Goal: Information Seeking & Learning: Check status

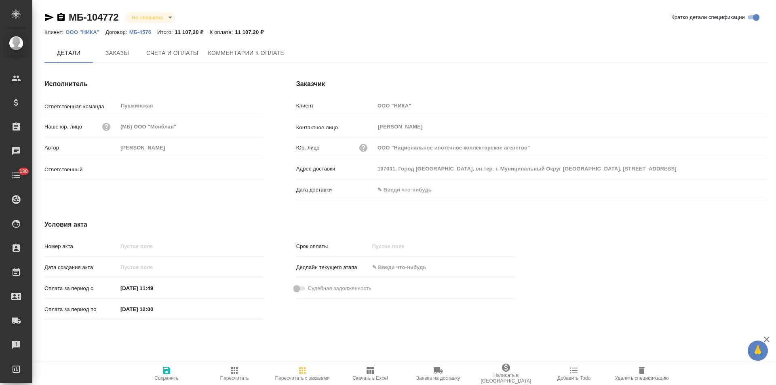
type input "[PERSON_NAME]"
click at [142, 33] on p "МБ-4576" at bounding box center [143, 32] width 28 height 6
click at [60, 16] on icon "button" at bounding box center [60, 17] width 7 height 8
click at [173, 57] on span "Счета и оплаты" at bounding box center [172, 53] width 52 height 10
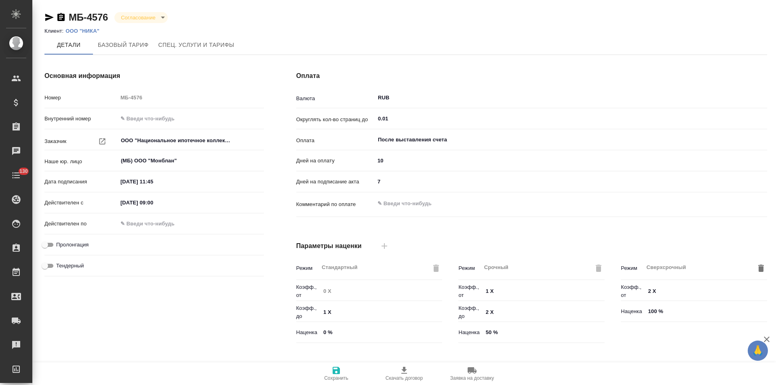
type input "Прайс_2025_филиалы"
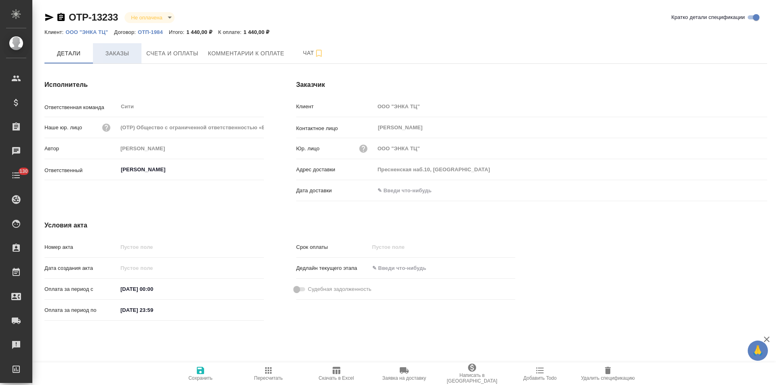
click at [128, 61] on button "Заказы" at bounding box center [117, 53] width 48 height 20
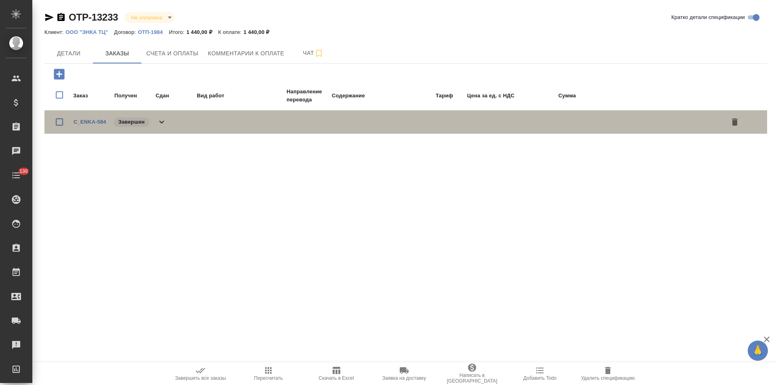
click at [164, 121] on icon at bounding box center [161, 122] width 5 height 3
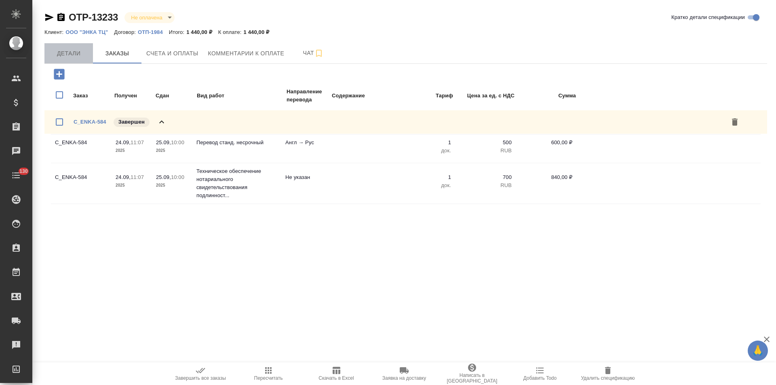
click at [74, 55] on span "Детали" at bounding box center [68, 53] width 39 height 10
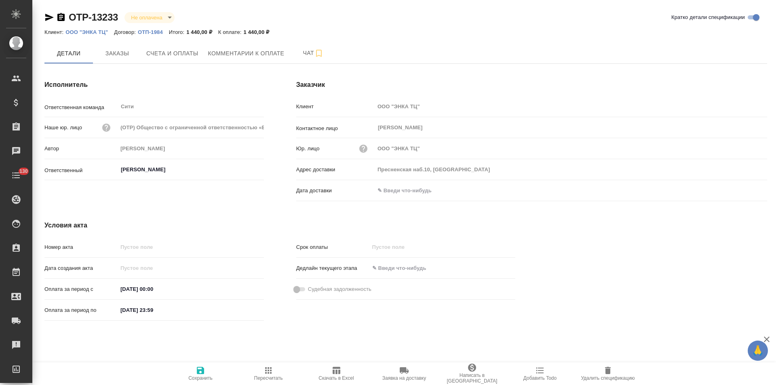
click at [62, 17] on icon "button" at bounding box center [60, 17] width 7 height 8
click at [128, 59] on button "Заказы" at bounding box center [117, 53] width 48 height 20
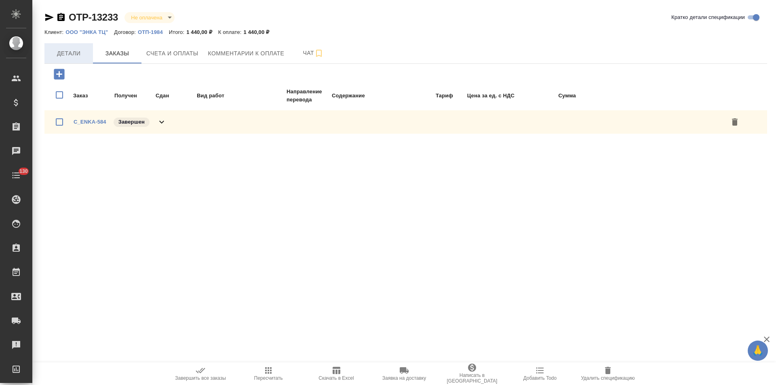
click at [75, 57] on span "Детали" at bounding box center [68, 53] width 39 height 10
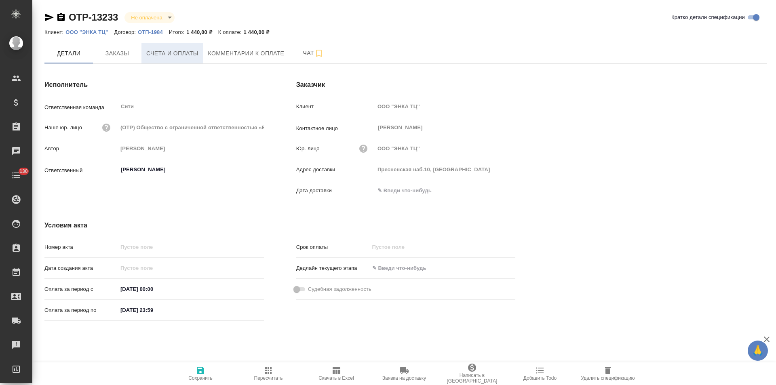
click at [189, 60] on button "Счета и оплаты" at bounding box center [172, 53] width 62 height 20
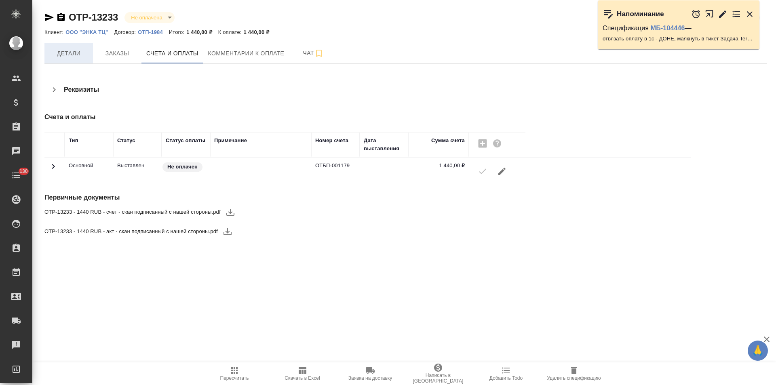
click at [76, 59] on button "Детали" at bounding box center [68, 53] width 48 height 20
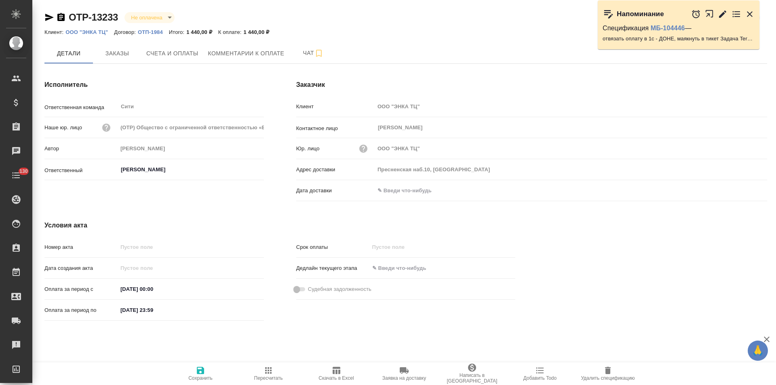
drag, startPoint x: 416, startPoint y: 189, endPoint x: 488, endPoint y: 189, distance: 72.7
click at [416, 189] on input "text" at bounding box center [410, 191] width 71 height 12
click at [743, 191] on icon "button" at bounding box center [744, 190] width 10 height 10
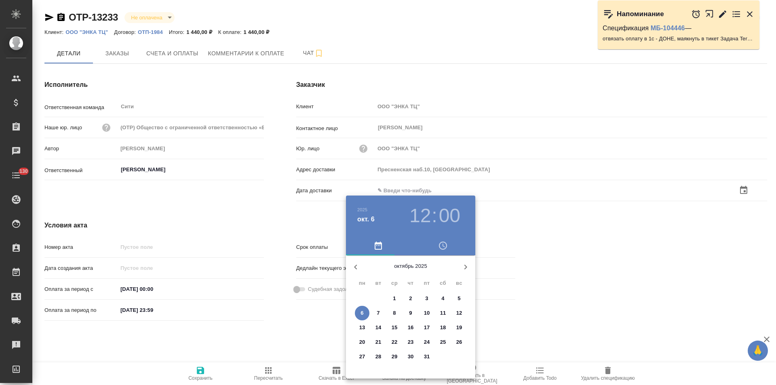
click at [362, 315] on p "6" at bounding box center [361, 313] width 3 height 8
type input "06.10.2025 12:00"
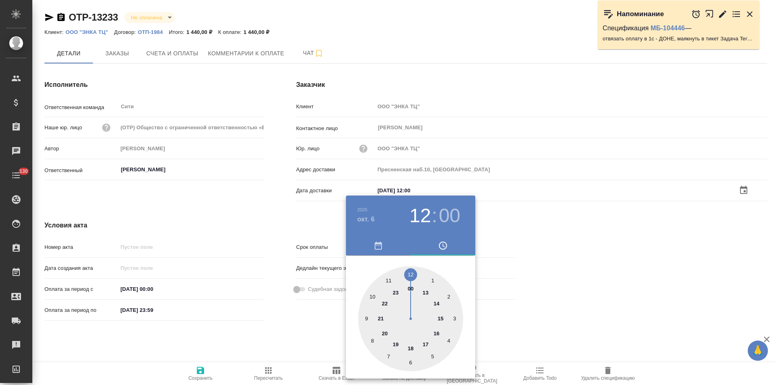
click at [289, 335] on div at bounding box center [388, 192] width 776 height 385
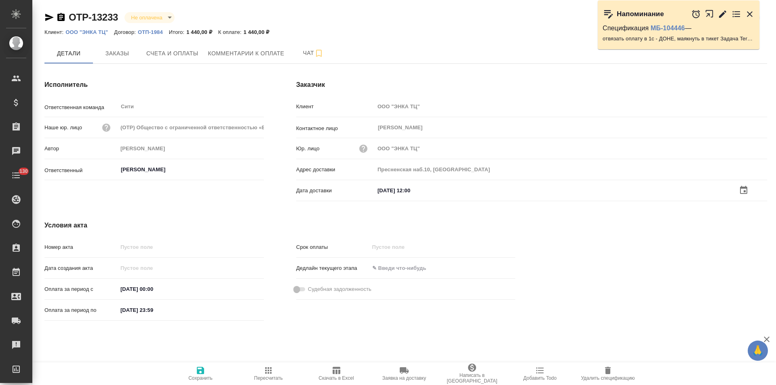
click at [200, 371] on icon "button" at bounding box center [200, 370] width 7 height 7
click at [124, 55] on span "Заказы" at bounding box center [117, 53] width 39 height 10
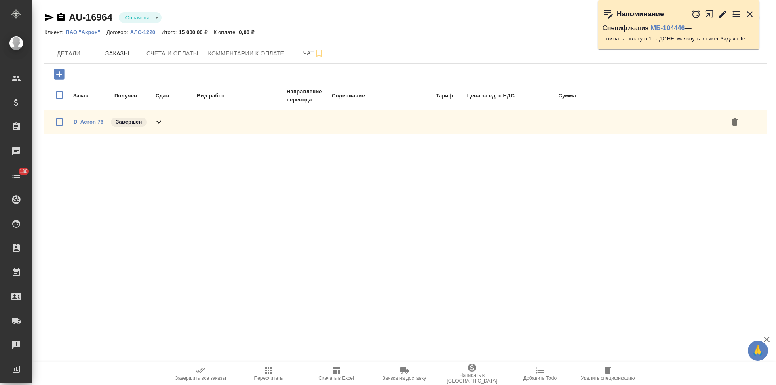
click at [157, 123] on icon at bounding box center [159, 122] width 10 height 10
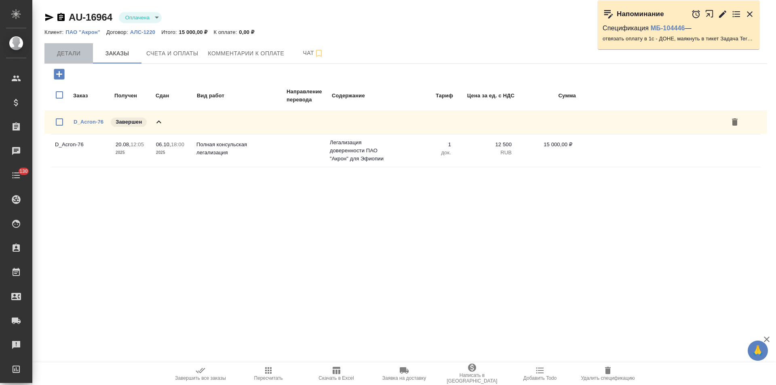
click at [66, 56] on span "Детали" at bounding box center [68, 53] width 39 height 10
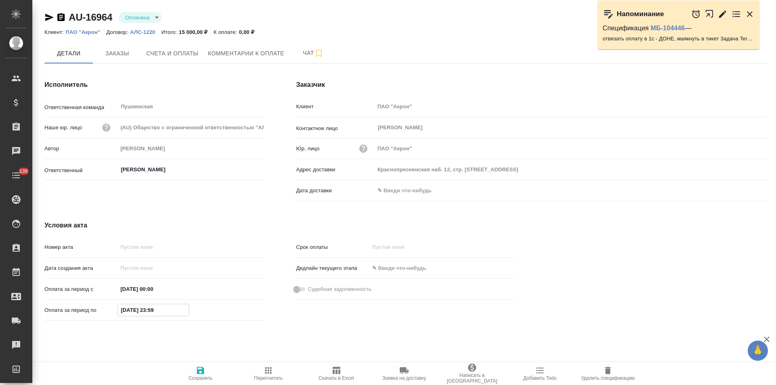
click at [134, 312] on input "26.09.2025 23:59" at bounding box center [153, 310] width 71 height 12
type input "06.10.2025 23:59"
click at [204, 376] on span "Сохранить" at bounding box center [200, 378] width 24 height 6
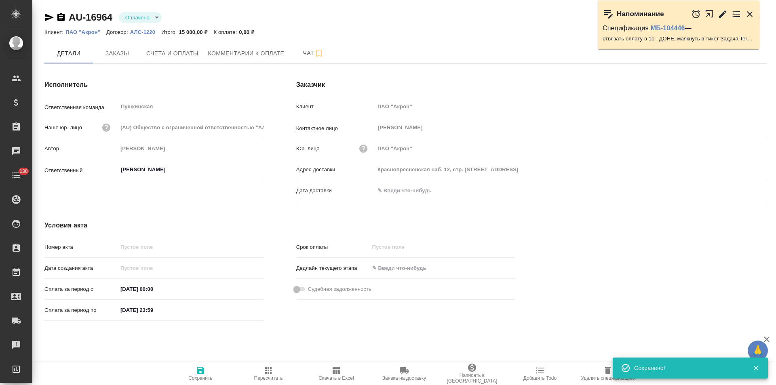
click at [62, 15] on icon "button" at bounding box center [60, 17] width 7 height 8
click at [138, 30] on p "АЛС-1220" at bounding box center [145, 32] width 31 height 6
click at [130, 51] on span "Заказы" at bounding box center [117, 53] width 39 height 10
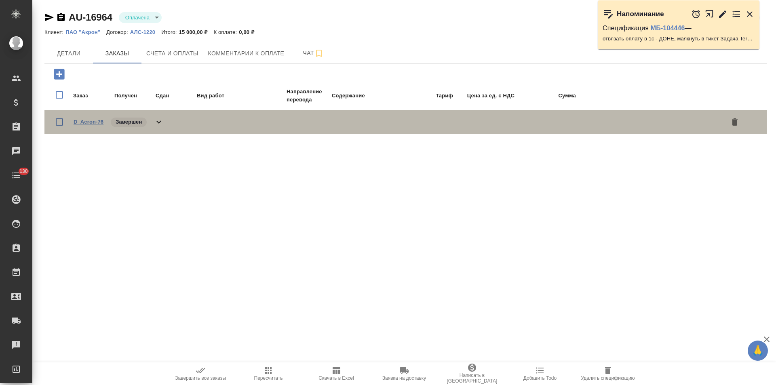
click at [84, 121] on link "D_Acron-76" at bounding box center [89, 122] width 30 height 6
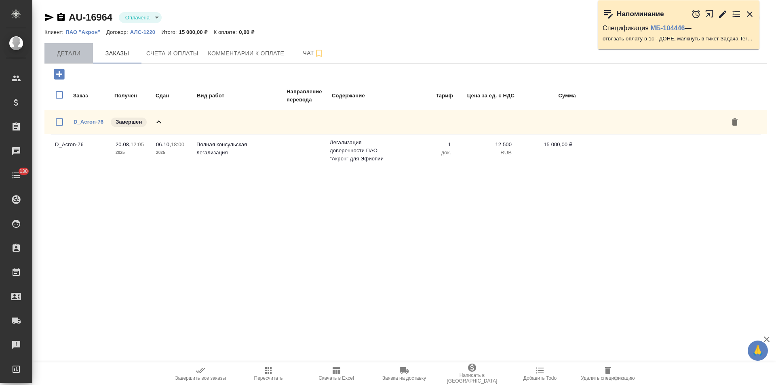
click at [80, 59] on button "Детали" at bounding box center [68, 53] width 48 height 20
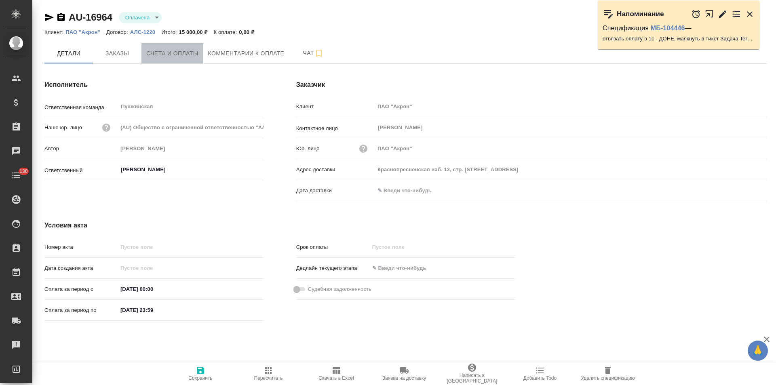
click at [176, 56] on span "Счета и оплаты" at bounding box center [172, 53] width 52 height 10
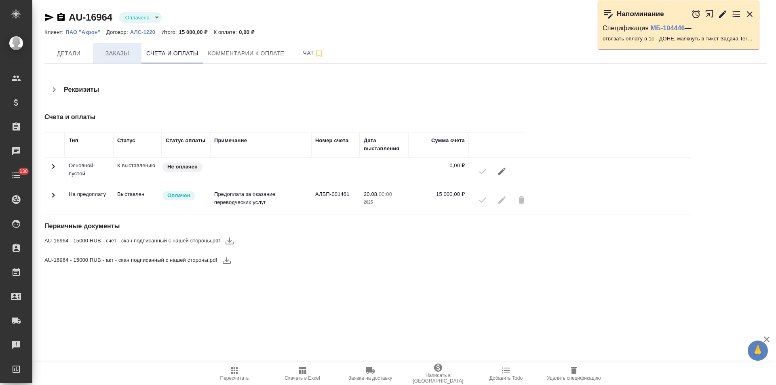
click at [124, 56] on span "Заказы" at bounding box center [117, 53] width 39 height 10
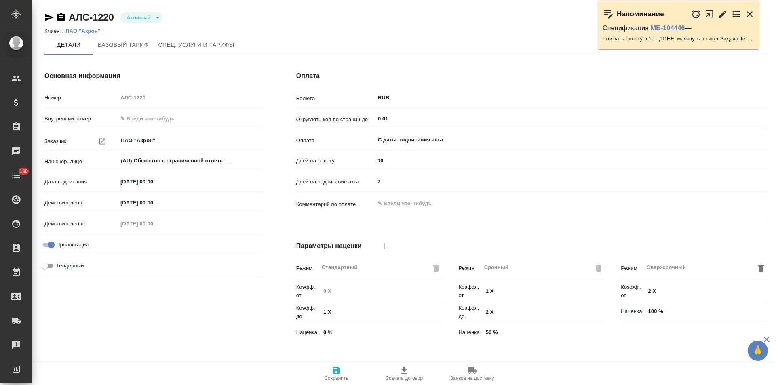
type input "1062 awatera"
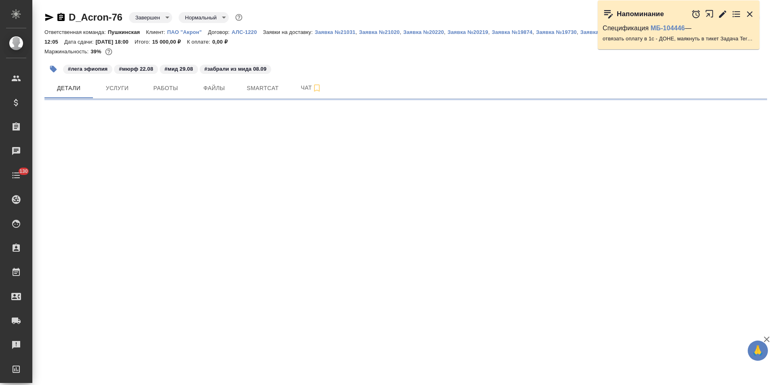
select select "RU"
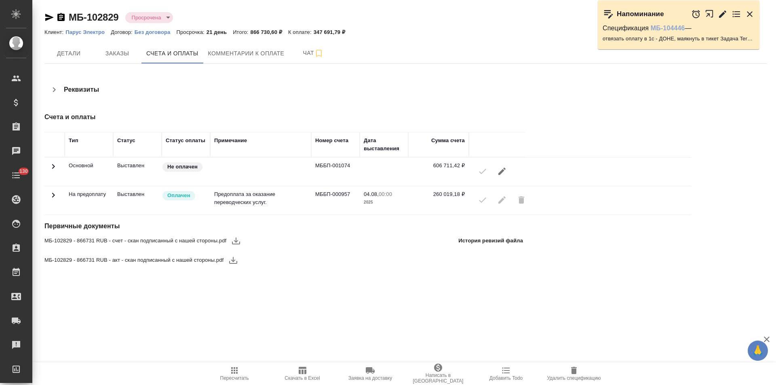
click at [661, 27] on link "МБ-104446" at bounding box center [668, 28] width 34 height 7
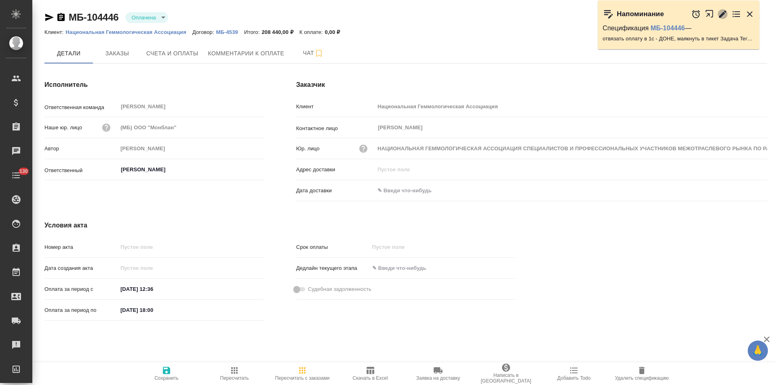
click at [722, 15] on icon "button" at bounding box center [722, 13] width 7 height 7
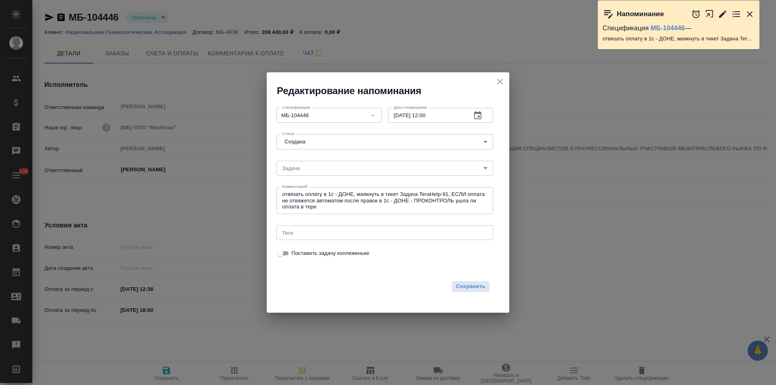
click at [399, 115] on input "06.10.2025 12:00" at bounding box center [426, 115] width 77 height 15
click at [428, 117] on input "07.10.2025 12:00" at bounding box center [426, 115] width 77 height 15
type input "07.10.2025 14:00"
click at [469, 286] on span "Сохранить" at bounding box center [470, 286] width 29 height 9
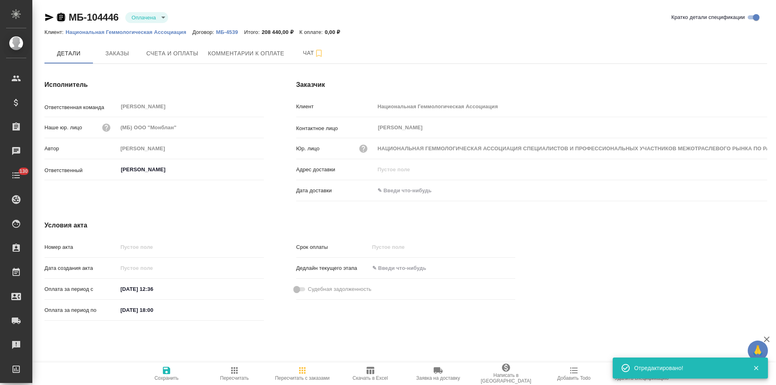
click at [63, 17] on icon "button" at bounding box center [60, 17] width 7 height 8
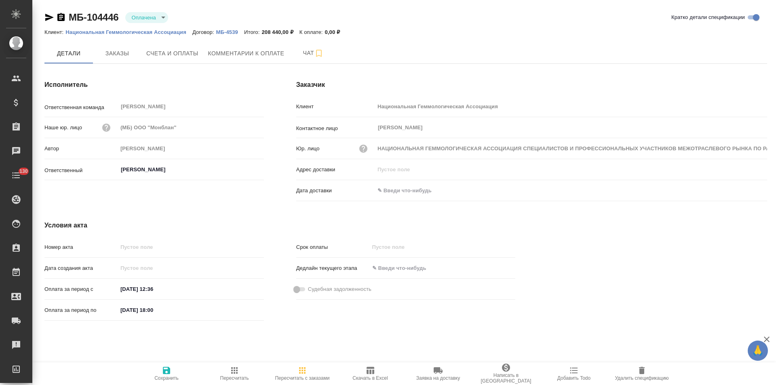
click at [276, 118] on div "Исполнитель Ответственная команда Бабушкинская ​ Наше юр. лицо (МБ) ООО "Монбла…" at bounding box center [154, 142] width 252 height 157
click at [278, 137] on div "Исполнитель Ответственная команда Бабушкинская ​ Наше юр. лицо (МБ) ООО "Монбла…" at bounding box center [154, 142] width 252 height 157
click at [126, 51] on span "Заказы" at bounding box center [117, 53] width 39 height 10
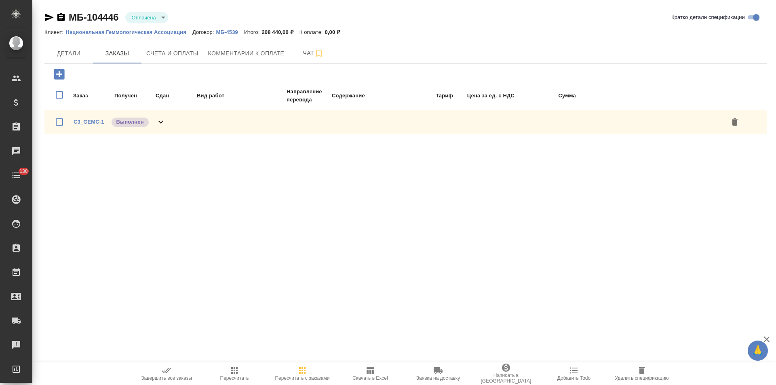
click at [165, 122] on icon at bounding box center [161, 122] width 10 height 10
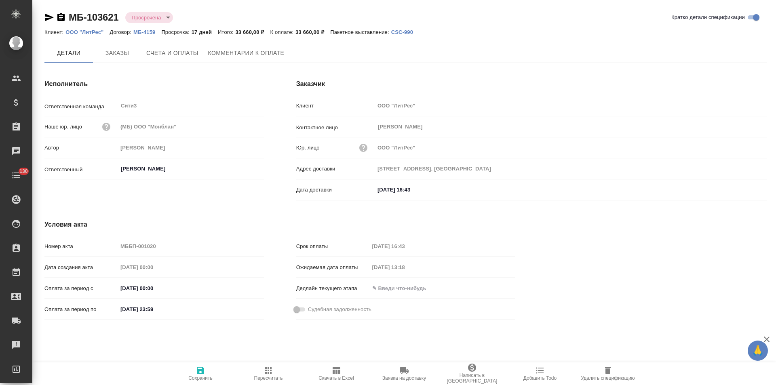
click at [175, 57] on span "Счета и оплаты" at bounding box center [172, 53] width 52 height 10
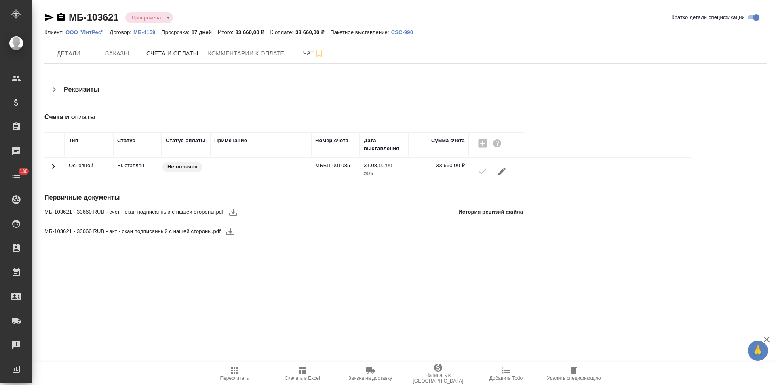
click at [234, 57] on span "Комментарии к оплате" at bounding box center [246, 53] width 76 height 10
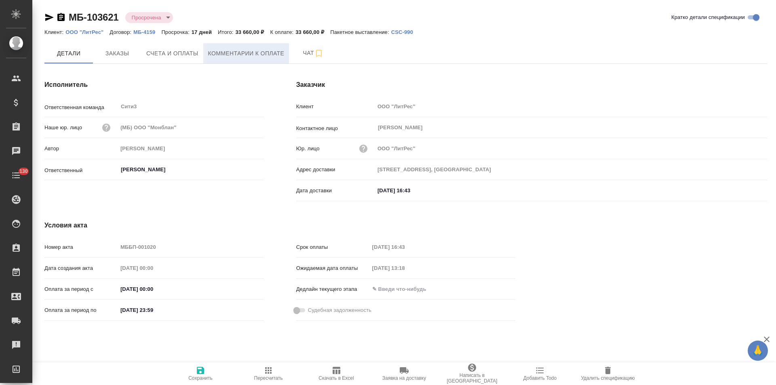
click at [227, 62] on button "Комментарии к оплате" at bounding box center [246, 53] width 86 height 20
click at [233, 57] on span "Комментарии к оплате" at bounding box center [246, 53] width 76 height 10
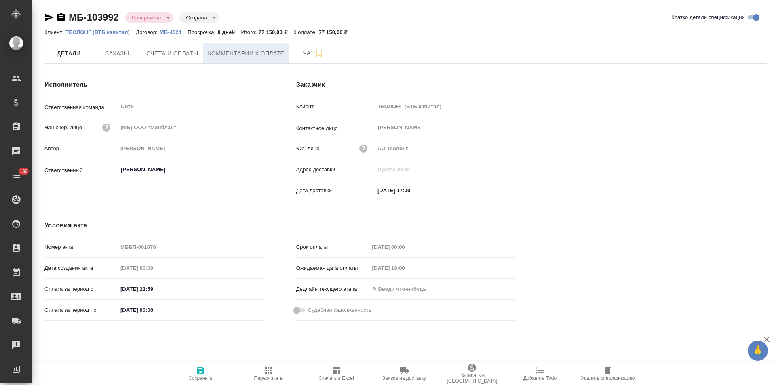
click at [231, 57] on span "Комментарии к оплате" at bounding box center [246, 53] width 76 height 10
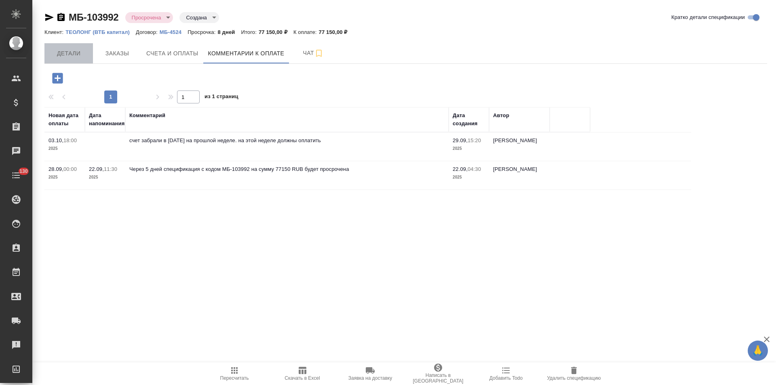
click at [76, 53] on span "Детали" at bounding box center [68, 53] width 39 height 10
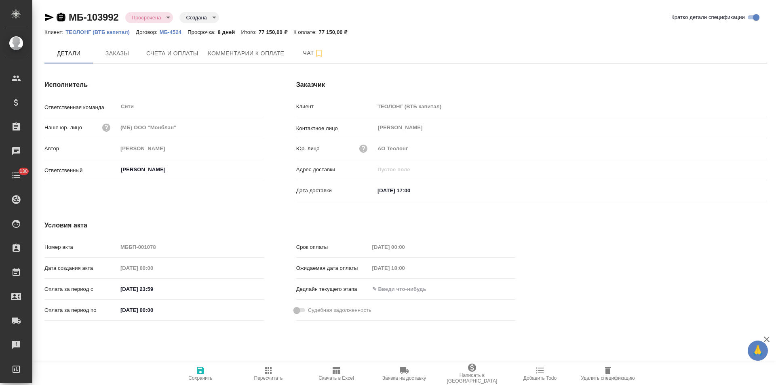
click at [62, 18] on icon "button" at bounding box center [60, 17] width 7 height 8
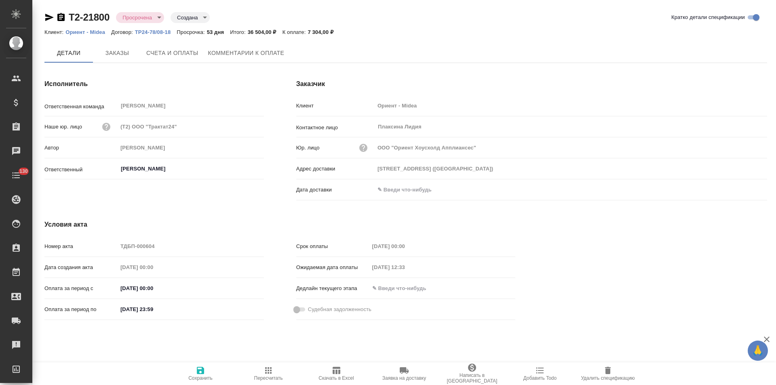
click at [242, 53] on span "Комментарии к оплате" at bounding box center [246, 53] width 76 height 10
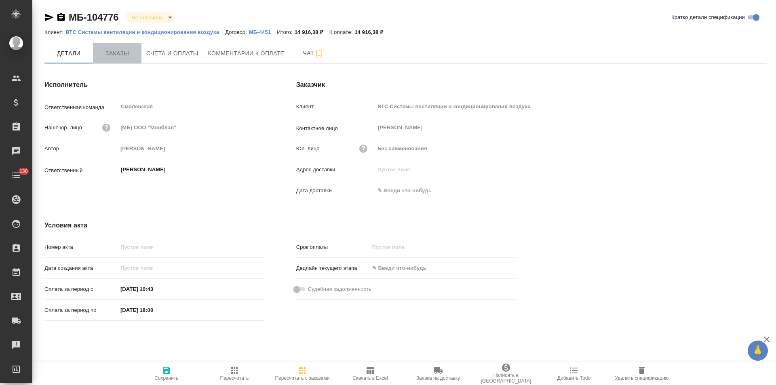
click at [124, 61] on button "Заказы" at bounding box center [117, 53] width 48 height 20
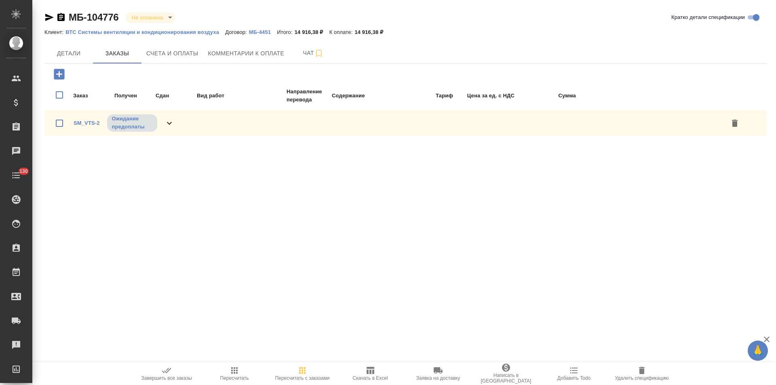
click at [174, 122] on icon at bounding box center [169, 123] width 10 height 10
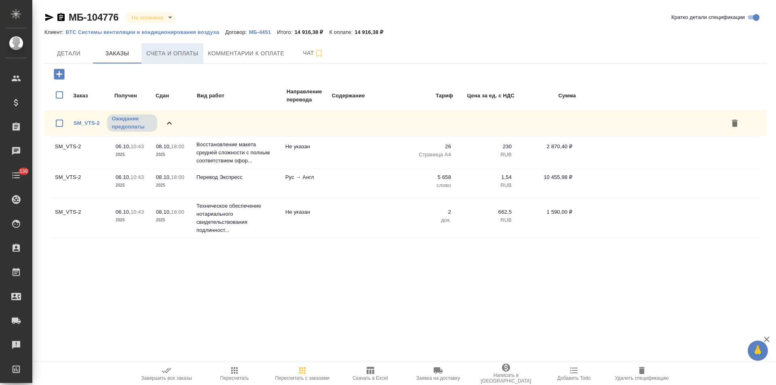
click at [180, 59] on button "Счета и оплаты" at bounding box center [172, 53] width 62 height 20
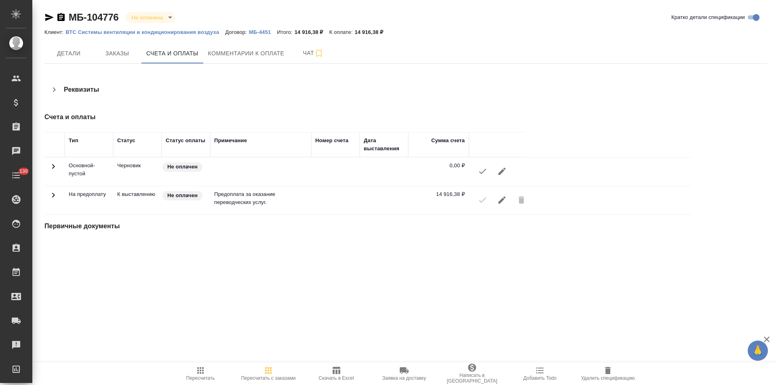
click at [55, 89] on icon "button" at bounding box center [54, 90] width 10 height 10
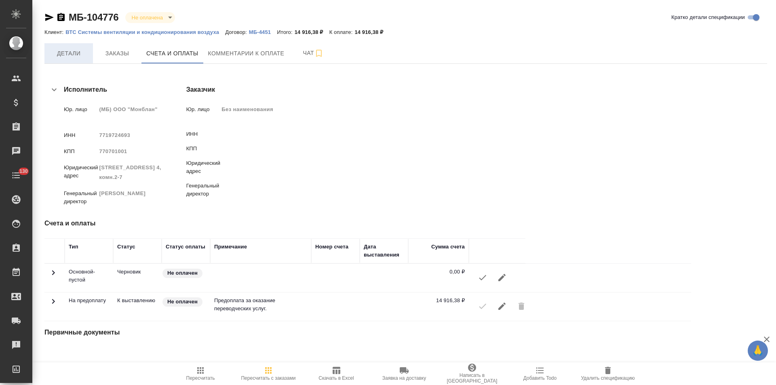
click at [63, 55] on span "Детали" at bounding box center [68, 53] width 39 height 10
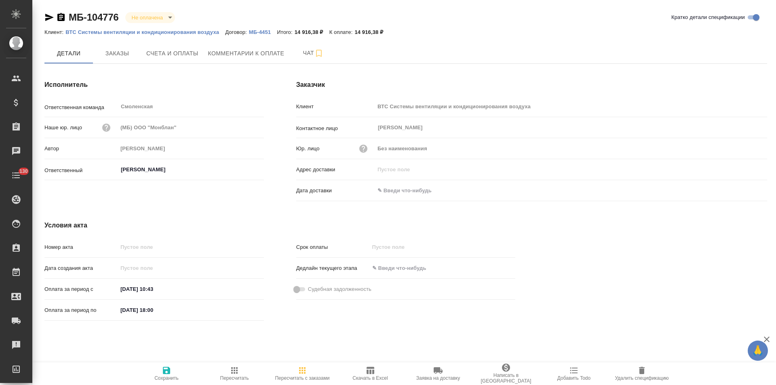
click at [264, 32] on p "МБ-4451" at bounding box center [263, 32] width 28 height 6
click at [122, 32] on p "ВТС Системы вентиляции и кондиционирования воздуха" at bounding box center [145, 32] width 160 height 6
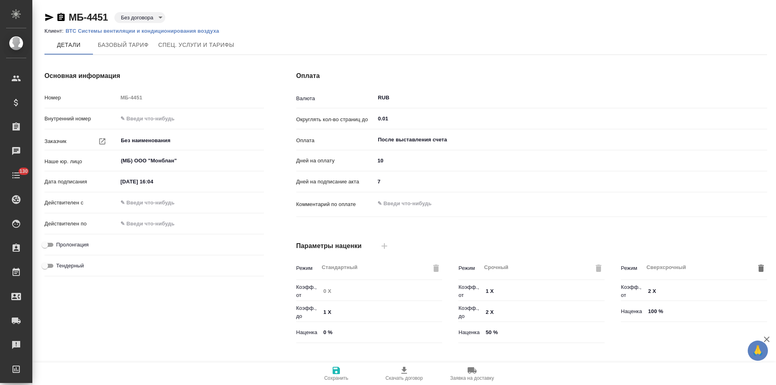
type input "Прайс_2025_филиалы"
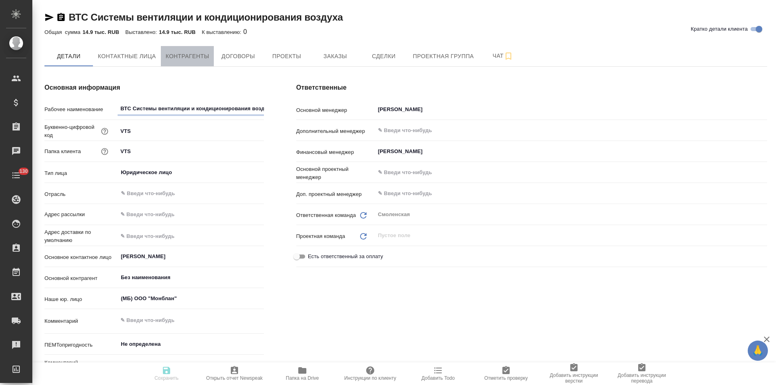
click at [195, 61] on span "Контрагенты" at bounding box center [188, 56] width 44 height 10
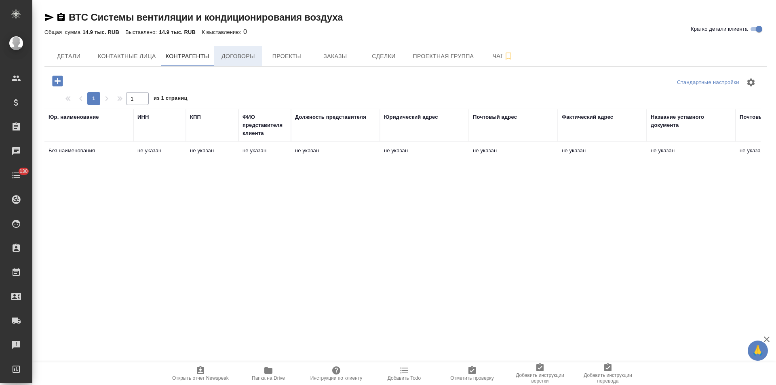
click at [242, 59] on span "Договоры" at bounding box center [238, 56] width 39 height 10
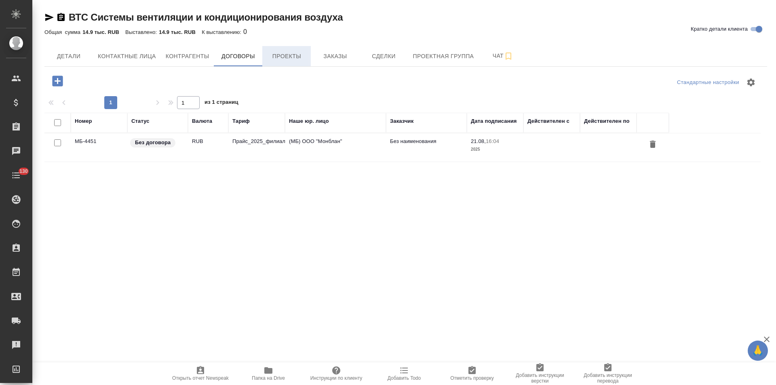
click at [272, 59] on span "Проекты" at bounding box center [286, 56] width 39 height 10
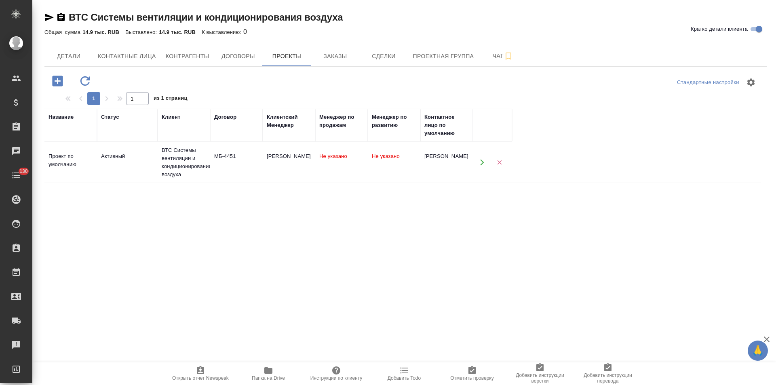
click at [331, 59] on span "Заказы" at bounding box center [335, 56] width 39 height 10
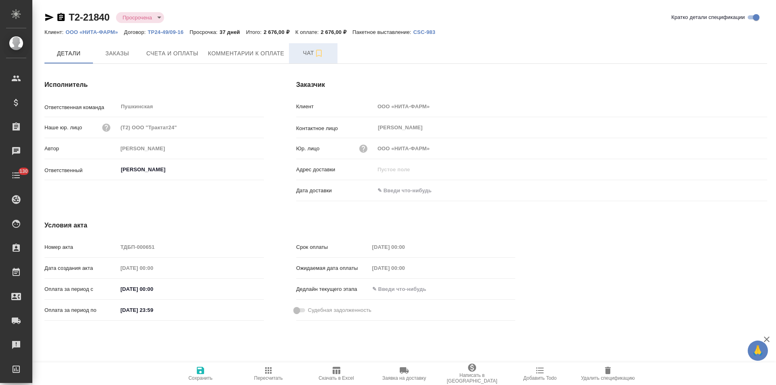
click at [302, 56] on span "Чат" at bounding box center [313, 53] width 39 height 10
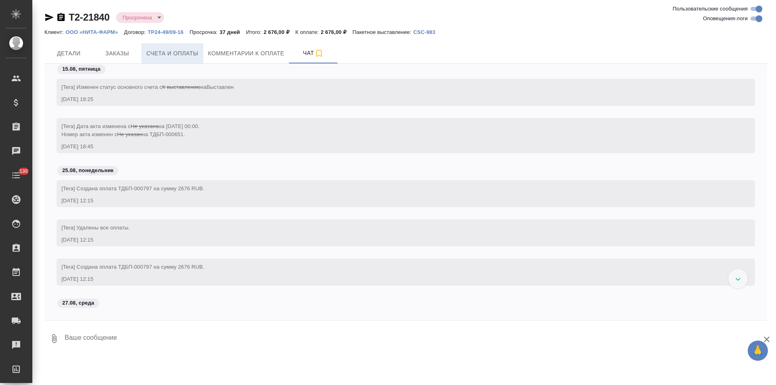
click at [165, 55] on span "Счета и оплаты" at bounding box center [172, 53] width 52 height 10
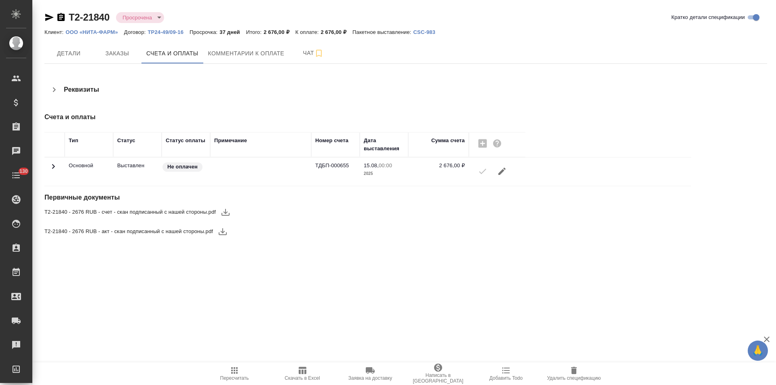
click at [55, 166] on icon at bounding box center [53, 167] width 10 height 10
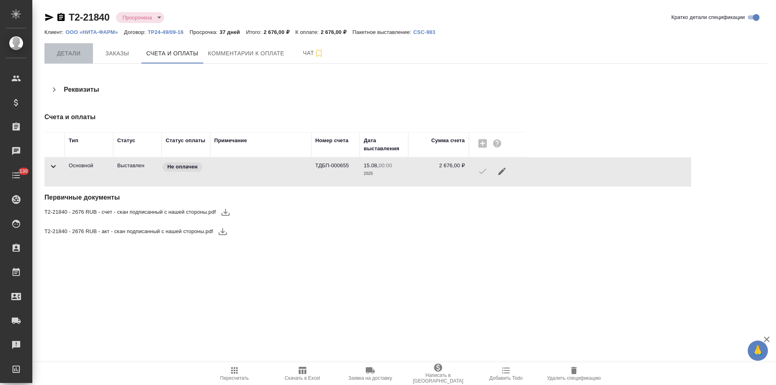
click at [67, 54] on span "Детали" at bounding box center [68, 53] width 39 height 10
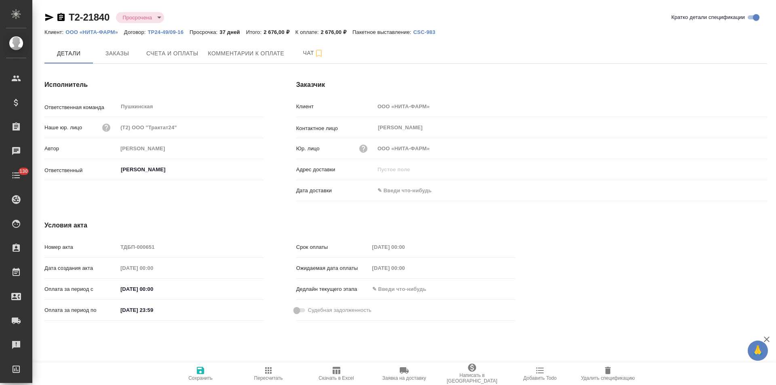
click at [61, 17] on icon "button" at bounding box center [61, 18] width 10 height 10
click at [298, 58] on button "Чат" at bounding box center [313, 53] width 48 height 20
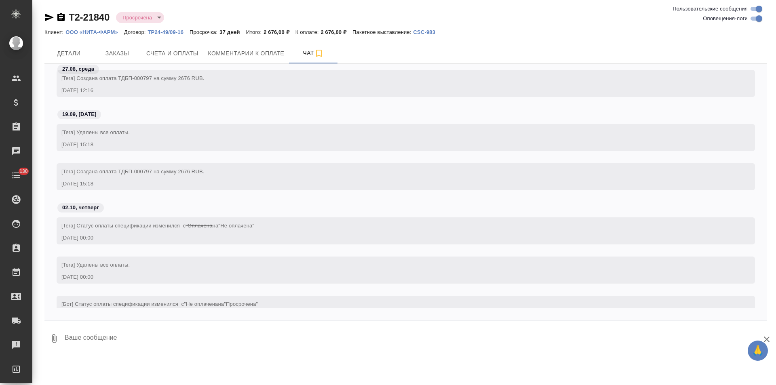
scroll to position [309, 0]
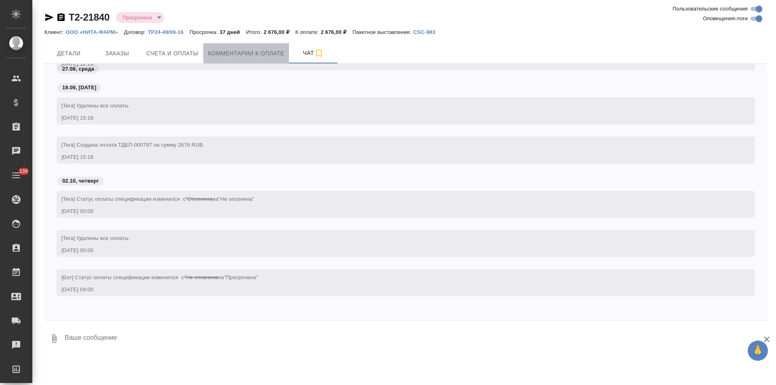
click at [211, 61] on button "Комментарии к оплате" at bounding box center [246, 53] width 86 height 20
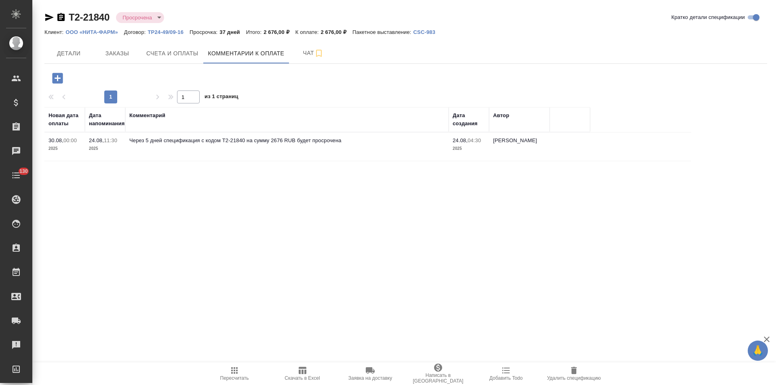
click at [77, 58] on span "Детали" at bounding box center [68, 53] width 39 height 10
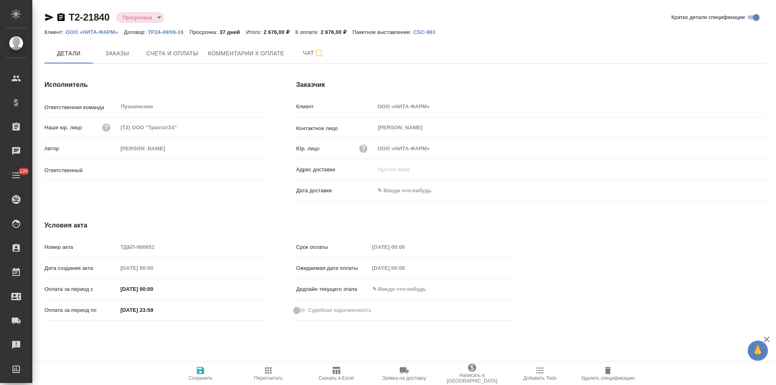
type input "[PERSON_NAME]"
click at [48, 18] on icon "button" at bounding box center [49, 18] width 10 height 10
click at [200, 56] on button "Счета и оплаты" at bounding box center [172, 53] width 62 height 20
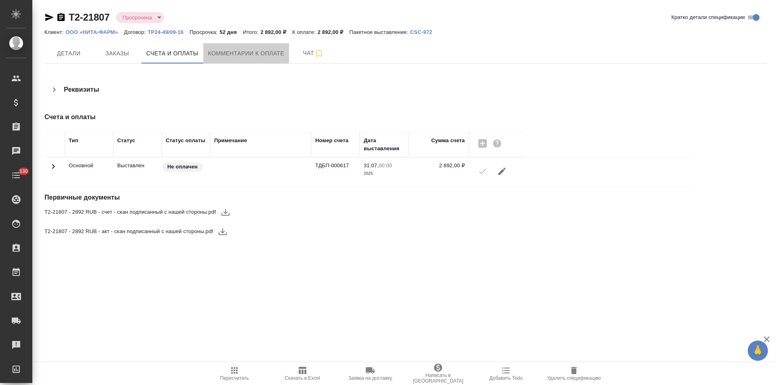
click at [242, 58] on span "Комментарии к оплате" at bounding box center [246, 53] width 76 height 10
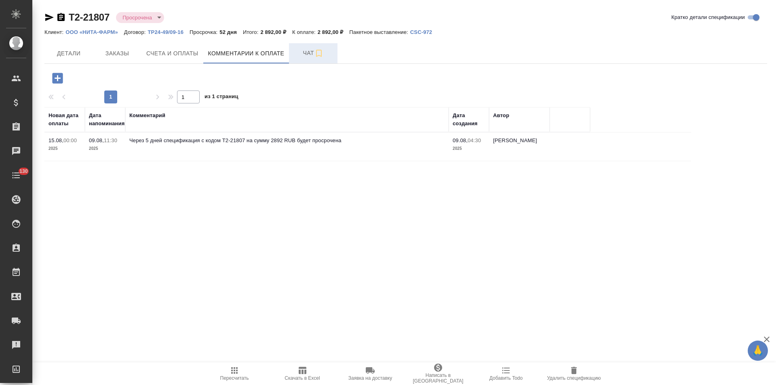
click at [295, 59] on button "Чат" at bounding box center [313, 53] width 48 height 20
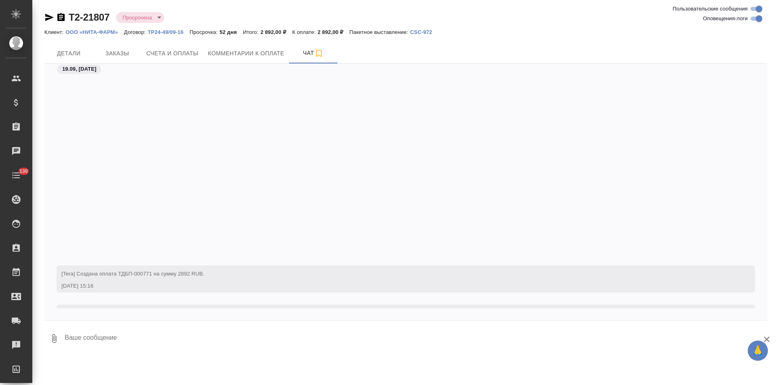
scroll to position [207, 0]
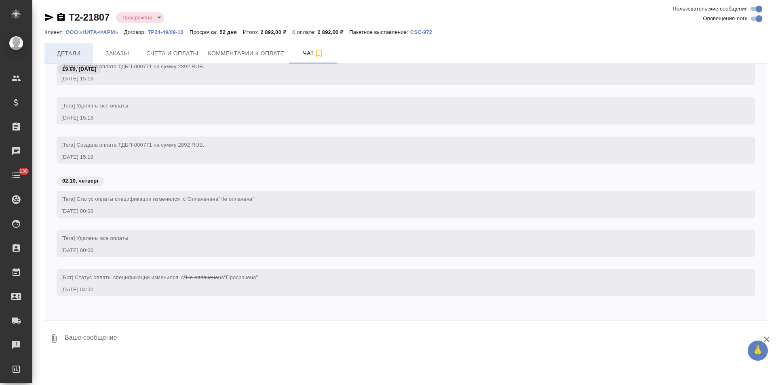
click at [80, 51] on span "Детали" at bounding box center [68, 53] width 39 height 10
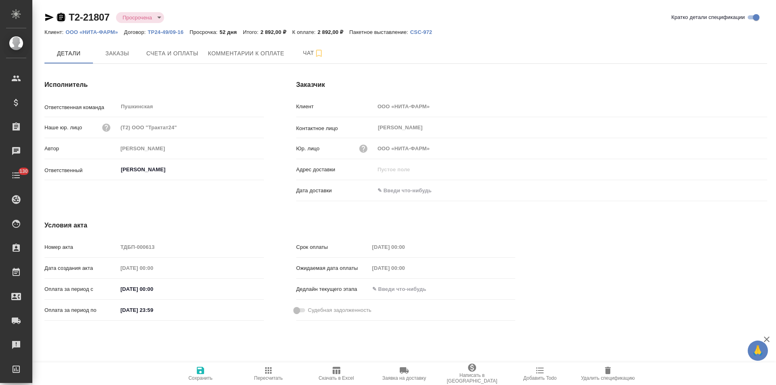
click at [62, 19] on icon "button" at bounding box center [60, 17] width 7 height 8
click at [47, 16] on icon "button" at bounding box center [49, 17] width 8 height 7
click at [61, 18] on icon "button" at bounding box center [60, 17] width 7 height 8
click at [46, 17] on icon "button" at bounding box center [49, 18] width 10 height 10
click at [58, 17] on icon "button" at bounding box center [60, 17] width 7 height 8
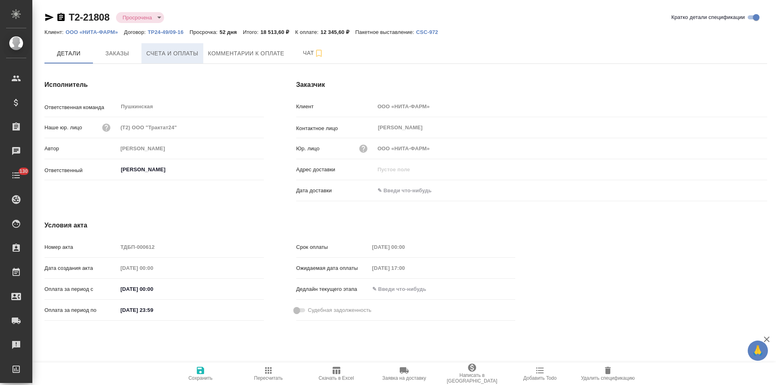
click at [194, 57] on span "Счета и оплаты" at bounding box center [172, 53] width 52 height 10
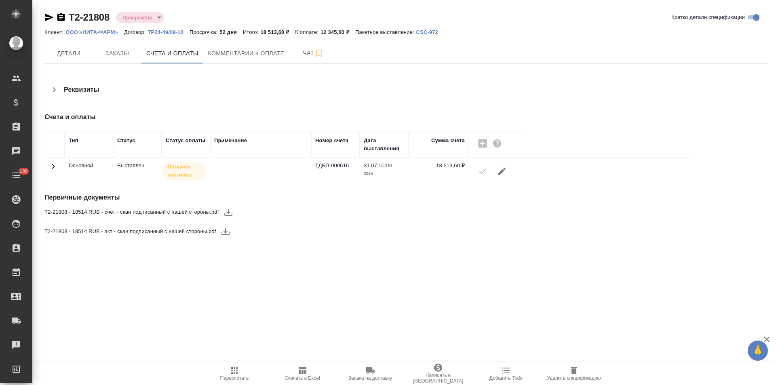
click at [55, 167] on icon at bounding box center [53, 167] width 10 height 10
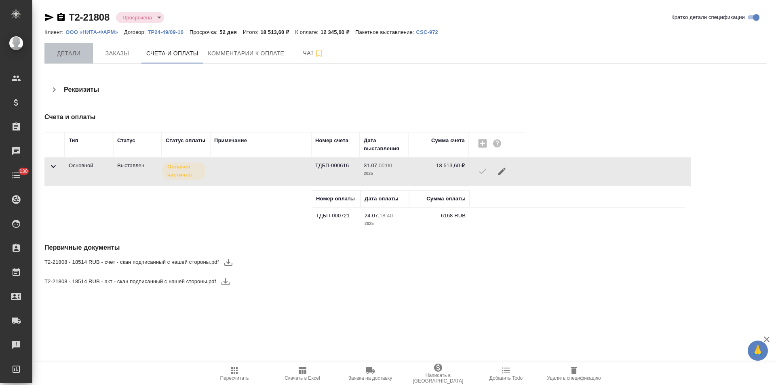
click at [75, 50] on span "Детали" at bounding box center [68, 53] width 39 height 10
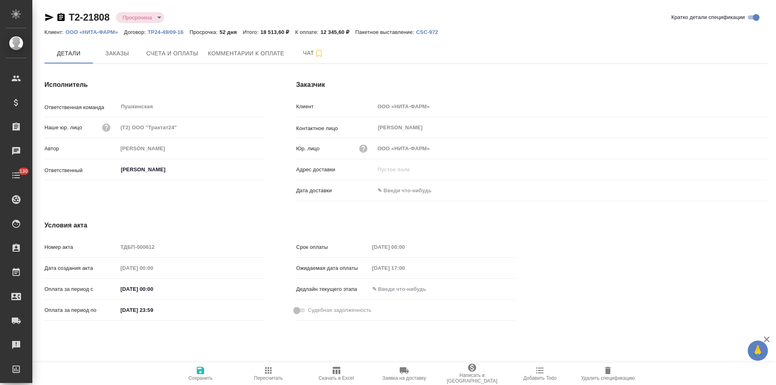
click at [47, 19] on icon "button" at bounding box center [49, 17] width 8 height 7
click at [175, 61] on button "Счета и оплаты" at bounding box center [172, 53] width 62 height 20
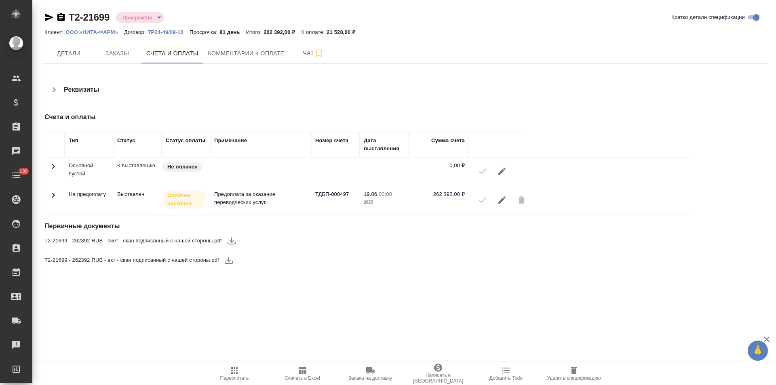
click at [53, 197] on icon at bounding box center [53, 195] width 3 height 5
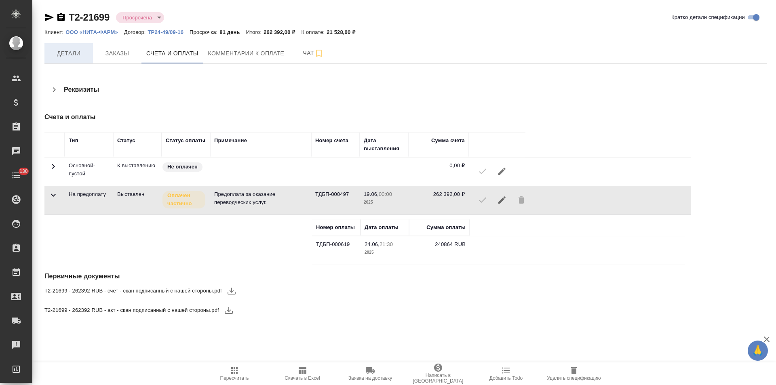
click at [65, 55] on span "Детали" at bounding box center [68, 53] width 39 height 10
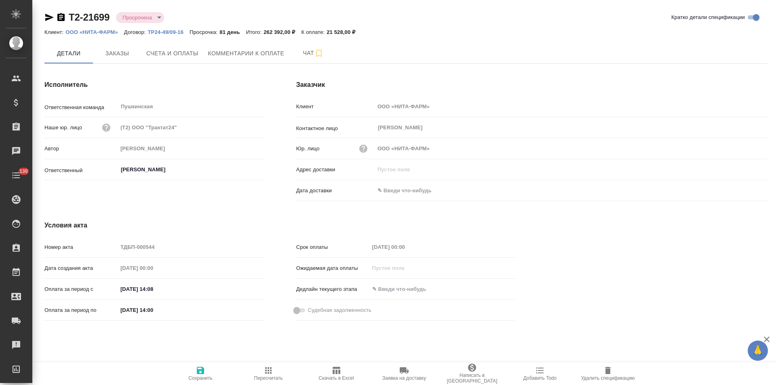
click at [60, 19] on icon "button" at bounding box center [61, 18] width 10 height 10
click at [49, 17] on icon "button" at bounding box center [49, 17] width 8 height 7
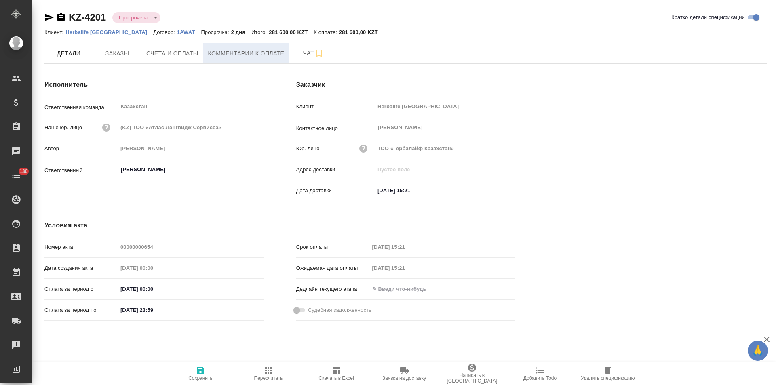
click at [242, 55] on span "Комментарии к оплате" at bounding box center [246, 53] width 76 height 10
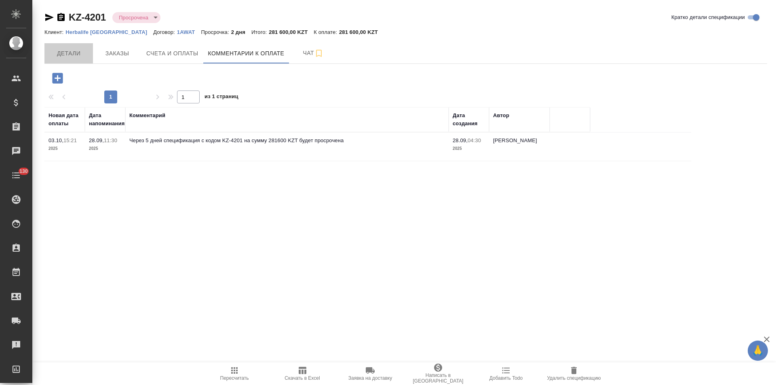
click at [82, 58] on span "Детали" at bounding box center [68, 53] width 39 height 10
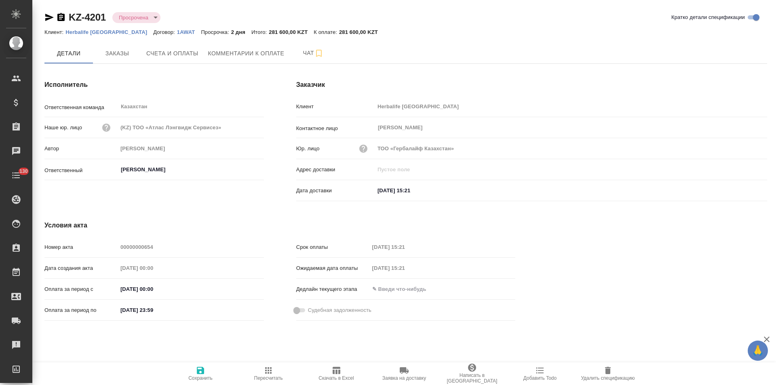
click at [60, 19] on icon "button" at bounding box center [61, 18] width 10 height 10
click at [48, 17] on icon "button" at bounding box center [49, 17] width 8 height 7
click at [61, 17] on icon "button" at bounding box center [60, 17] width 7 height 8
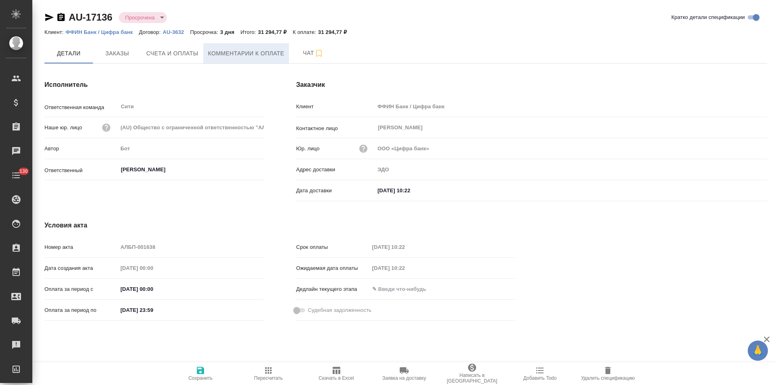
click at [223, 55] on span "Комментарии к оплате" at bounding box center [246, 53] width 76 height 10
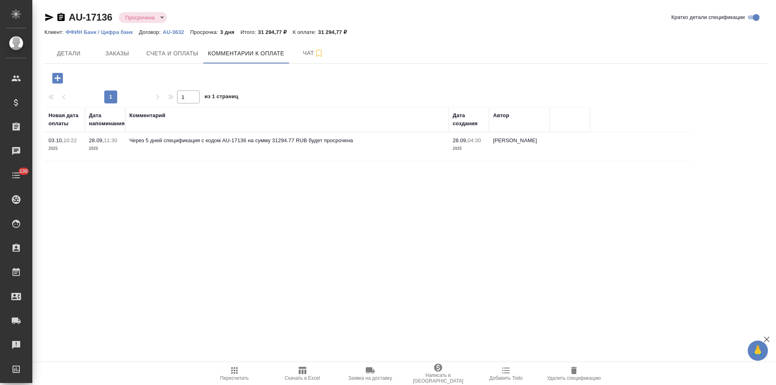
click at [79, 51] on span "Детали" at bounding box center [68, 53] width 39 height 10
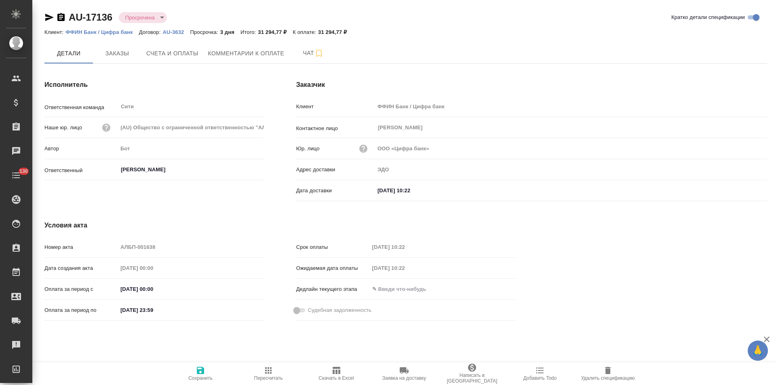
click at [46, 18] on icon "button" at bounding box center [49, 18] width 10 height 10
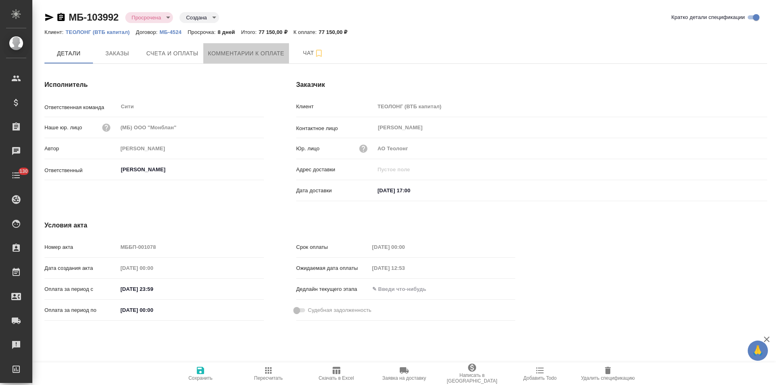
click at [232, 57] on span "Комментарии к оплате" at bounding box center [246, 53] width 76 height 10
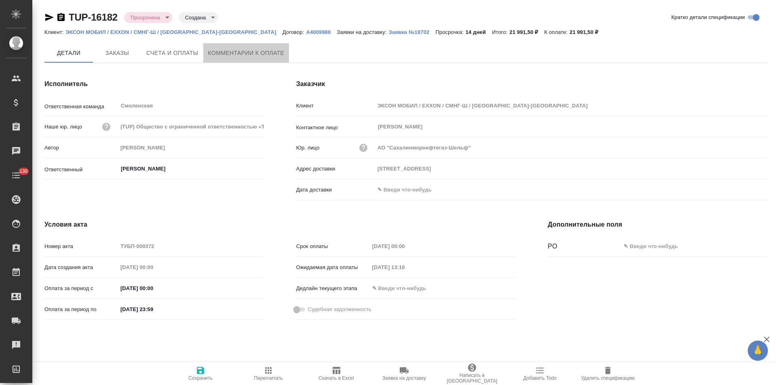
click at [257, 57] on span "Комментарии к оплате" at bounding box center [246, 53] width 76 height 10
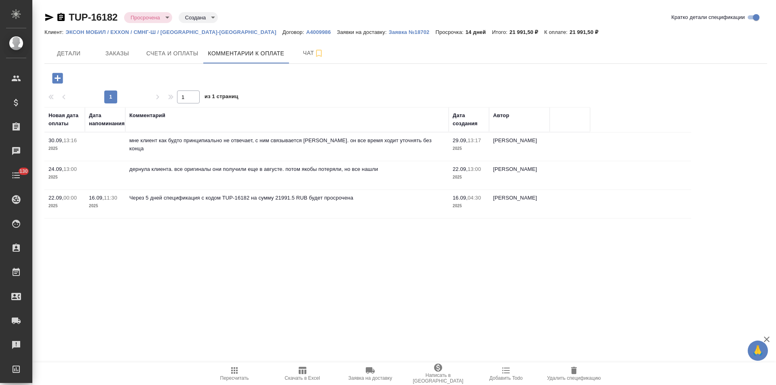
click at [50, 16] on icon "button" at bounding box center [49, 18] width 10 height 10
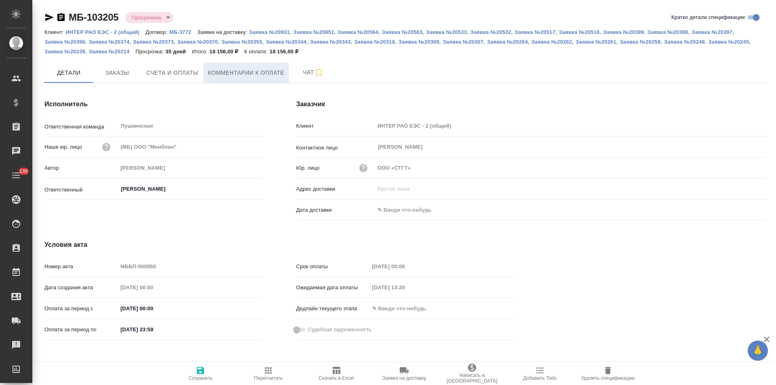
click at [229, 70] on span "Комментарии к оплате" at bounding box center [246, 73] width 76 height 10
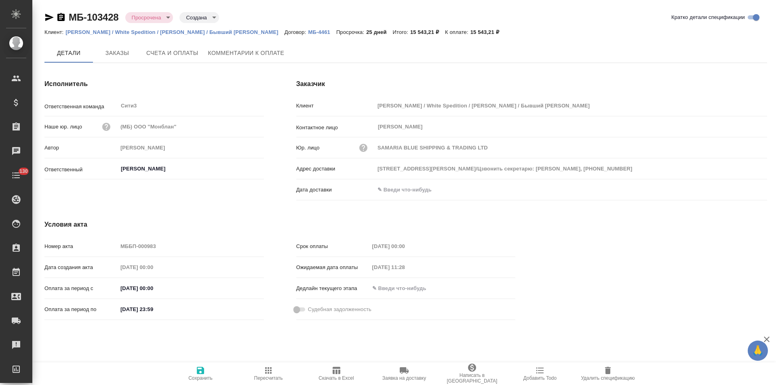
type input "[STREET_ADDRESS][PERSON_NAME]/Цзвонить секретарю: [PERSON_NAME], [PHONE_NUMBER]"
click at [255, 58] on span "Комментарии к оплате" at bounding box center [246, 53] width 76 height 10
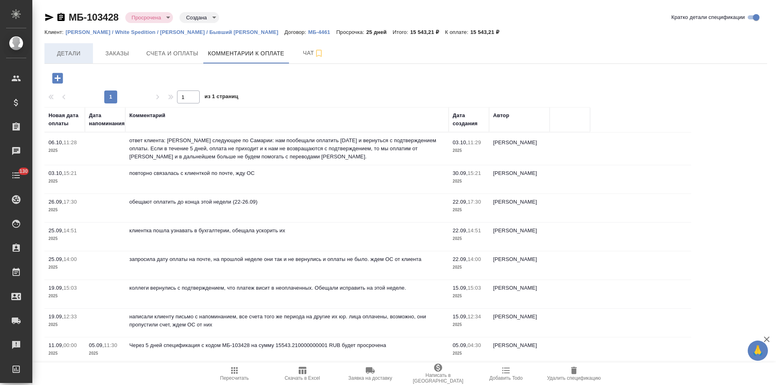
click at [61, 52] on span "Детали" at bounding box center [68, 53] width 39 height 10
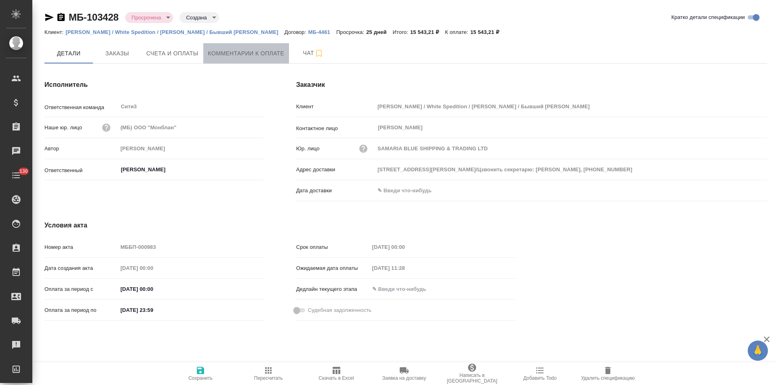
click at [245, 57] on span "Комментарии к оплате" at bounding box center [246, 53] width 76 height 10
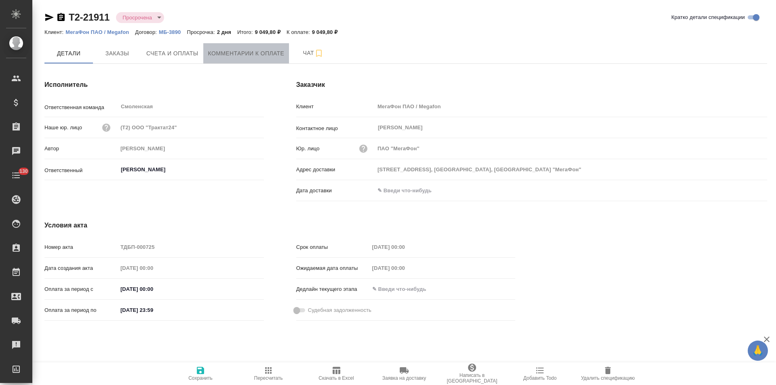
click at [223, 57] on span "Комментарии к оплате" at bounding box center [246, 53] width 76 height 10
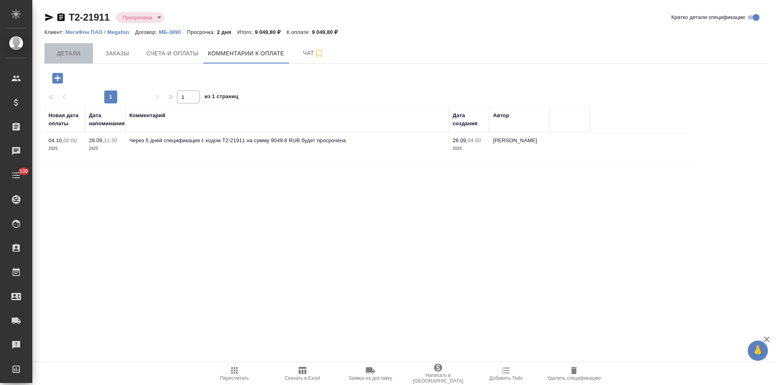
click at [77, 57] on span "Детали" at bounding box center [68, 53] width 39 height 10
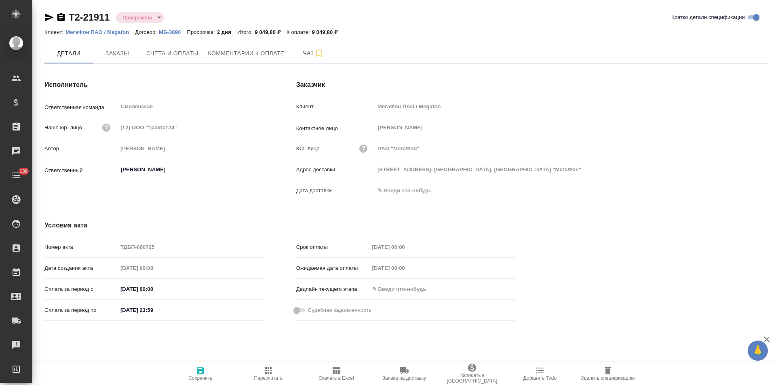
click at [172, 34] on p "МБ-3890" at bounding box center [173, 32] width 28 height 6
click at [50, 18] on icon "button" at bounding box center [49, 17] width 8 height 7
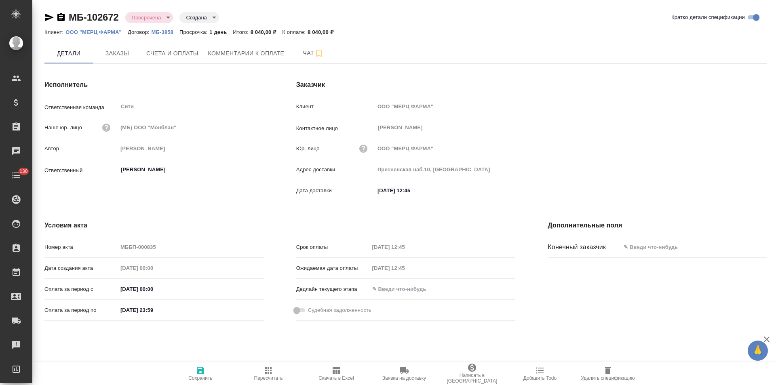
click at [609, 71] on div "Заказчик Клиент ООО "МЕРЦ ФАРМА" Контактное лицо Чернов Алексей ​ Юр. лицо ООО …" at bounding box center [531, 142] width 503 height 157
click at [603, 71] on div "Заказчик Клиент ООО "МЕРЦ ФАРМА" Контактное лицо Чернов Алексей ​ Юр. лицо ООО …" at bounding box center [531, 142] width 503 height 157
click at [598, 67] on div "Заказчик Клиент ООО "МЕРЦ ФАРМА" Контактное лицо Чернов Алексей ​ Юр. лицо ООО …" at bounding box center [531, 142] width 503 height 157
click at [291, 260] on div "Срок оплаты 05.10.2025 12:45 Ожидаемая дата оплаты 05.10.2025 12:45 Дедлайн тек…" at bounding box center [406, 282] width 252 height 116
click at [441, 199] on div "Дата доставки 30.07.2025 12:45" at bounding box center [531, 193] width 471 height 21
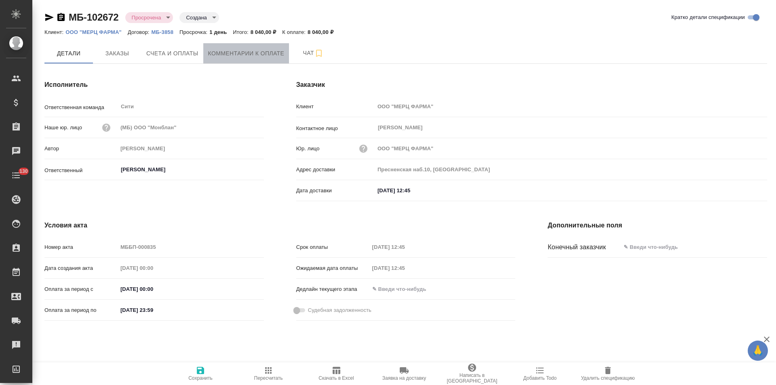
click at [219, 56] on span "Комментарии к оплате" at bounding box center [246, 53] width 76 height 10
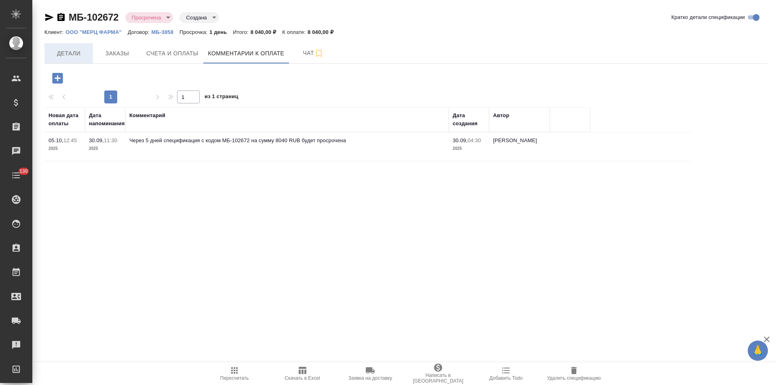
click at [72, 59] on button "Детали" at bounding box center [68, 53] width 48 height 20
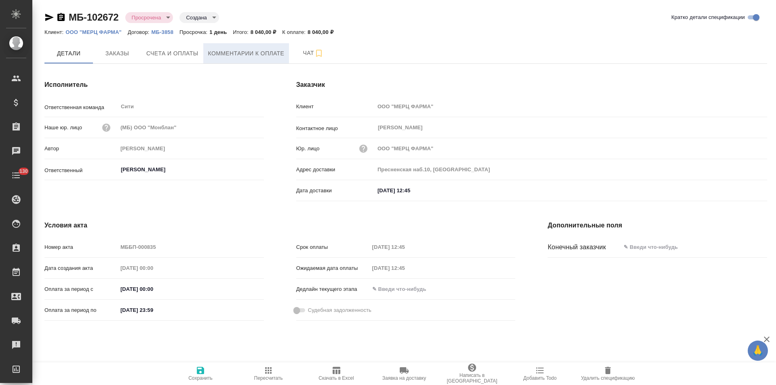
click at [242, 59] on button "Комментарии к оплате" at bounding box center [246, 53] width 86 height 20
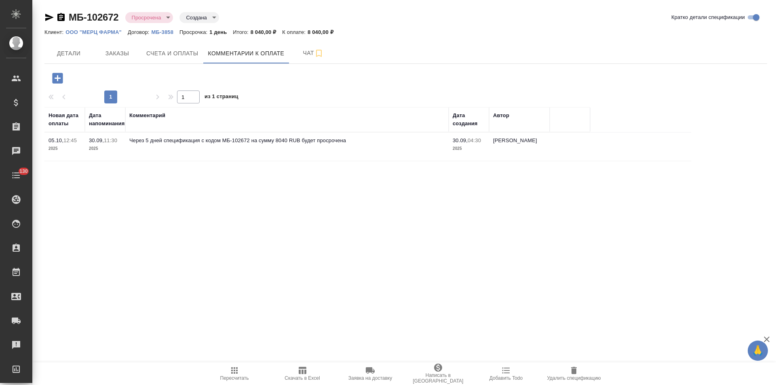
click at [72, 55] on span "Детали" at bounding box center [68, 53] width 39 height 10
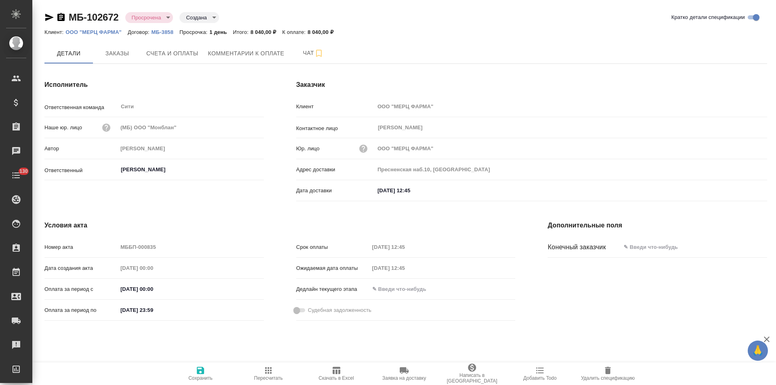
click at [48, 19] on icon "button" at bounding box center [49, 17] width 8 height 7
click at [60, 18] on icon "button" at bounding box center [60, 17] width 7 height 8
click at [162, 30] on p "МБ-3858" at bounding box center [166, 32] width 28 height 6
click at [280, 205] on div "Условия акта Номер акта МББП-000835 Дата создания акта 30.07.2025 00:00 Оплата …" at bounding box center [279, 272] width 503 height 136
click at [48, 17] on icon "button" at bounding box center [49, 17] width 8 height 7
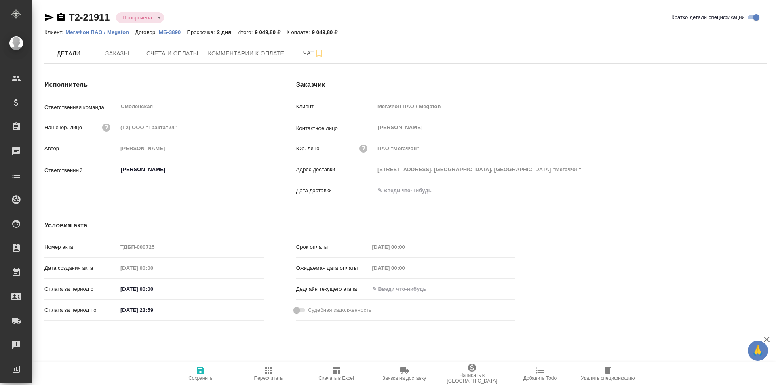
click at [456, 345] on div ".cls-1 fill:#fff; AWATERA Левченко Юлия Клиенты Спецификации Заказы 0 Чаты Todo…" at bounding box center [388, 192] width 776 height 385
click at [404, 327] on div "Срок оплаты 04.10.2025 00:00 Ожидаемая дата оплаты 04.10.2025 00:00 Дедлайн тек…" at bounding box center [406, 282] width 252 height 116
click at [406, 215] on div "Условия акта Номер акта ТДБП-000725 Дата создания акта 19.09.2025 00:00 Оплата …" at bounding box center [279, 272] width 503 height 136
click at [242, 57] on span "Комментарии к оплате" at bounding box center [246, 53] width 76 height 10
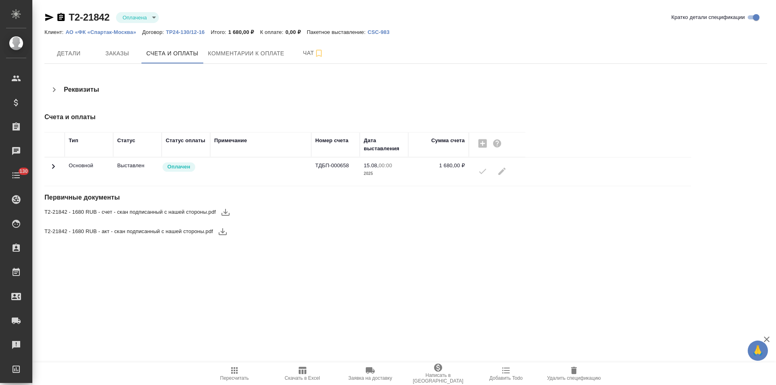
click at [54, 165] on icon at bounding box center [53, 167] width 10 height 10
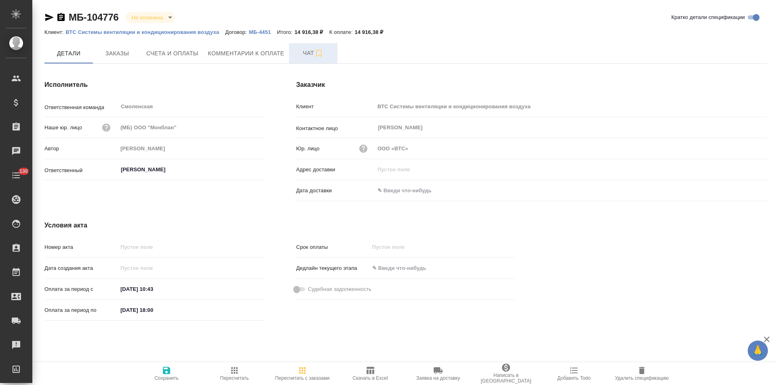
click at [297, 59] on button "Чат" at bounding box center [313, 53] width 48 height 20
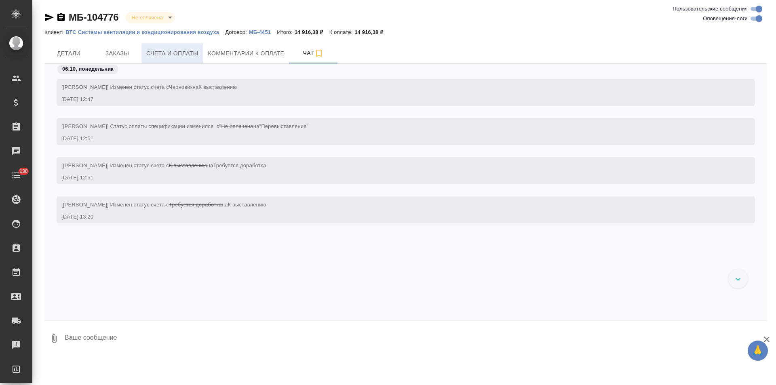
click at [176, 58] on span "Счета и оплаты" at bounding box center [172, 53] width 52 height 10
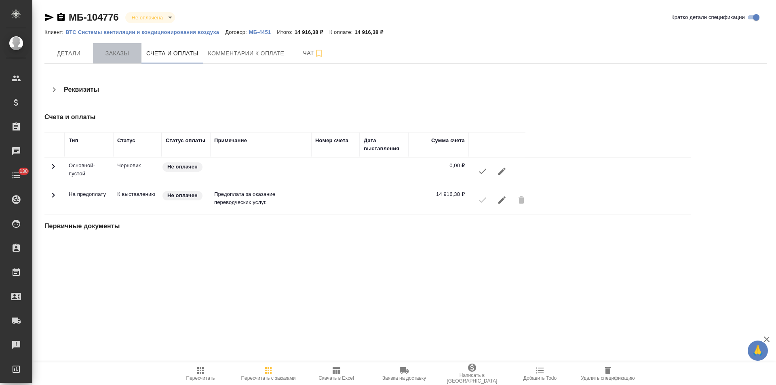
click at [118, 59] on button "Заказы" at bounding box center [117, 53] width 48 height 20
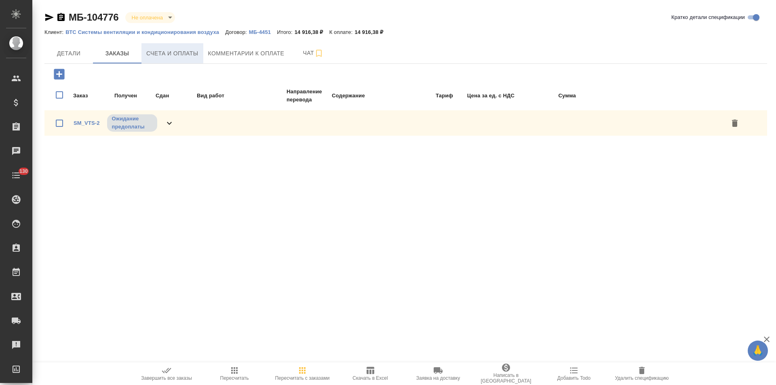
click at [159, 60] on button "Счета и оплаты" at bounding box center [172, 53] width 62 height 20
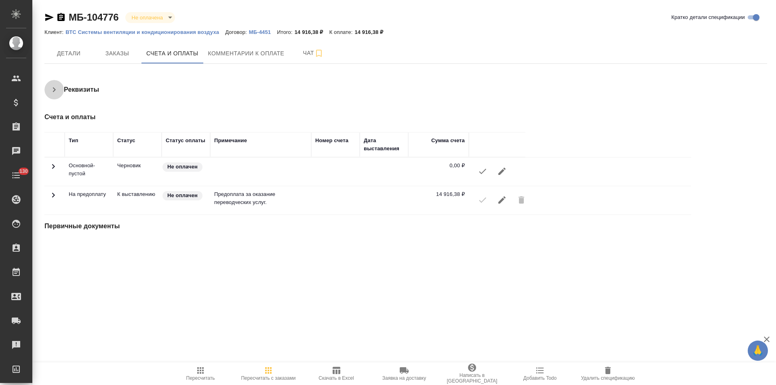
click at [58, 92] on icon "button" at bounding box center [54, 90] width 10 height 10
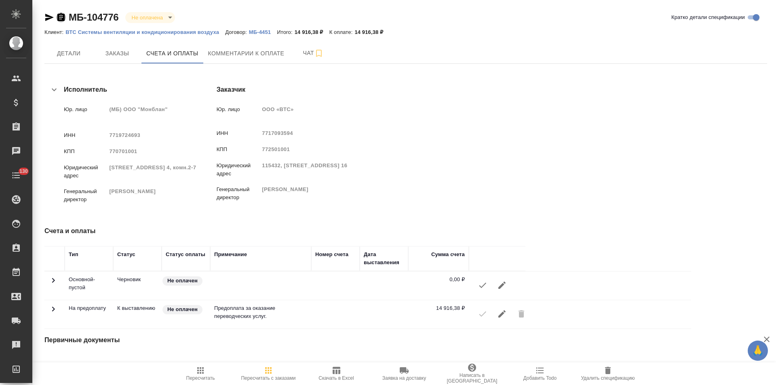
click at [61, 17] on icon "button" at bounding box center [60, 17] width 7 height 8
click at [293, 134] on span "7717093594" at bounding box center [277, 133] width 31 height 6
drag, startPoint x: 408, startPoint y: 133, endPoint x: 379, endPoint y: 133, distance: 29.9
click at [353, 133] on div "7717093594" at bounding box center [307, 133] width 91 height 10
copy span "7717093594"
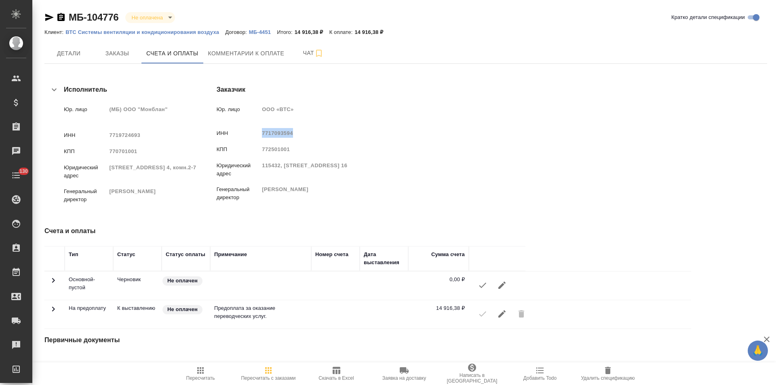
click at [260, 33] on p "МБ-4451" at bounding box center [263, 32] width 28 height 6
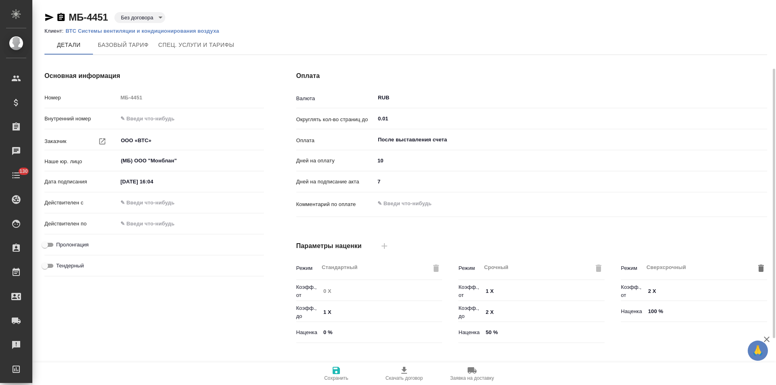
scroll to position [164, 0]
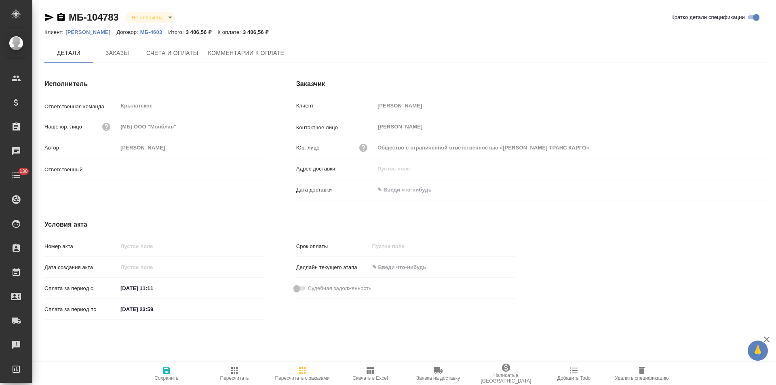
type input "[PERSON_NAME]"
click at [153, 33] on p "МБ-4603" at bounding box center [154, 32] width 28 height 6
click at [98, 32] on p "[PERSON_NAME]" at bounding box center [90, 32] width 51 height 6
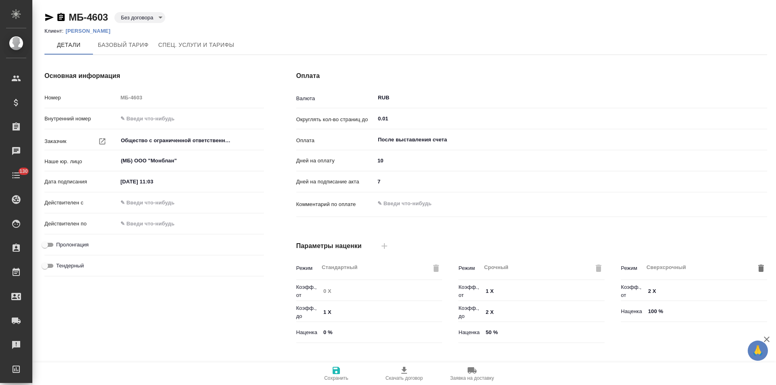
type input "Прайс_2025_филиалы"
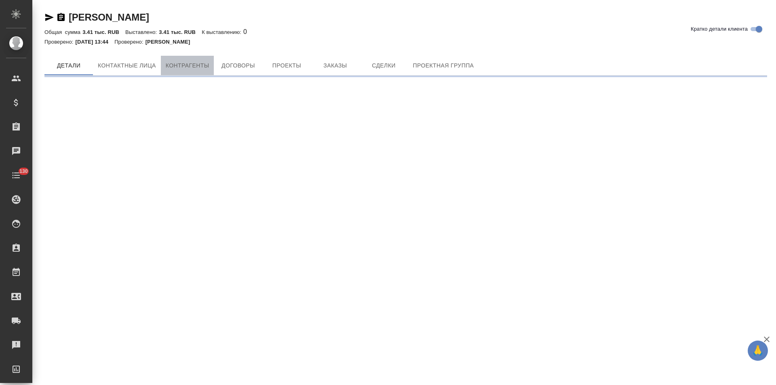
click at [190, 69] on button "Контрагенты" at bounding box center [187, 65] width 53 height 19
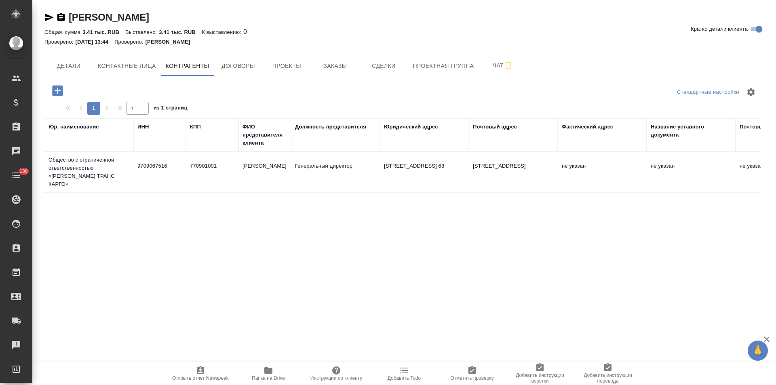
click at [205, 173] on td "770901001" at bounding box center [212, 172] width 53 height 28
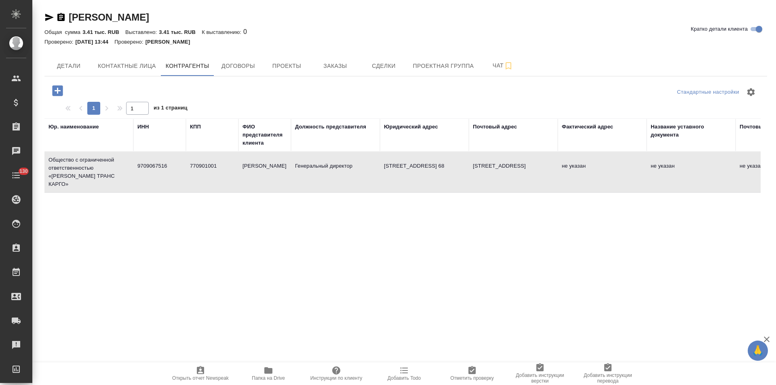
click at [205, 173] on td "770901001" at bounding box center [212, 172] width 53 height 28
type textarea "Общество с ограниченной ответственностью «ГЛОРИЯ ТРАНС КАРГО»"
type input "9709067516"
type input "770901001"
type input "Иванова Светлана Вячеславовна"
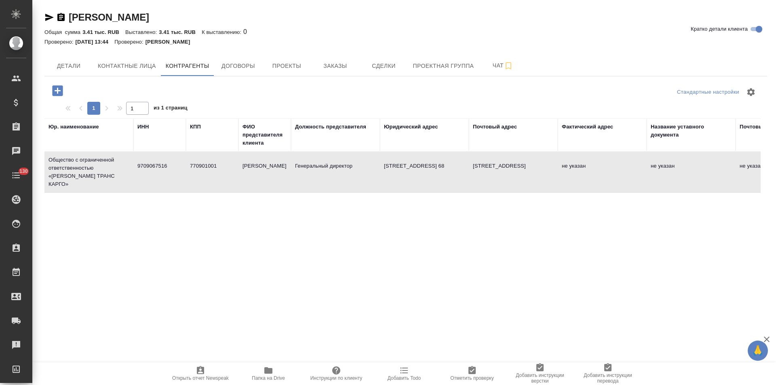
type input "Генеральный директор"
type textarea "109316, г. Москва, Волгоградский пр-кт, д. 4, кв. 68"
type textarea "125459, г. Москва, ул. Туристская, д.4, к.4, кв.62"
type input "АО «Т-Банк»"
type input "40702810310000836847"
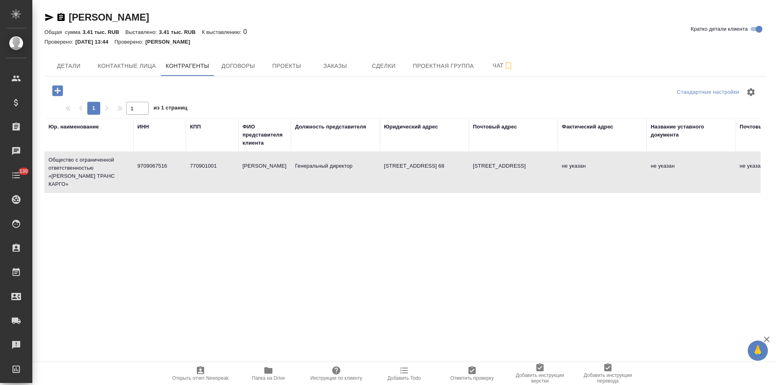
type input "044525974"
type input "30101810145250000974"
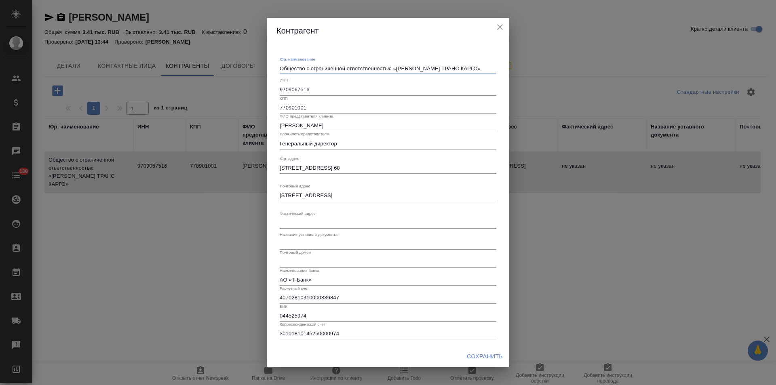
drag, startPoint x: 390, startPoint y: 70, endPoint x: 241, endPoint y: 66, distance: 149.6
click at [241, 66] on div "Контрагент Юр. наименование Общество с ограниченной ответственностью «ГЛОРИЯ ТР…" at bounding box center [388, 192] width 776 height 385
type textarea "ООО «ГЛОРИЯ ТРАНС КАРГО»"
click at [499, 354] on span "Сохранить" at bounding box center [485, 357] width 36 height 10
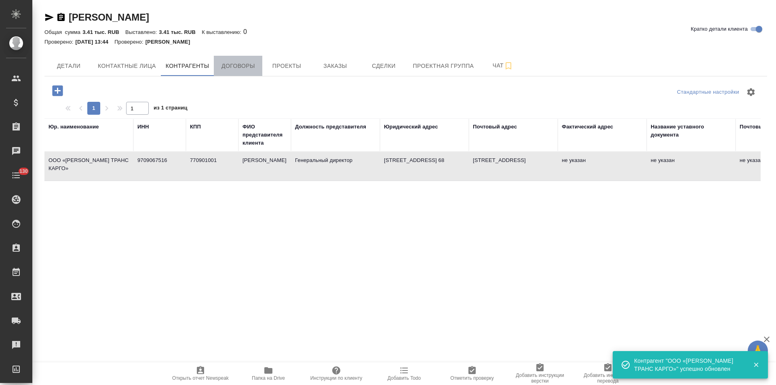
click at [256, 67] on span "Договоры" at bounding box center [238, 66] width 39 height 10
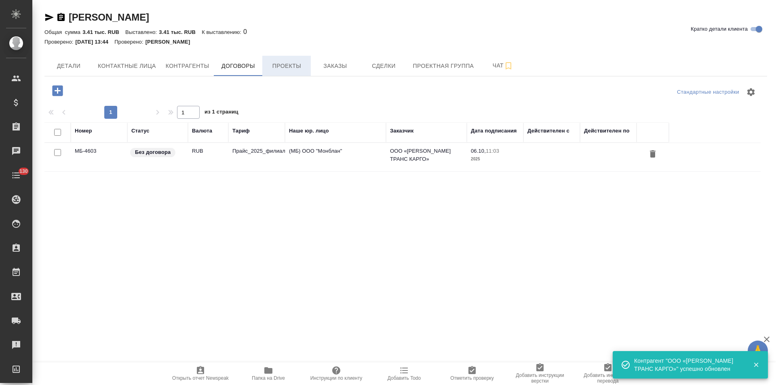
click at [293, 71] on span "Проекты" at bounding box center [286, 66] width 39 height 10
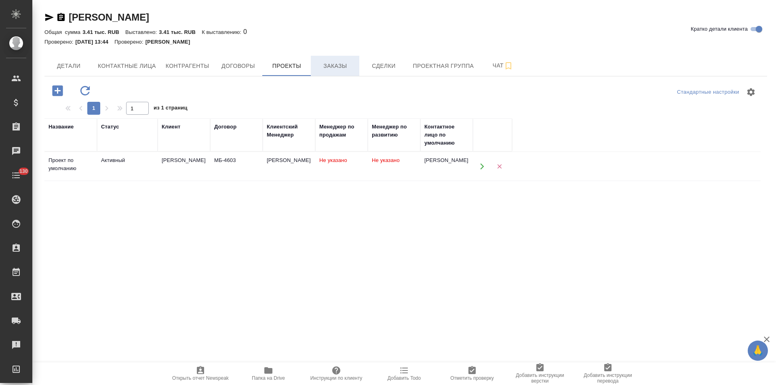
click at [326, 70] on span "Заказы" at bounding box center [335, 66] width 39 height 10
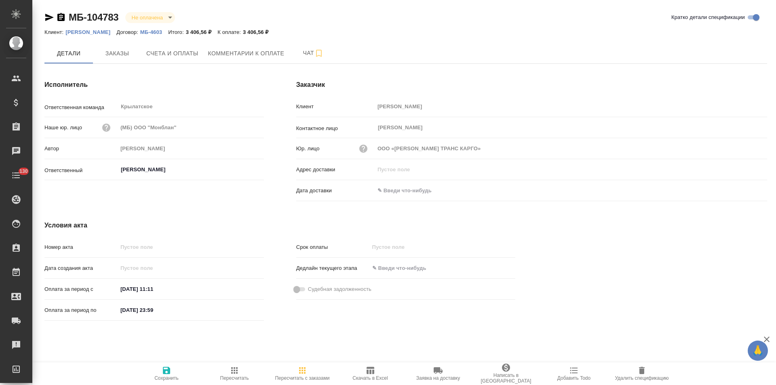
click at [62, 15] on icon "button" at bounding box center [60, 17] width 7 height 8
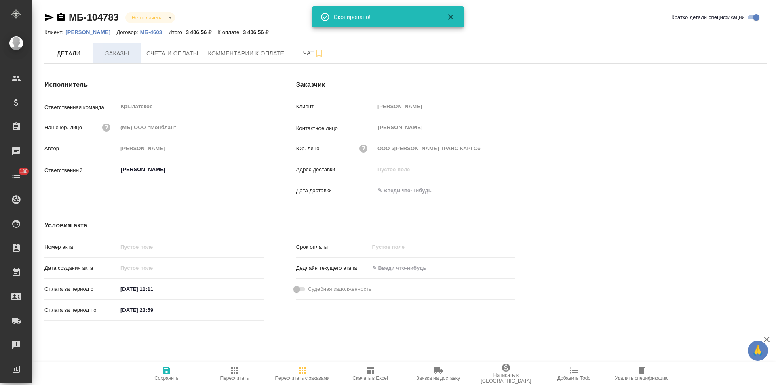
click at [138, 61] on button "Заказы" at bounding box center [117, 53] width 48 height 20
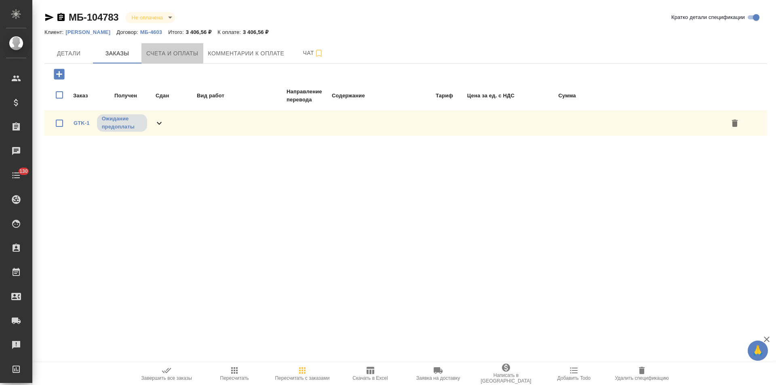
click at [197, 60] on button "Счета и оплаты" at bounding box center [172, 53] width 62 height 20
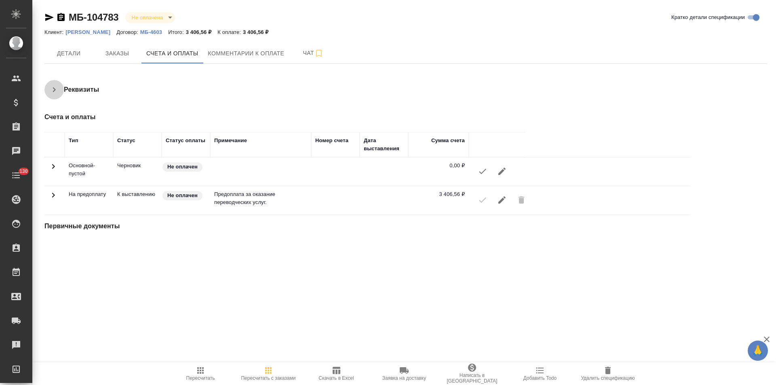
click at [55, 91] on icon "button" at bounding box center [54, 90] width 10 height 10
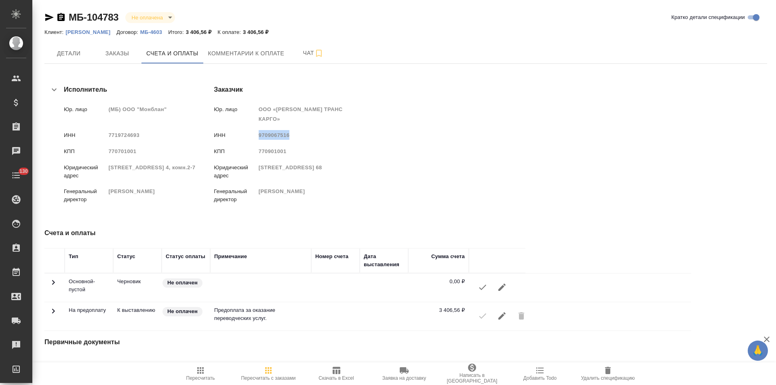
drag, startPoint x: 406, startPoint y: 137, endPoint x: 377, endPoint y: 137, distance: 29.1
click at [348, 137] on div "9709067516" at bounding box center [303, 135] width 89 height 10
copy span "9709067516"
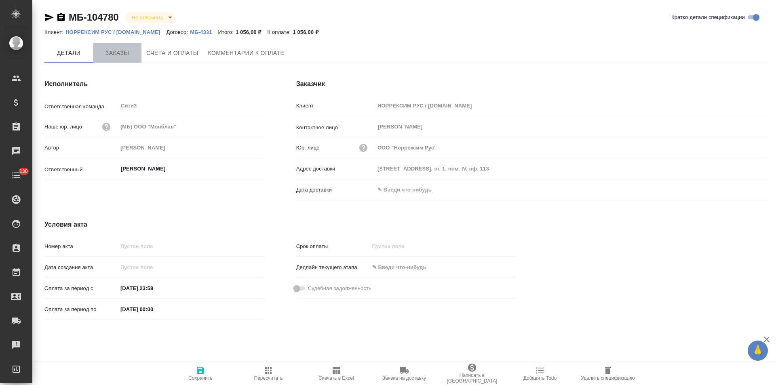
click at [120, 59] on button "Заказы" at bounding box center [117, 52] width 48 height 19
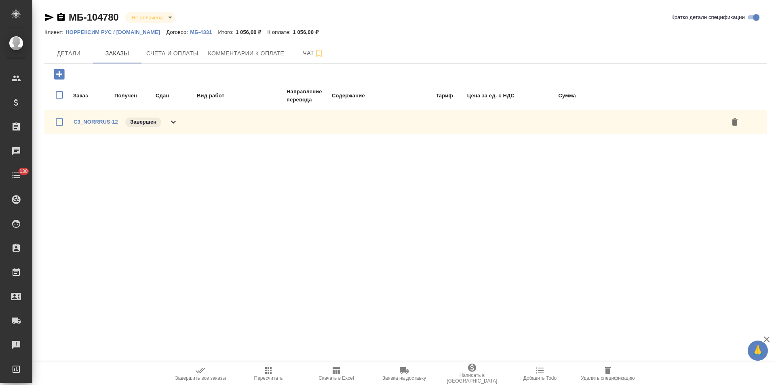
click at [178, 125] on icon at bounding box center [173, 122] width 10 height 10
click at [78, 59] on button "Детали" at bounding box center [68, 53] width 48 height 20
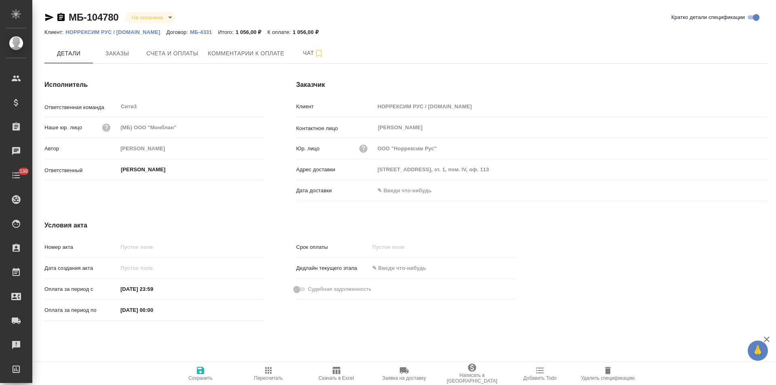
click at [190, 33] on p "МБ-4331" at bounding box center [204, 32] width 28 height 6
click at [174, 56] on span "Счета и оплаты" at bounding box center [172, 53] width 52 height 10
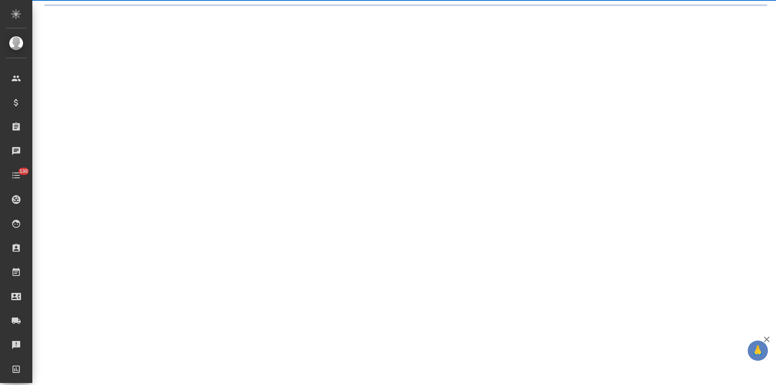
click at [109, 61] on div ".cls-1 fill:#fff; AWATERA Левченко Юлия Клиенты Спецификации Заказы 0 Чаты 130 …" at bounding box center [388, 192] width 776 height 385
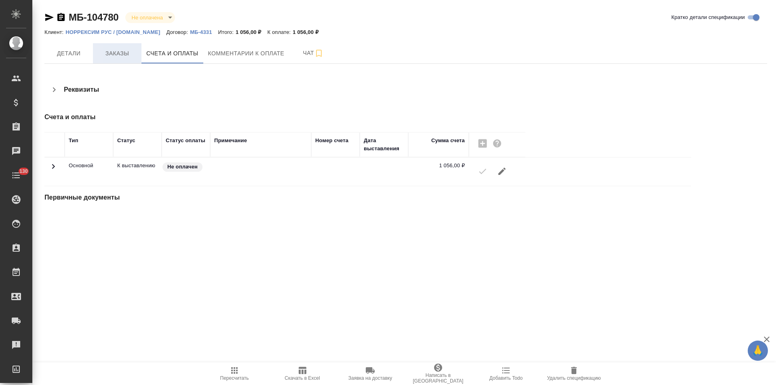
click at [125, 57] on span "Заказы" at bounding box center [117, 53] width 39 height 10
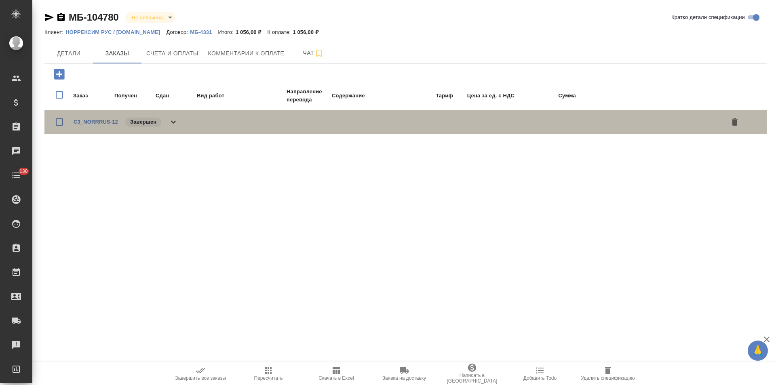
click at [174, 122] on icon at bounding box center [173, 122] width 5 height 3
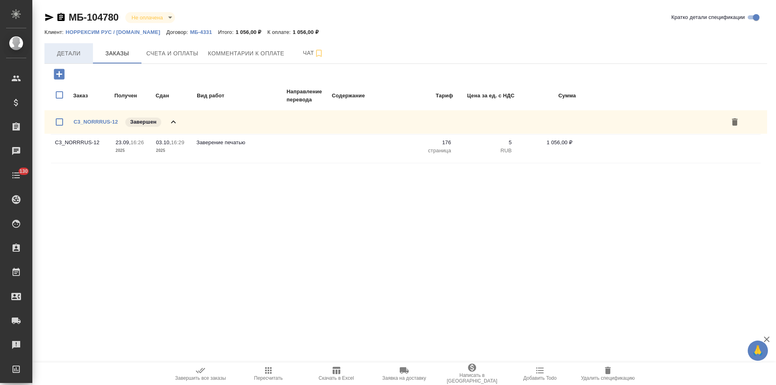
click at [79, 57] on span "Детали" at bounding box center [68, 53] width 39 height 10
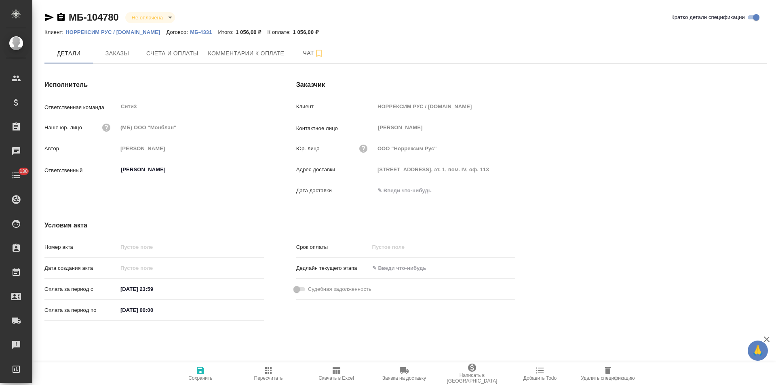
click at [61, 17] on icon "button" at bounding box center [60, 17] width 7 height 8
click at [128, 34] on p "НОРРЕКСИМ РУС / [DOMAIN_NAME]" at bounding box center [115, 32] width 101 height 6
click at [190, 32] on p "МБ-4331" at bounding box center [204, 32] width 28 height 6
click at [182, 58] on span "Счета и оплаты" at bounding box center [172, 53] width 52 height 10
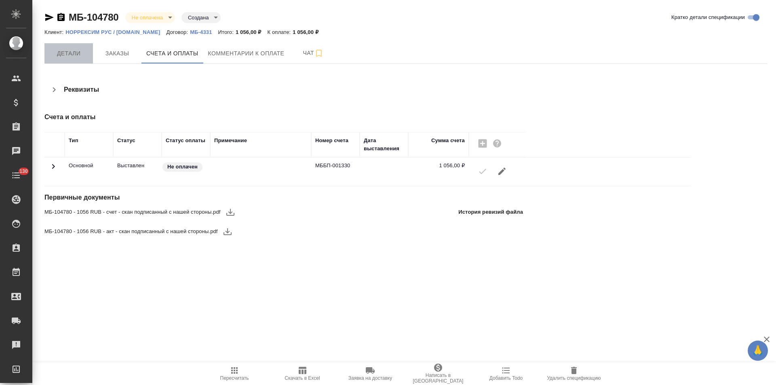
click at [73, 57] on span "Детали" at bounding box center [68, 53] width 39 height 10
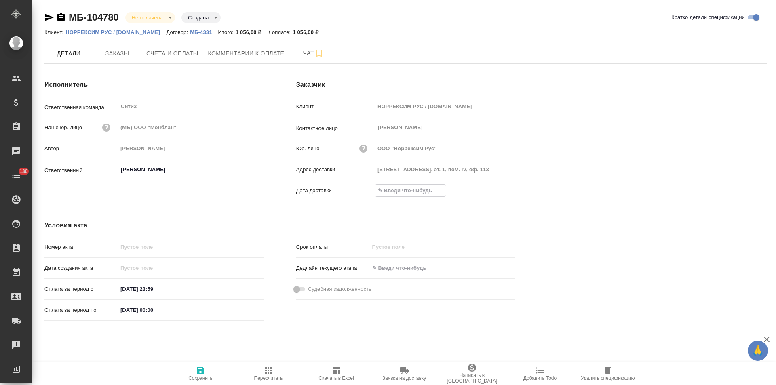
click at [421, 192] on input "text" at bounding box center [410, 191] width 71 height 12
click at [746, 190] on icon "button" at bounding box center [743, 189] width 7 height 8
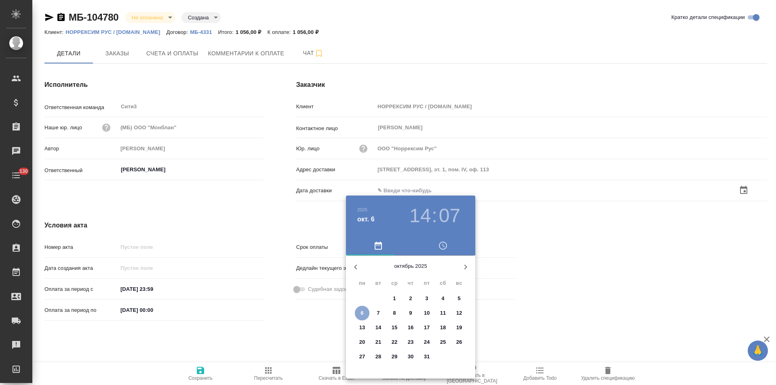
click at [358, 315] on span "6" at bounding box center [362, 313] width 15 height 8
type input "06.10.2025 14:07"
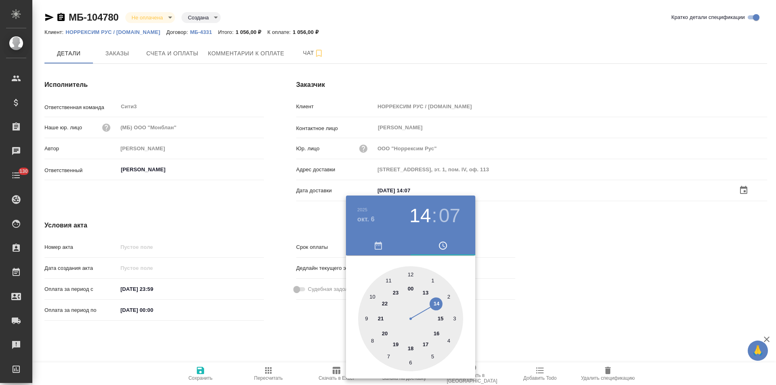
click at [273, 337] on div at bounding box center [388, 192] width 776 height 385
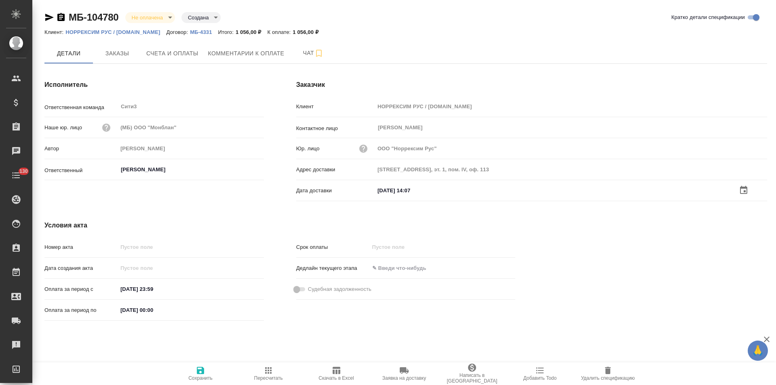
click at [201, 377] on span "Сохранить" at bounding box center [200, 378] width 24 height 6
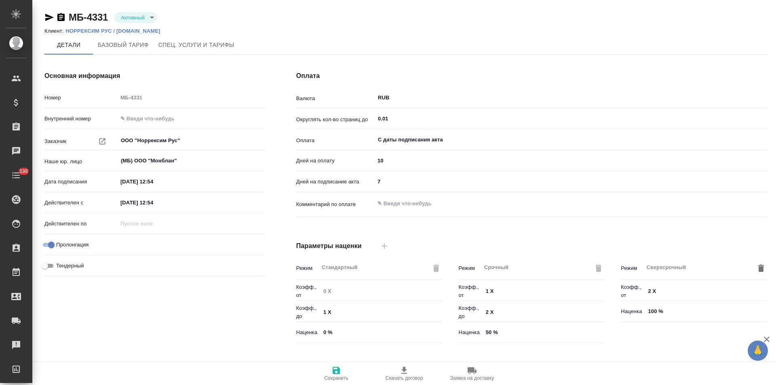
type input "без ТП"
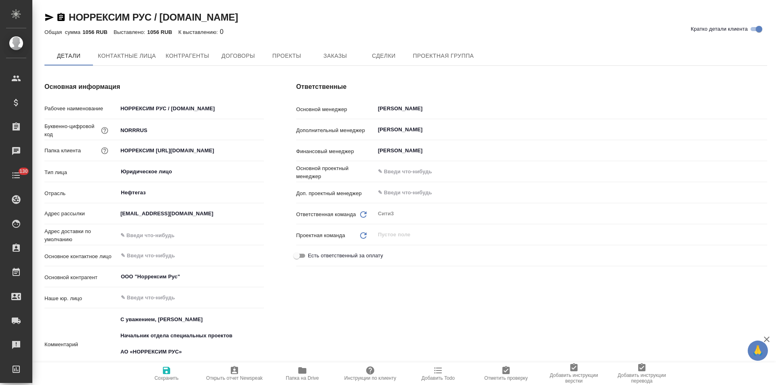
type textarea "x"
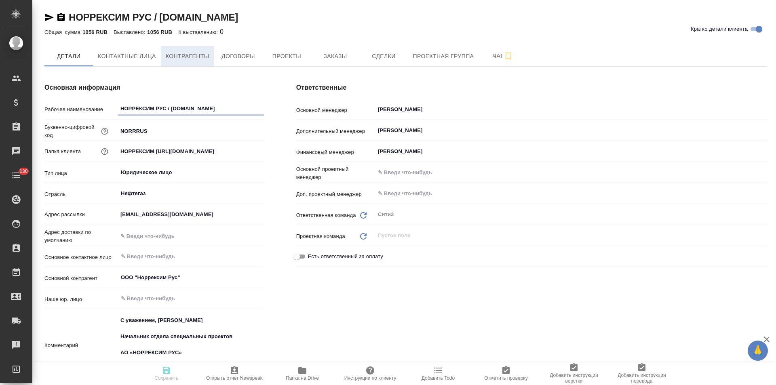
type textarea "x"
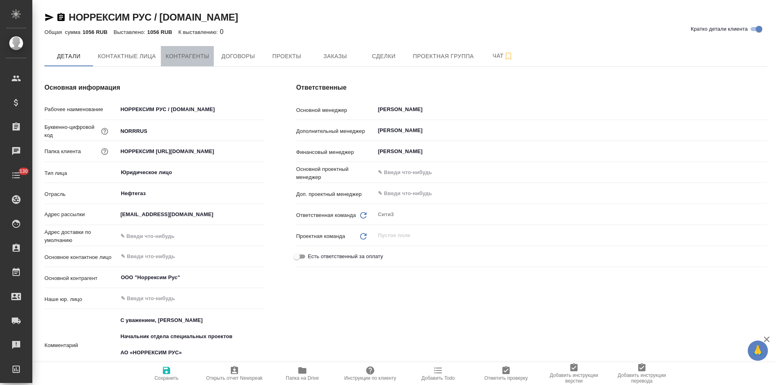
click at [194, 56] on span "Контрагенты" at bounding box center [188, 56] width 44 height 10
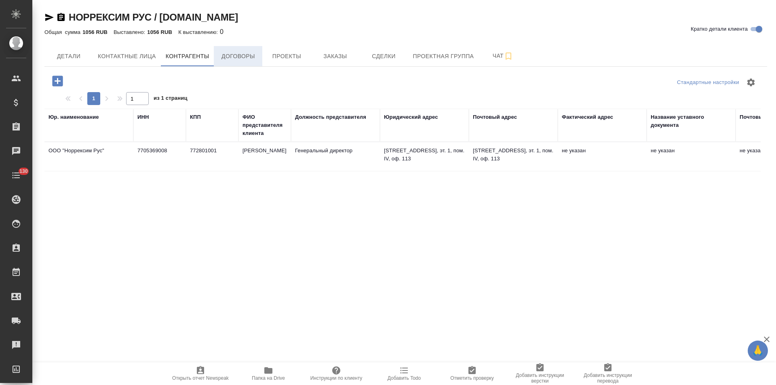
click at [242, 61] on span "Договоры" at bounding box center [238, 56] width 39 height 10
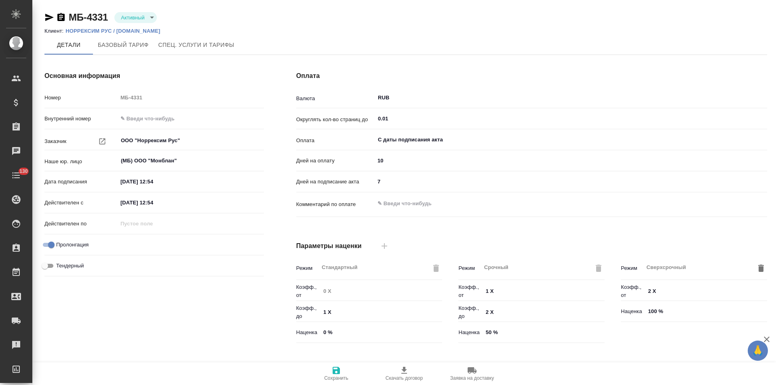
type input "без ТП"
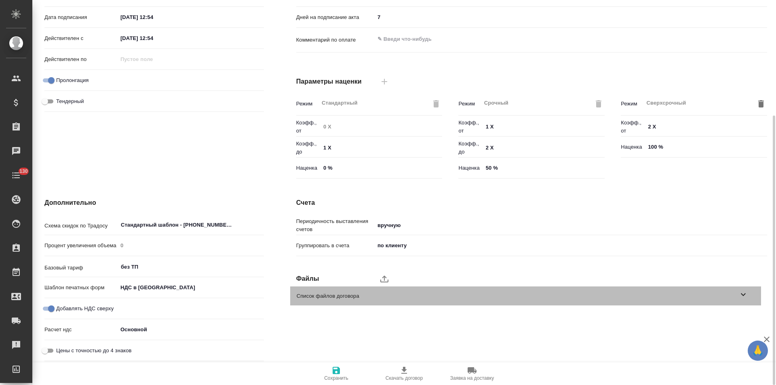
click at [745, 295] on icon at bounding box center [743, 295] width 10 height 10
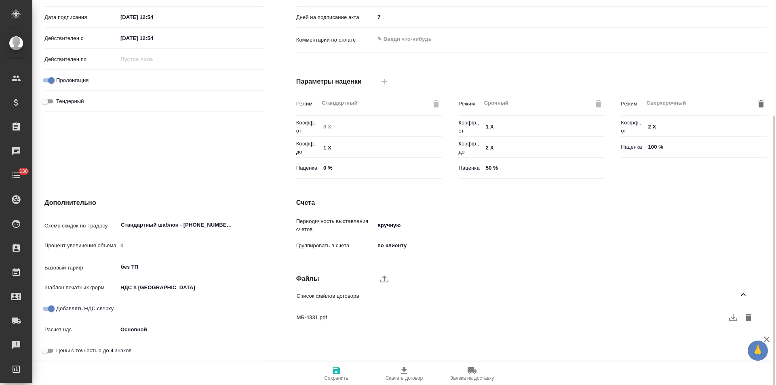
click at [732, 320] on icon "button" at bounding box center [733, 318] width 10 height 10
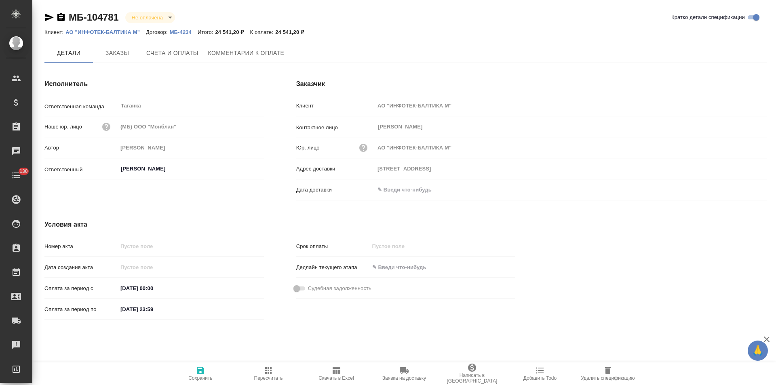
type input "[STREET_ADDRESS]"
click at [128, 55] on span "Заказы" at bounding box center [117, 53] width 39 height 10
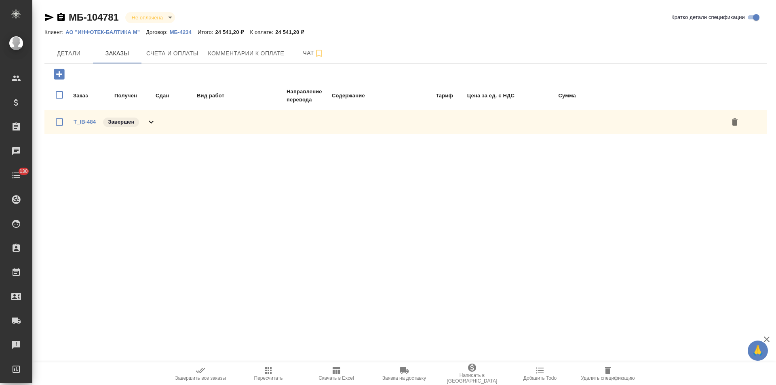
click at [150, 126] on icon at bounding box center [151, 122] width 10 height 10
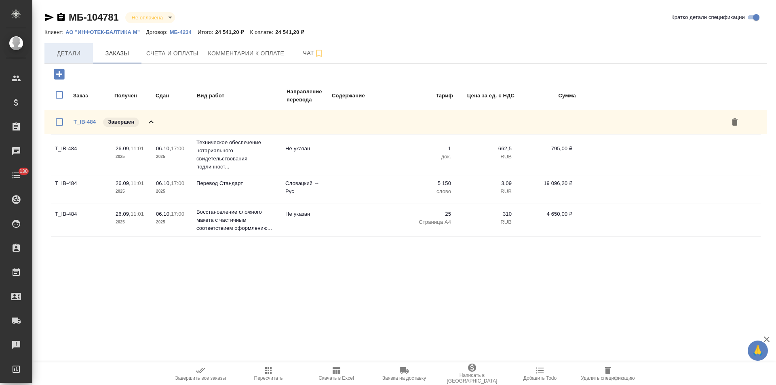
click at [77, 53] on span "Детали" at bounding box center [68, 53] width 39 height 10
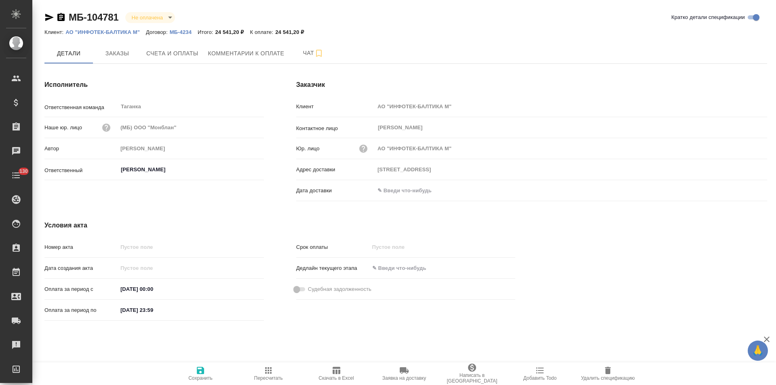
click at [62, 18] on icon "button" at bounding box center [60, 17] width 7 height 8
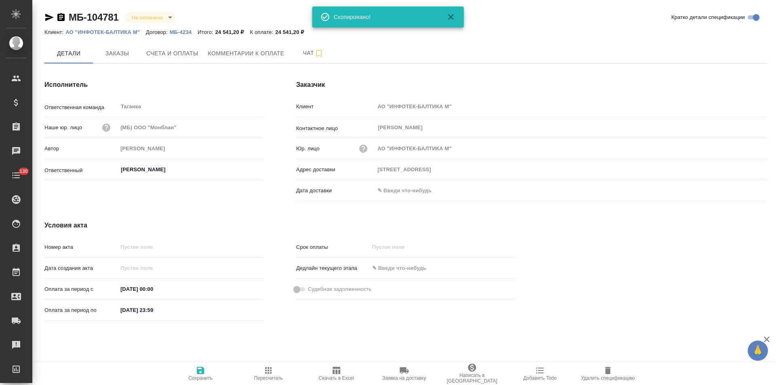
click at [182, 31] on p "МБ-4234" at bounding box center [184, 32] width 28 height 6
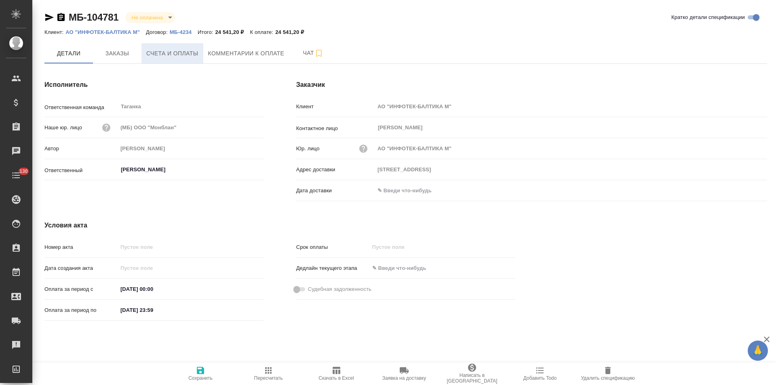
click at [168, 52] on span "Счета и оплаты" at bounding box center [172, 53] width 52 height 10
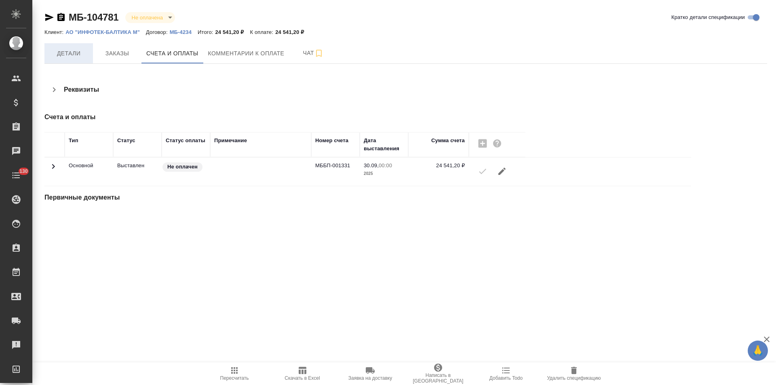
click at [74, 57] on span "Детали" at bounding box center [68, 53] width 39 height 10
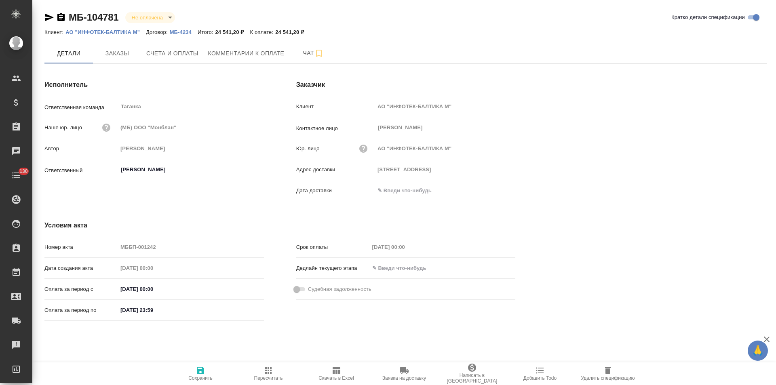
click at [179, 32] on p "МБ-4234" at bounding box center [184, 32] width 28 height 6
click at [184, 61] on button "Счета и оплаты" at bounding box center [172, 53] width 62 height 20
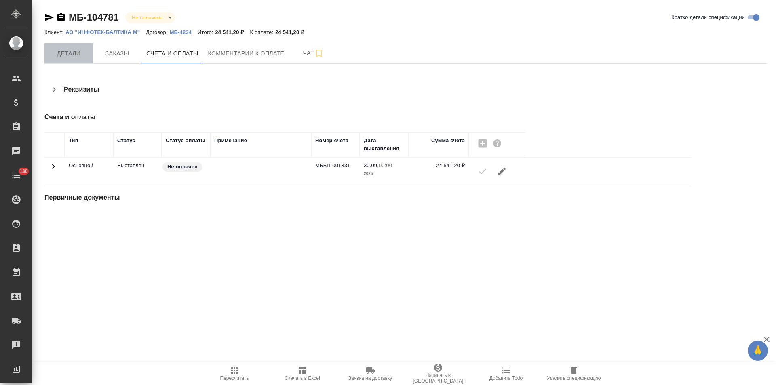
click at [80, 53] on span "Детали" at bounding box center [68, 53] width 39 height 10
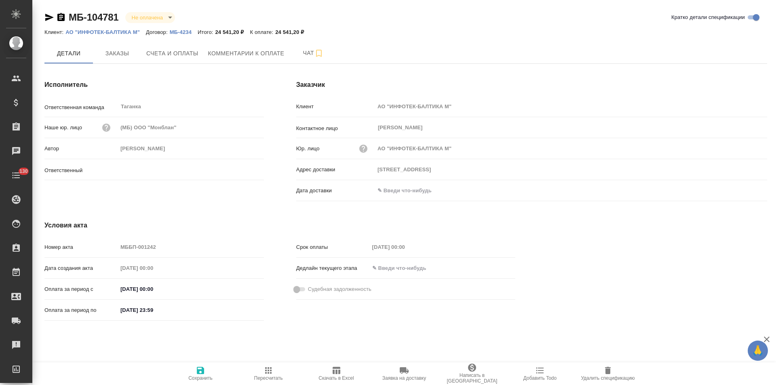
type input "Прохорова Анастасия"
click at [128, 53] on span "Заказы" at bounding box center [117, 53] width 39 height 10
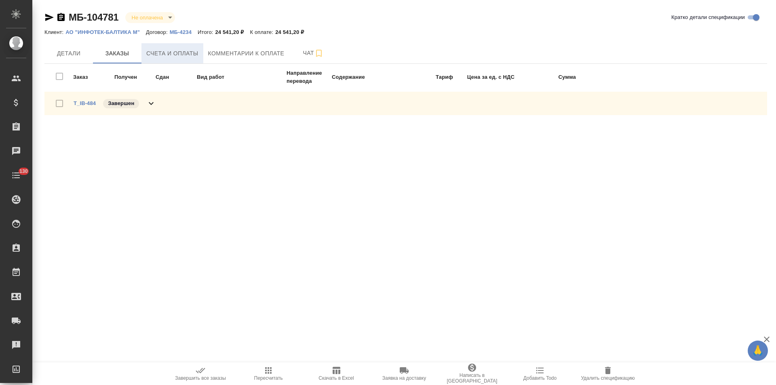
click at [181, 55] on span "Счета и оплаты" at bounding box center [172, 53] width 52 height 10
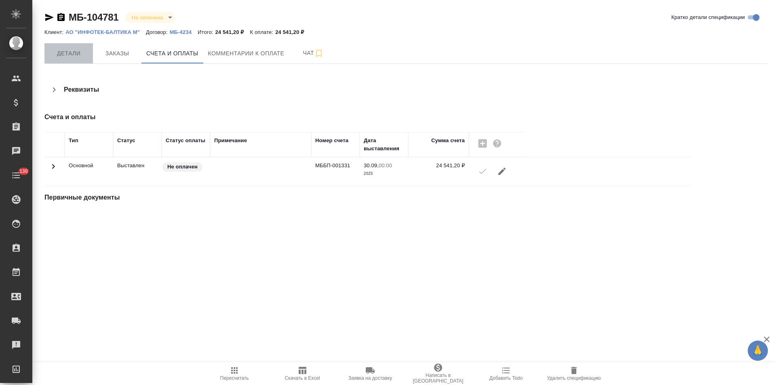
drag, startPoint x: 65, startPoint y: 50, endPoint x: 222, endPoint y: 3, distance: 163.6
click at [65, 49] on span "Детали" at bounding box center [68, 53] width 39 height 10
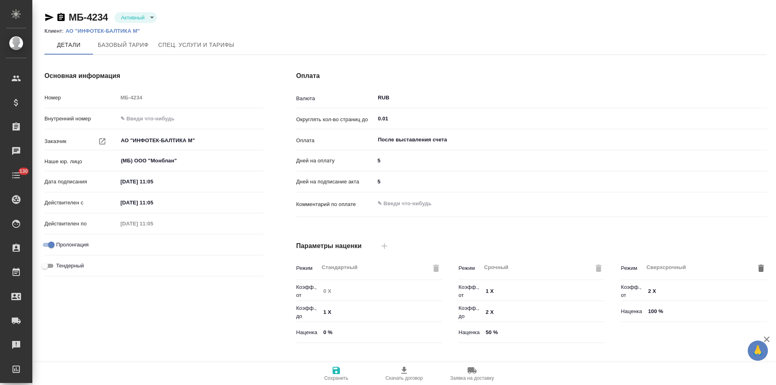
scroll to position [164, 0]
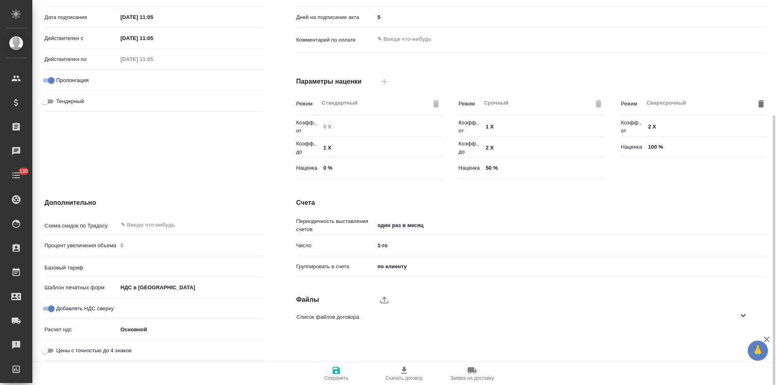
type input "Базовый ТП 2025"
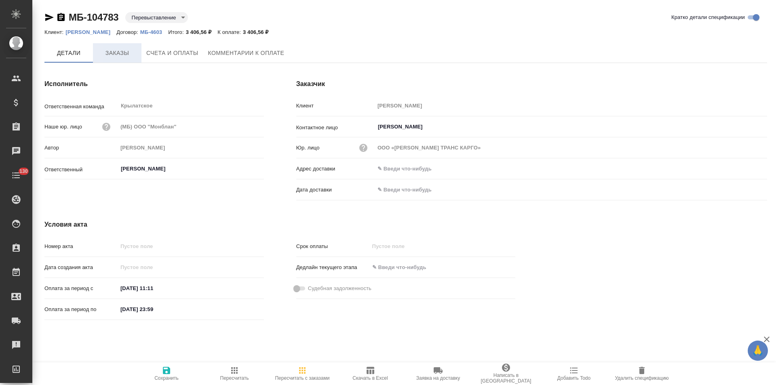
click at [123, 60] on button "Заказы" at bounding box center [117, 52] width 48 height 19
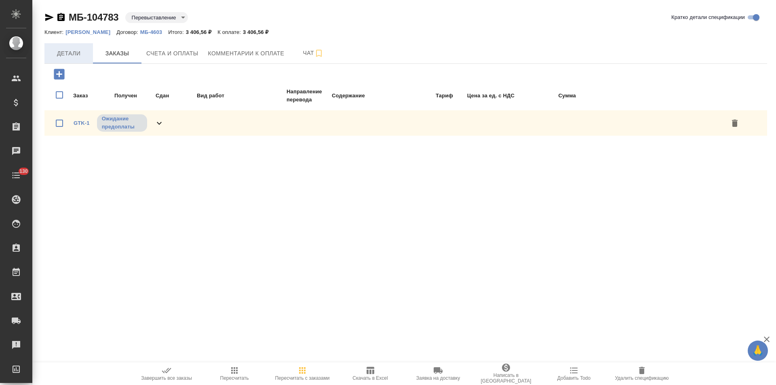
click at [69, 59] on button "Детали" at bounding box center [68, 53] width 48 height 20
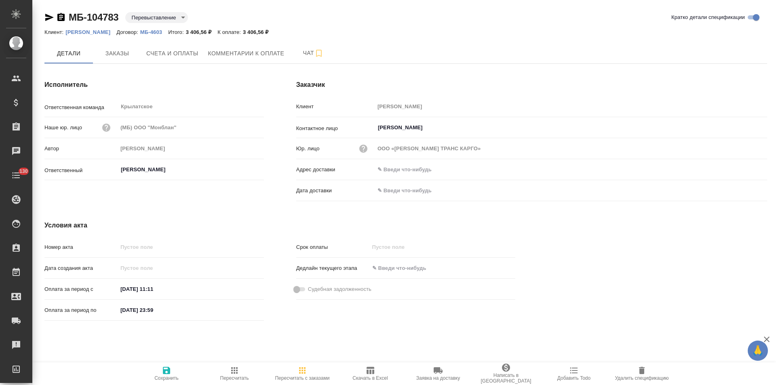
click at [61, 18] on icon "button" at bounding box center [60, 17] width 7 height 8
click at [638, 375] on icon "button" at bounding box center [642, 371] width 10 height 10
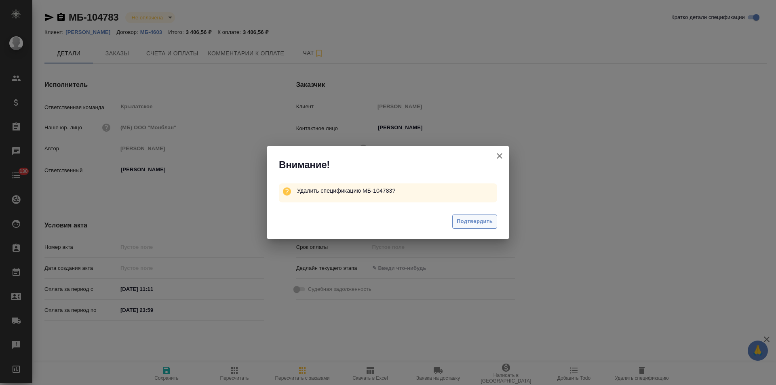
click at [459, 221] on span "Подтвердить" at bounding box center [475, 221] width 36 height 9
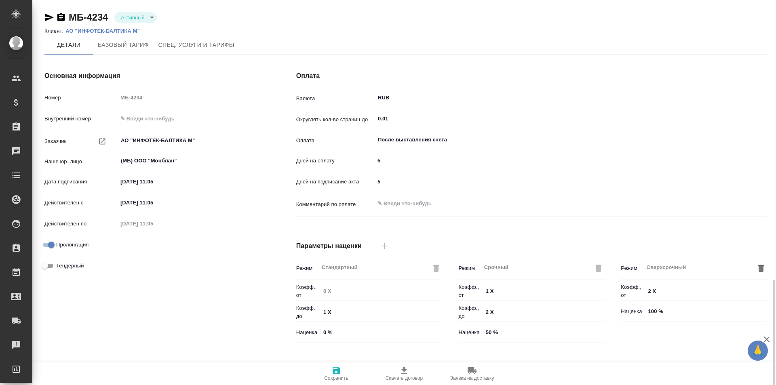
scroll to position [164, 0]
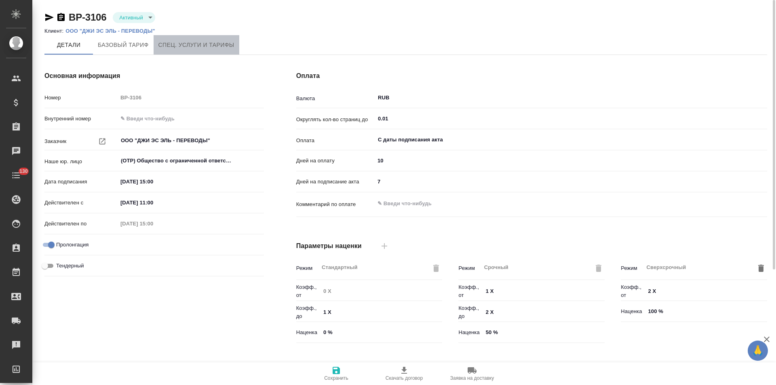
click at [192, 48] on span "Спец. услуги и тарифы" at bounding box center [196, 45] width 76 height 10
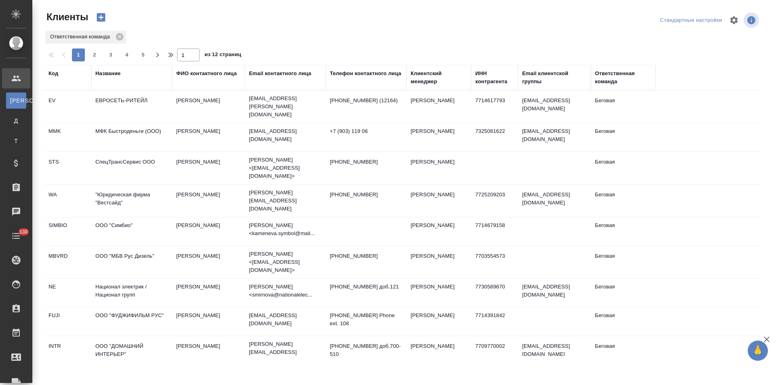
select select "RU"
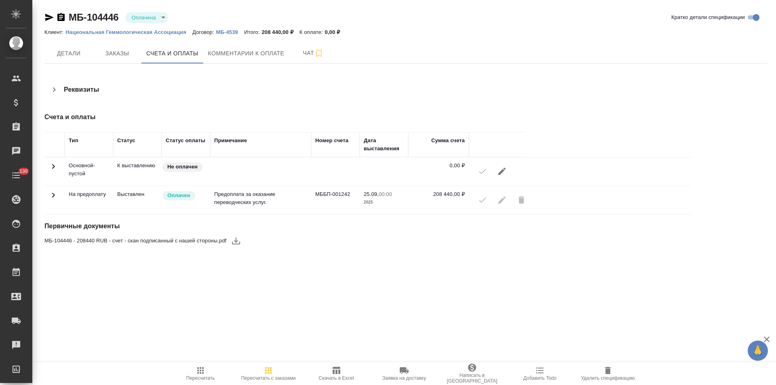
click at [47, 17] on icon "button" at bounding box center [49, 18] width 10 height 10
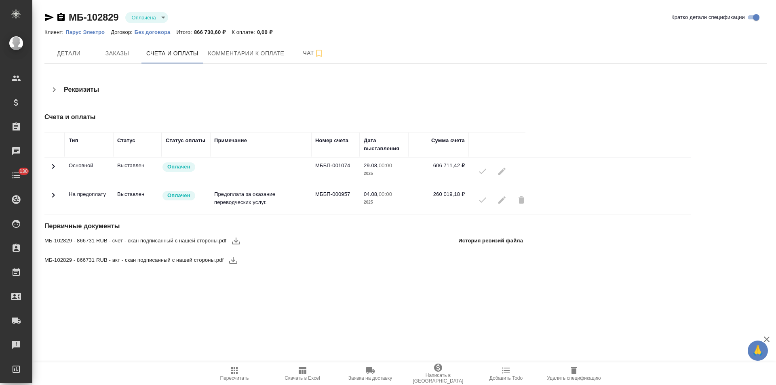
click at [53, 166] on icon at bounding box center [53, 167] width 10 height 10
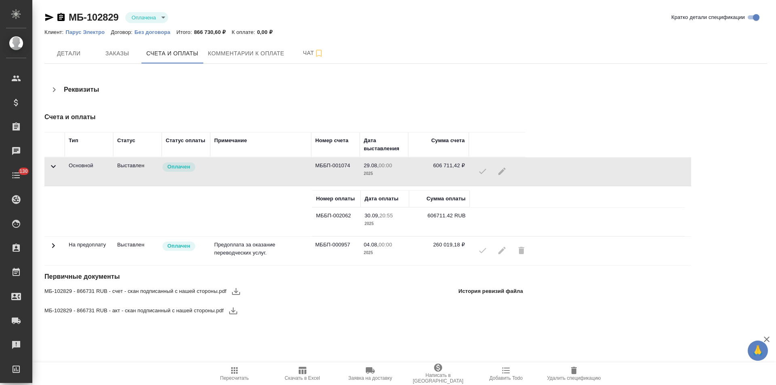
click at [53, 166] on icon at bounding box center [53, 167] width 10 height 10
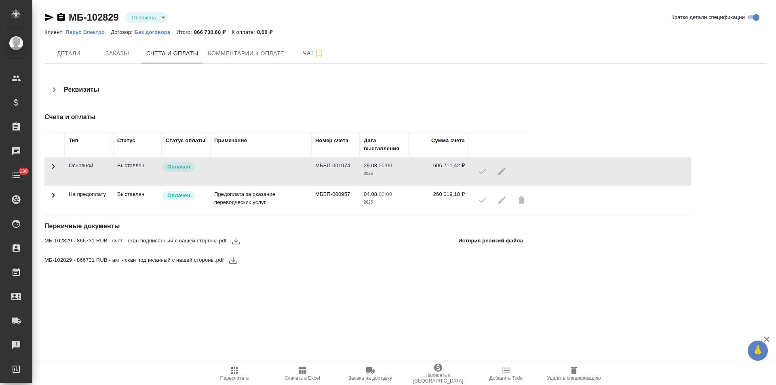
click at [54, 195] on icon at bounding box center [53, 195] width 3 height 5
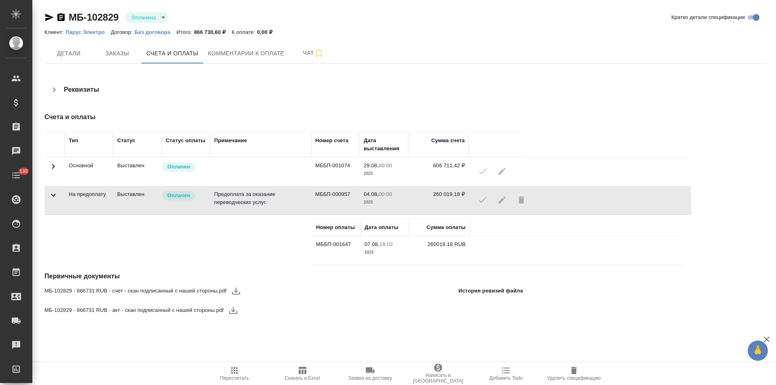
click at [53, 168] on icon at bounding box center [53, 167] width 10 height 10
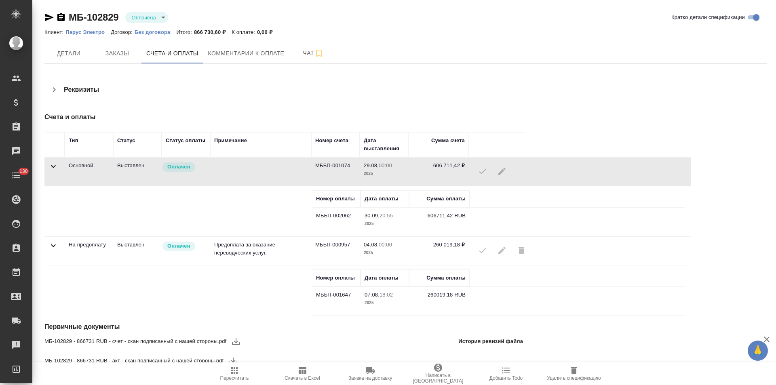
click at [63, 17] on icon "button" at bounding box center [60, 17] width 7 height 8
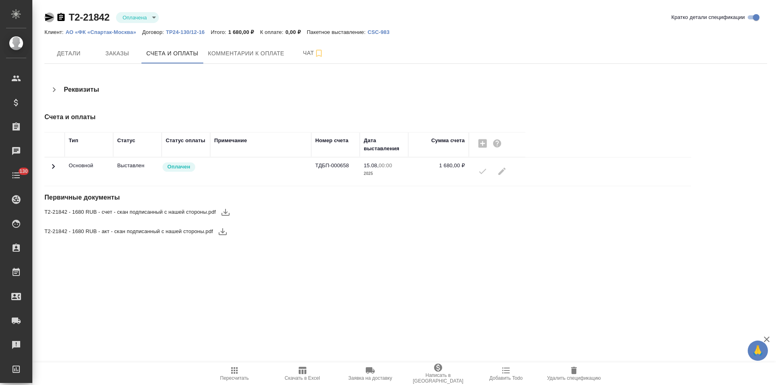
click at [51, 15] on icon "button" at bounding box center [49, 18] width 10 height 10
click at [58, 16] on icon "button" at bounding box center [60, 17] width 7 height 8
click at [55, 167] on icon at bounding box center [53, 167] width 10 height 10
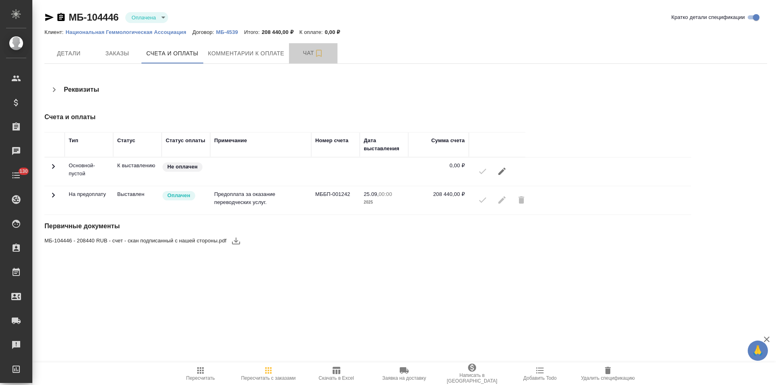
click at [299, 57] on span "Чат" at bounding box center [313, 53] width 39 height 10
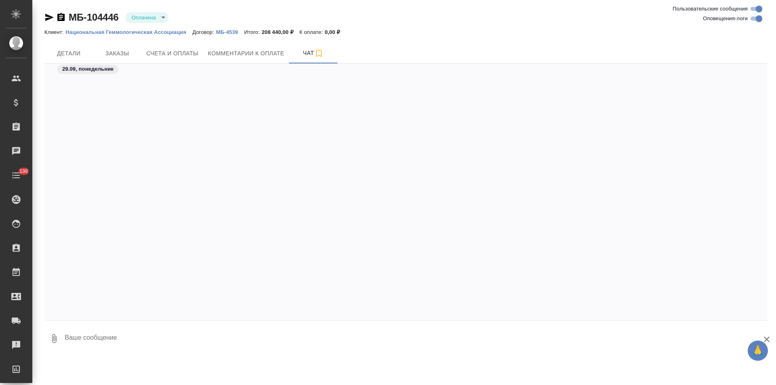
scroll to position [286, 0]
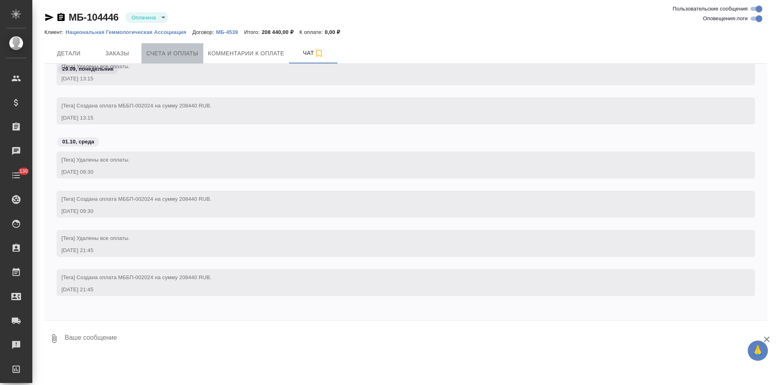
click at [172, 55] on span "Счета и оплаты" at bounding box center [172, 53] width 52 height 10
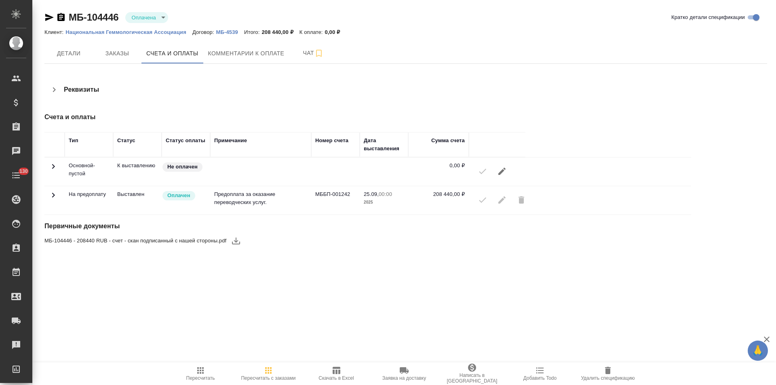
click at [53, 196] on icon at bounding box center [53, 195] width 10 height 10
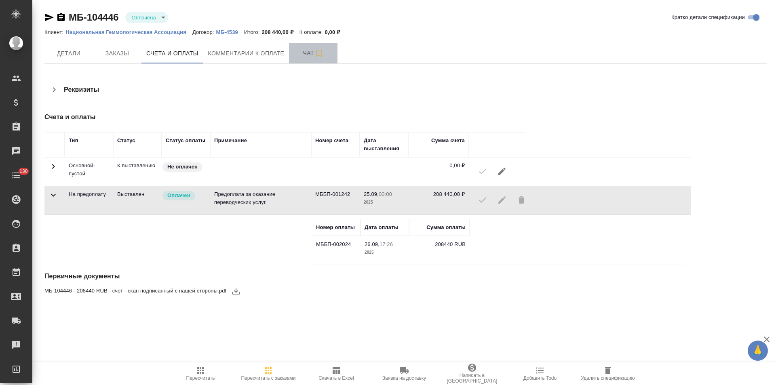
click at [298, 60] on button "Чат" at bounding box center [313, 53] width 48 height 20
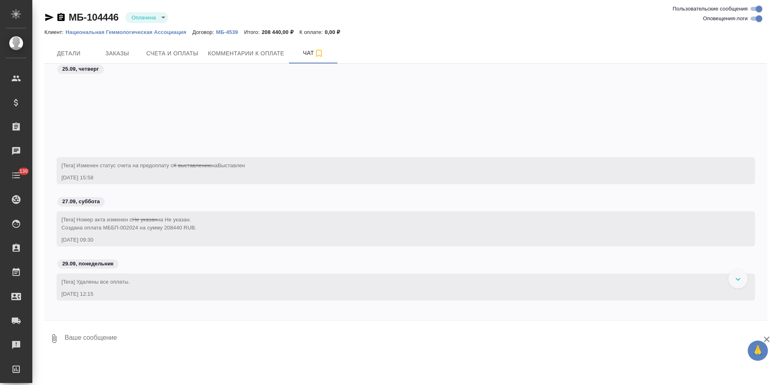
scroll to position [294, 0]
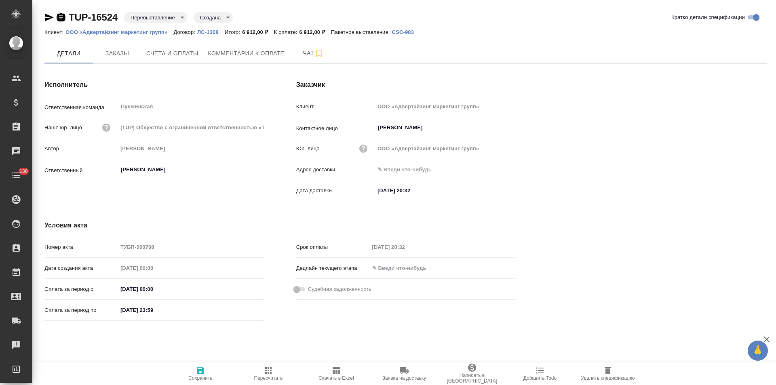
click at [64, 16] on icon "button" at bounding box center [60, 17] width 7 height 8
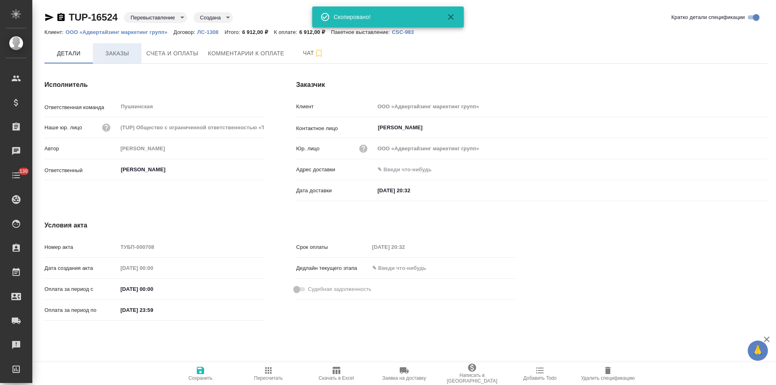
click at [130, 56] on span "Заказы" at bounding box center [117, 53] width 39 height 10
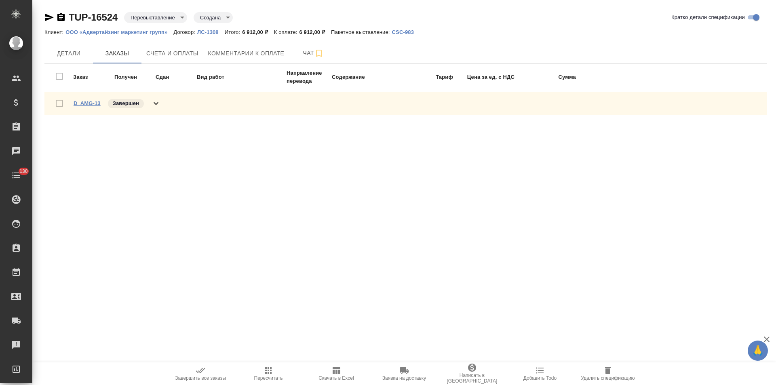
click at [93, 103] on link "D_AMG-13" at bounding box center [87, 103] width 27 height 6
click at [64, 16] on icon "button" at bounding box center [60, 17] width 7 height 8
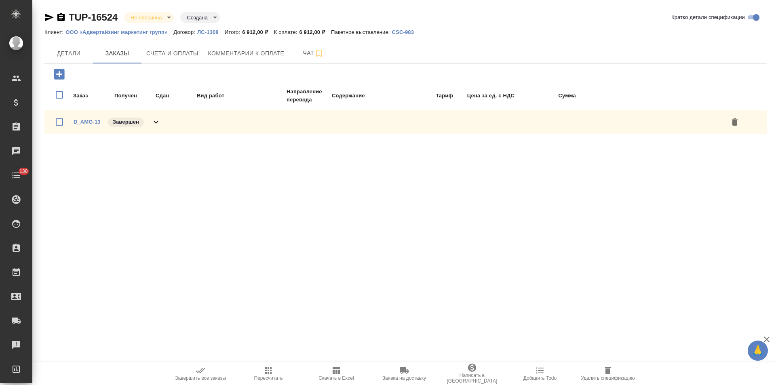
click at [604, 369] on icon "button" at bounding box center [608, 371] width 10 height 10
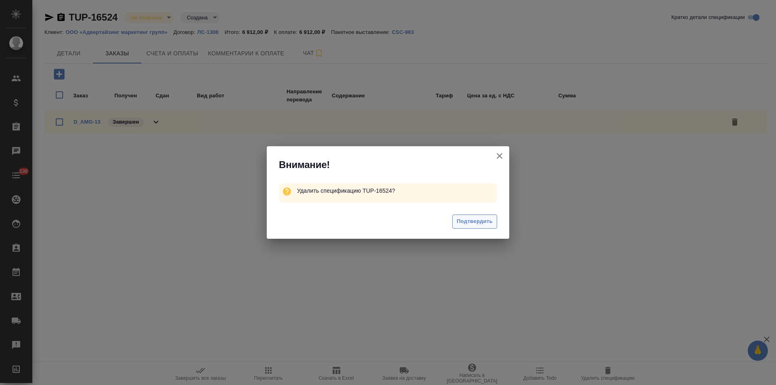
click at [474, 225] on span "Подтвердить" at bounding box center [475, 221] width 36 height 9
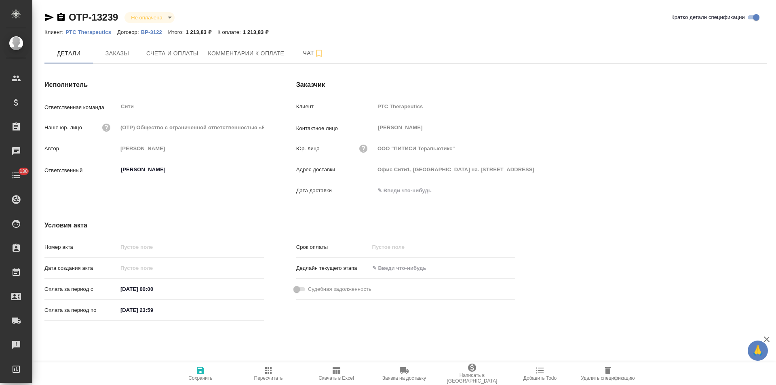
click at [62, 18] on icon "button" at bounding box center [60, 17] width 7 height 8
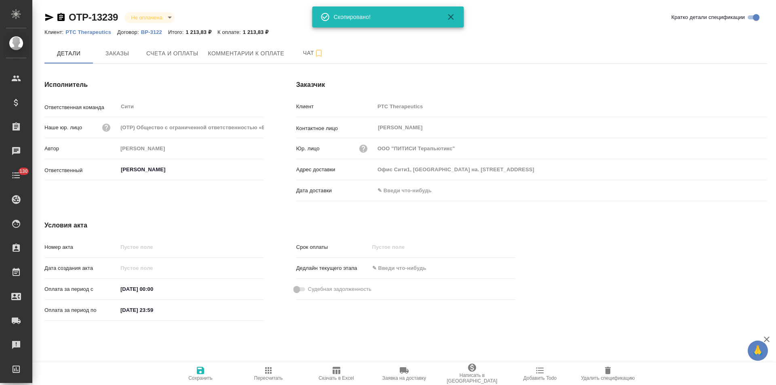
click at [152, 32] on p "ВР-3122" at bounding box center [154, 32] width 27 height 6
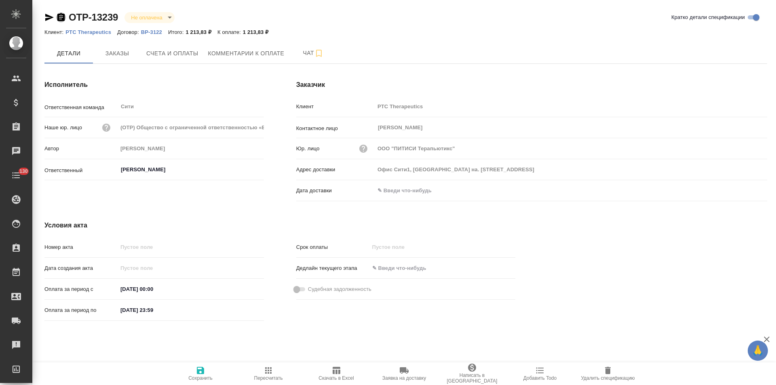
click at [62, 15] on icon "button" at bounding box center [60, 17] width 7 height 8
click at [122, 56] on span "Заказы" at bounding box center [117, 53] width 39 height 10
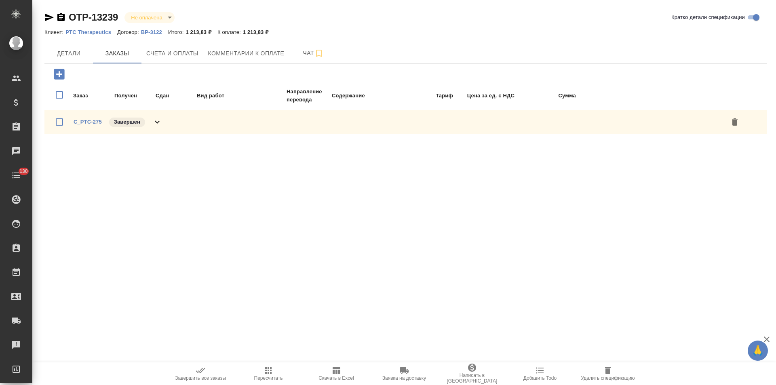
drag, startPoint x: 157, startPoint y: 121, endPoint x: 186, endPoint y: 121, distance: 29.1
click at [159, 121] on icon at bounding box center [157, 122] width 10 height 10
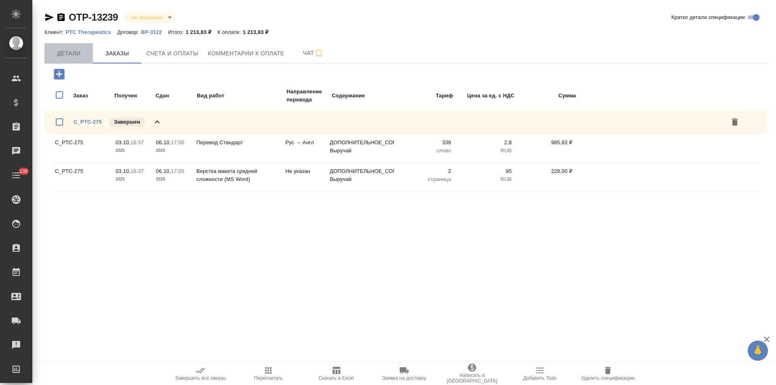
click at [73, 53] on span "Детали" at bounding box center [68, 53] width 39 height 10
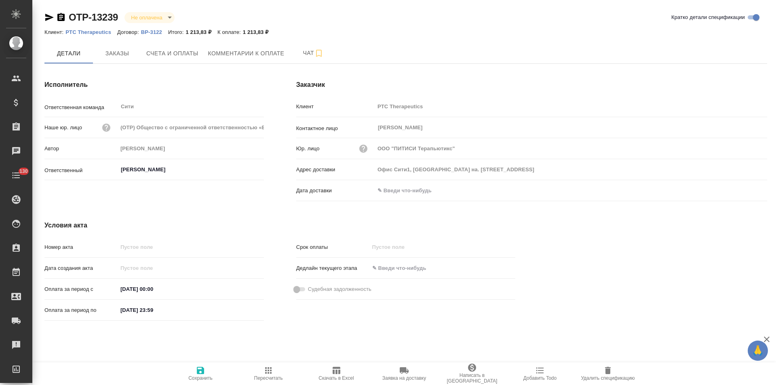
click at [60, 19] on icon "button" at bounding box center [61, 18] width 10 height 10
click at [184, 55] on span "Счета и оплаты" at bounding box center [172, 53] width 52 height 10
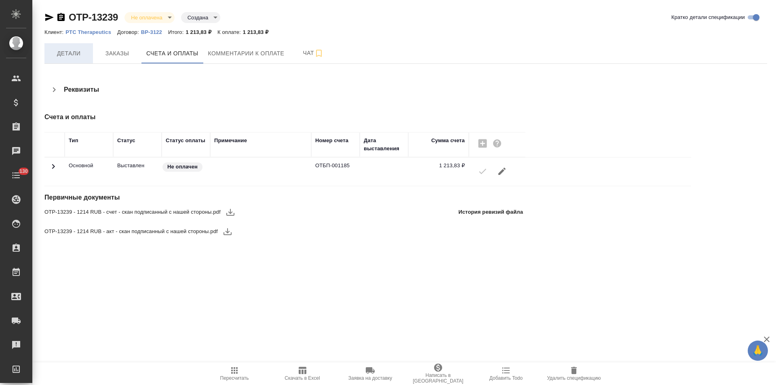
click at [70, 57] on span "Детали" at bounding box center [68, 53] width 39 height 10
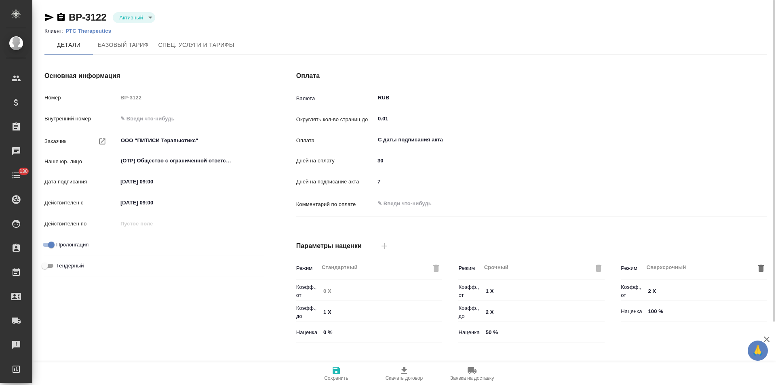
type input "1062 awatera + Marketing"
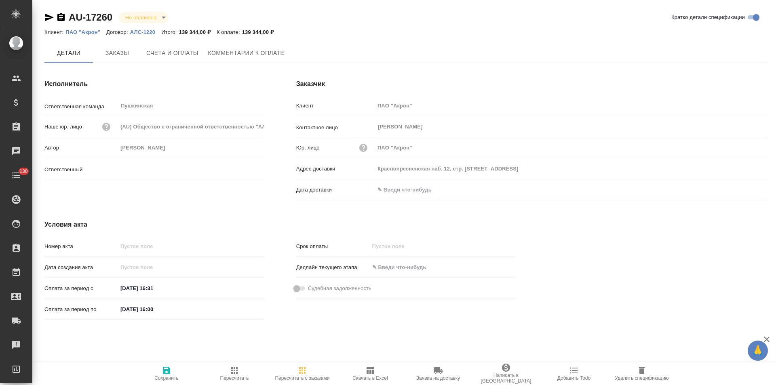
type input "[PERSON_NAME]"
click at [123, 59] on button "Заказы" at bounding box center [117, 53] width 48 height 20
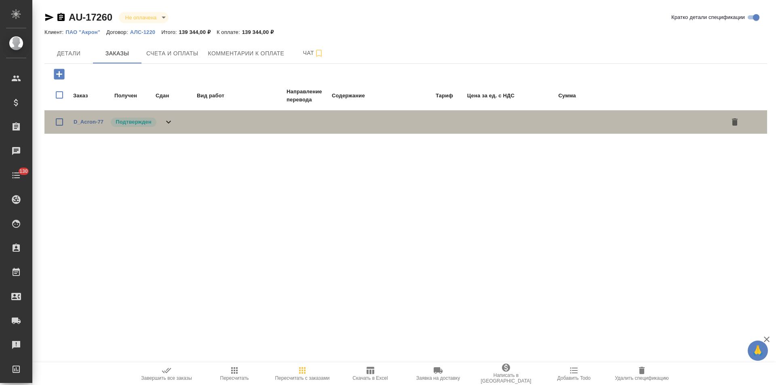
click at [171, 123] on icon at bounding box center [169, 122] width 10 height 10
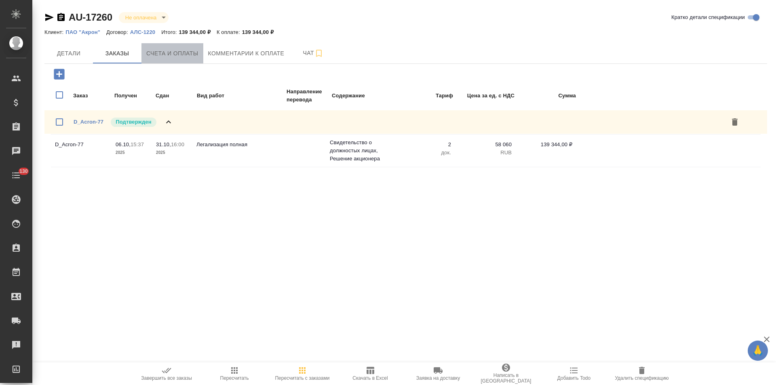
click at [200, 56] on button "Счета и оплаты" at bounding box center [172, 53] width 62 height 20
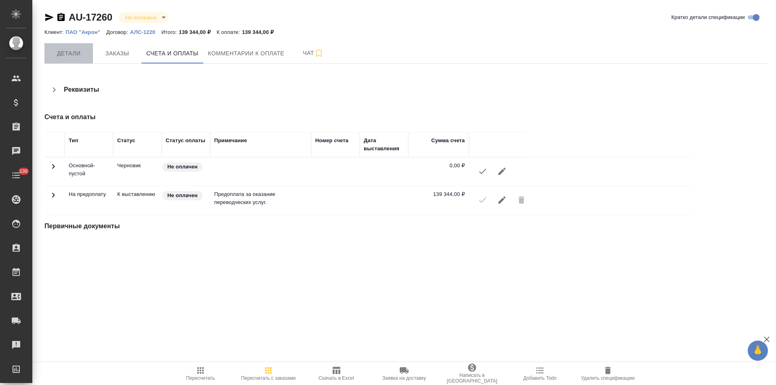
click at [65, 55] on span "Детали" at bounding box center [68, 53] width 39 height 10
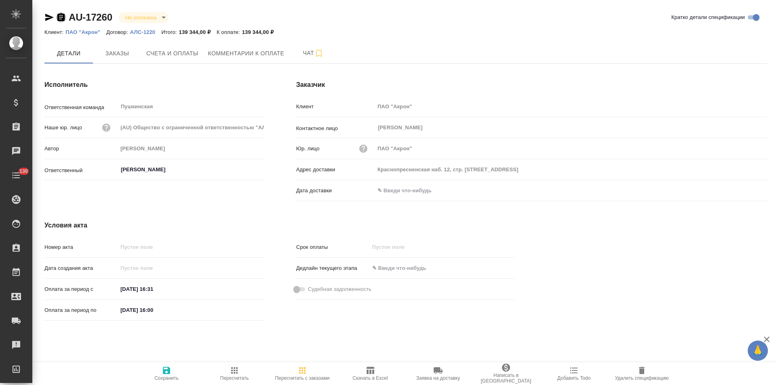
click at [60, 18] on icon "button" at bounding box center [60, 17] width 7 height 8
click at [148, 33] on p "АЛС-1220" at bounding box center [145, 32] width 31 height 6
click at [122, 49] on span "Заказы" at bounding box center [117, 53] width 39 height 10
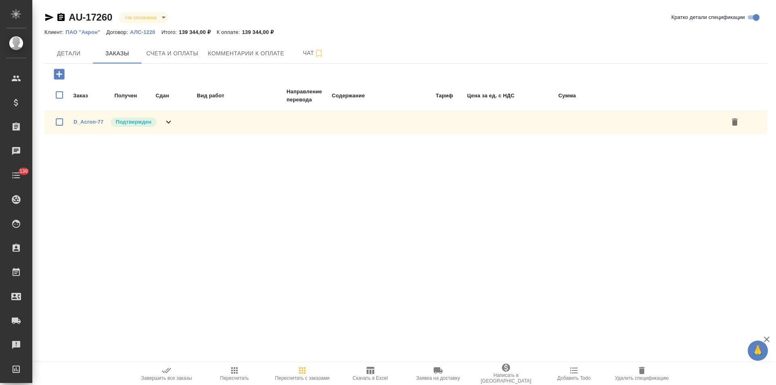
click at [173, 124] on icon at bounding box center [169, 122] width 10 height 10
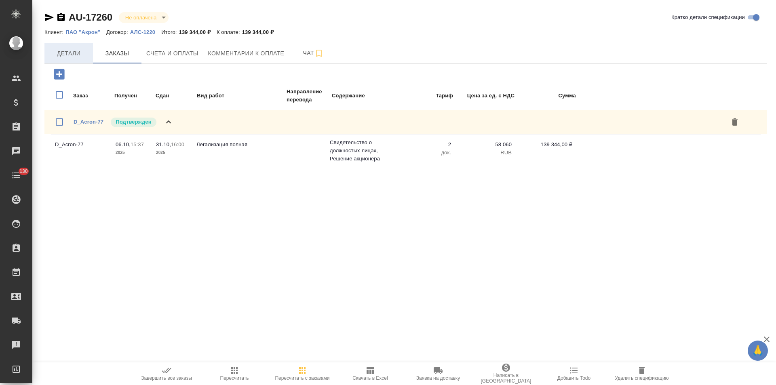
click at [80, 53] on span "Детали" at bounding box center [68, 53] width 39 height 10
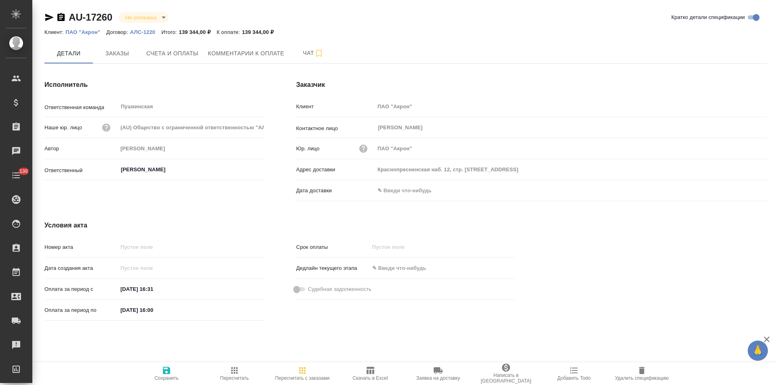
click at [145, 34] on p "АЛС-1220" at bounding box center [145, 32] width 31 height 6
click at [180, 55] on span "Счета и оплаты" at bounding box center [172, 53] width 52 height 10
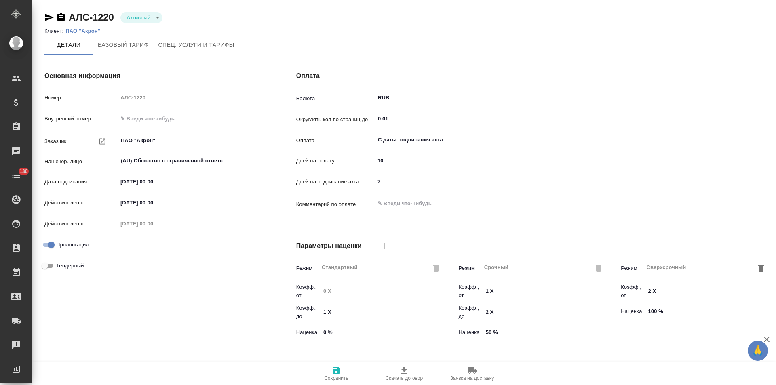
type input "1062 awatera"
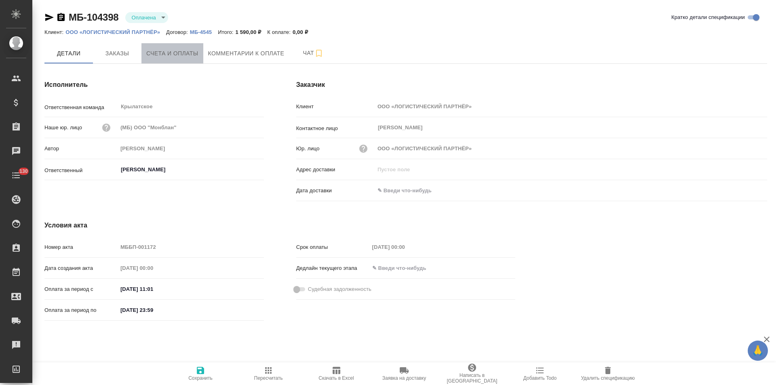
click at [173, 56] on span "Счета и оплаты" at bounding box center [172, 53] width 52 height 10
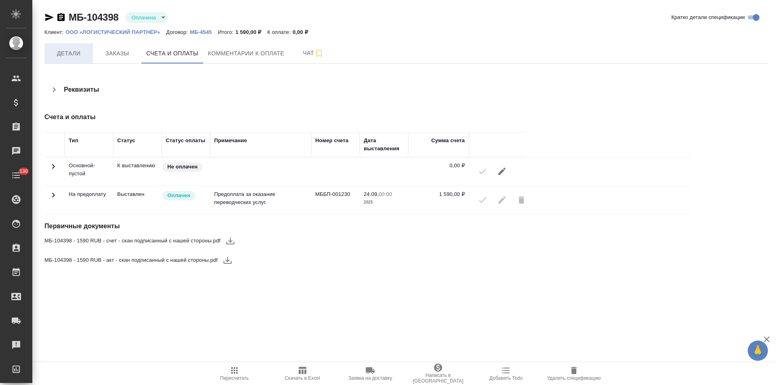
click at [73, 59] on button "Детали" at bounding box center [68, 53] width 48 height 20
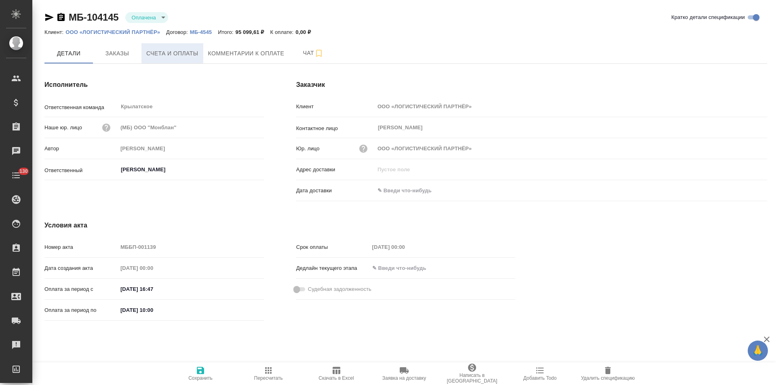
click at [175, 58] on span "Счета и оплаты" at bounding box center [172, 53] width 52 height 10
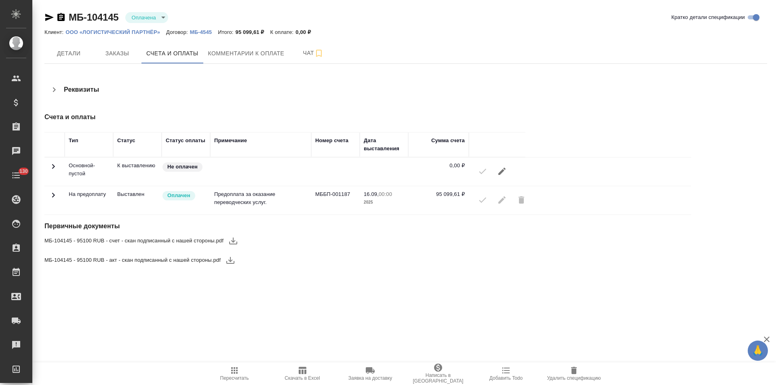
click at [52, 193] on icon at bounding box center [53, 195] width 10 height 10
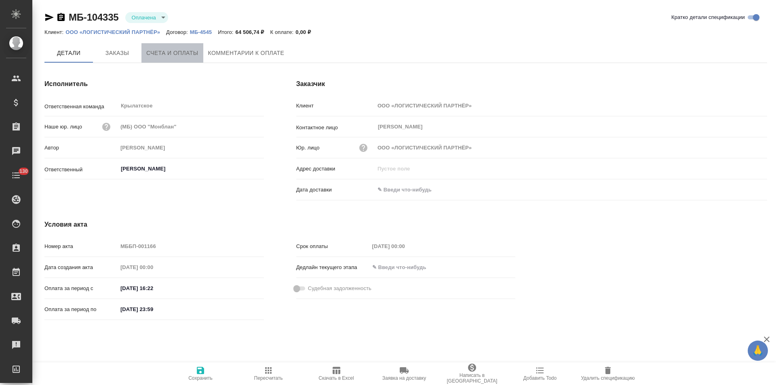
click at [164, 53] on span "Счета и оплаты" at bounding box center [172, 53] width 52 height 10
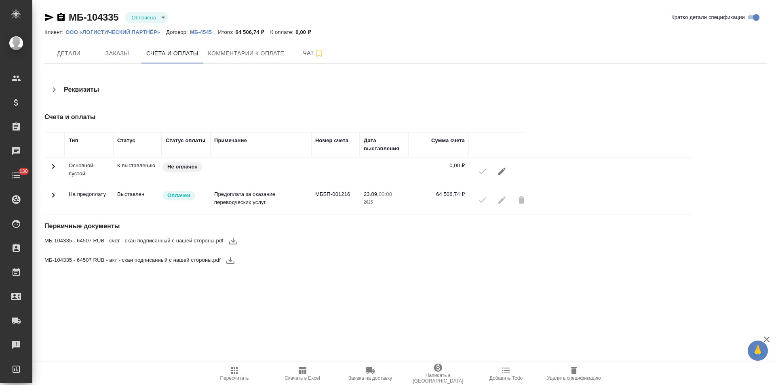
click at [55, 196] on icon at bounding box center [53, 195] width 3 height 5
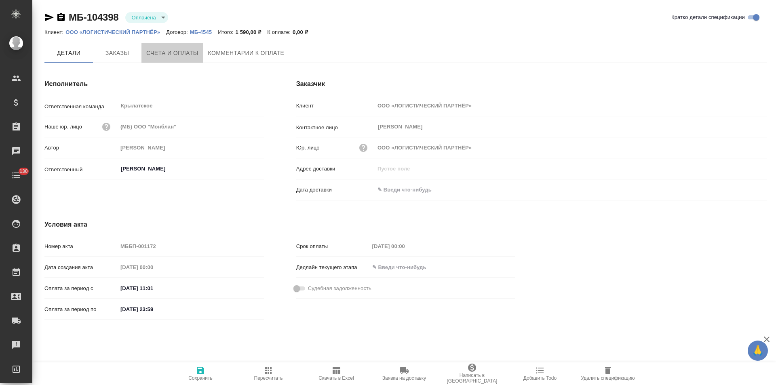
click at [186, 56] on span "Счета и оплаты" at bounding box center [172, 53] width 52 height 10
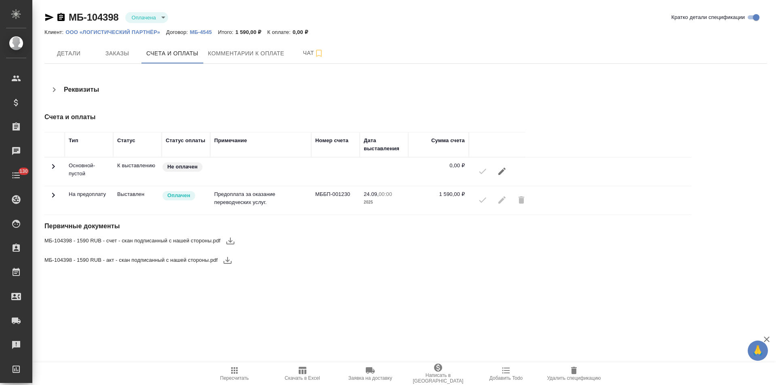
click at [53, 195] on icon at bounding box center [53, 195] width 10 height 10
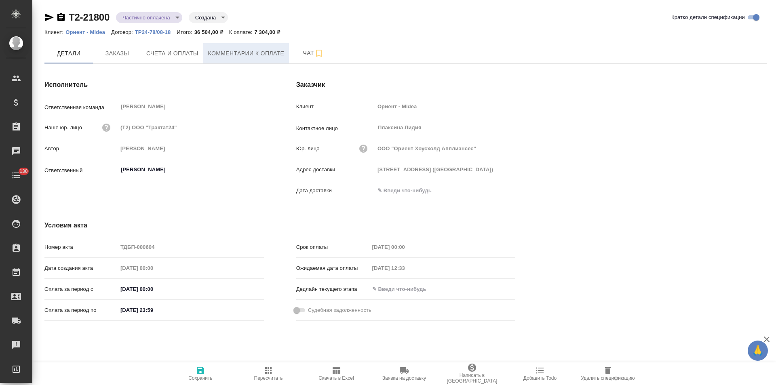
click at [217, 53] on span "Комментарии к оплате" at bounding box center [246, 53] width 76 height 10
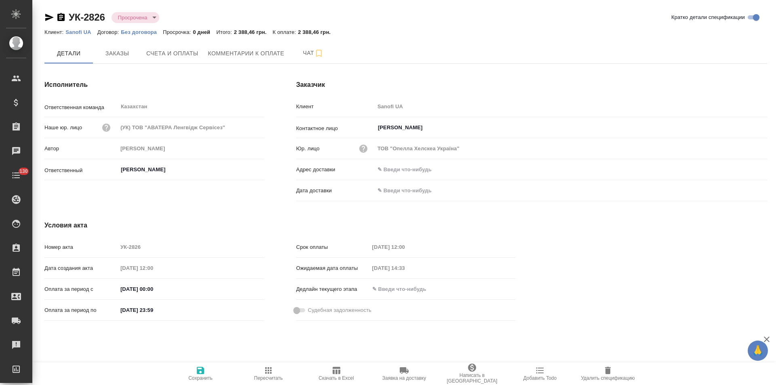
click at [148, 32] on p "Без договора" at bounding box center [142, 32] width 42 height 6
click at [257, 59] on button "Комментарии к оплате" at bounding box center [246, 53] width 86 height 20
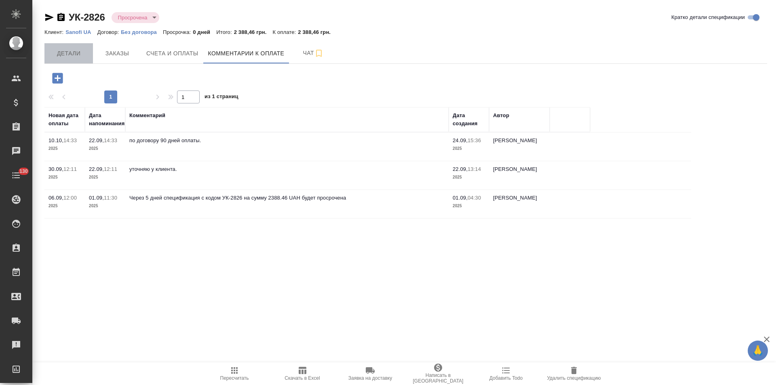
click at [63, 55] on span "Детали" at bounding box center [68, 53] width 39 height 10
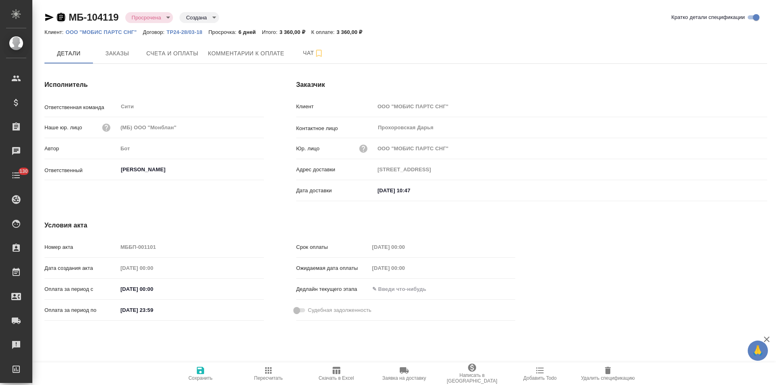
click at [60, 16] on icon "button" at bounding box center [60, 17] width 7 height 8
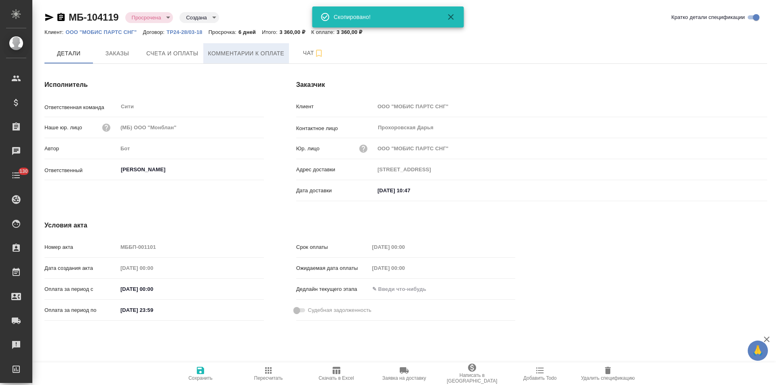
click at [227, 56] on span "Комментарии к оплате" at bounding box center [246, 53] width 76 height 10
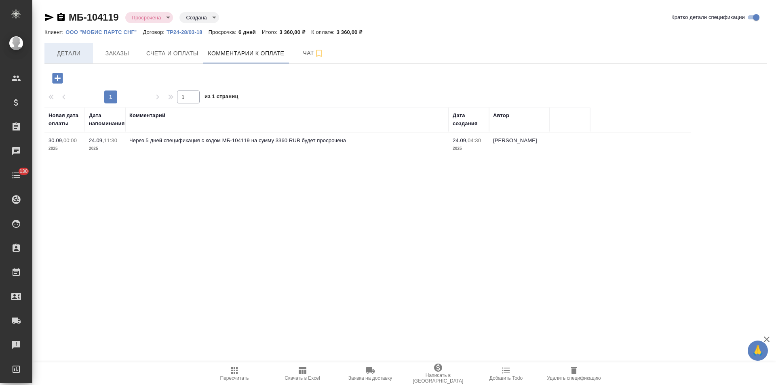
click at [79, 55] on span "Детали" at bounding box center [68, 53] width 39 height 10
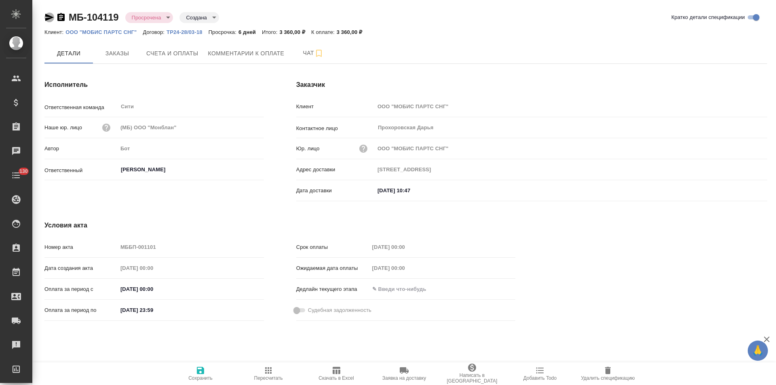
click at [48, 18] on icon "button" at bounding box center [49, 17] width 8 height 7
click at [61, 18] on icon "button" at bounding box center [60, 17] width 7 height 8
click at [49, 17] on icon "button" at bounding box center [49, 17] width 8 height 7
click at [235, 57] on span "Комментарии к оплате" at bounding box center [246, 53] width 76 height 10
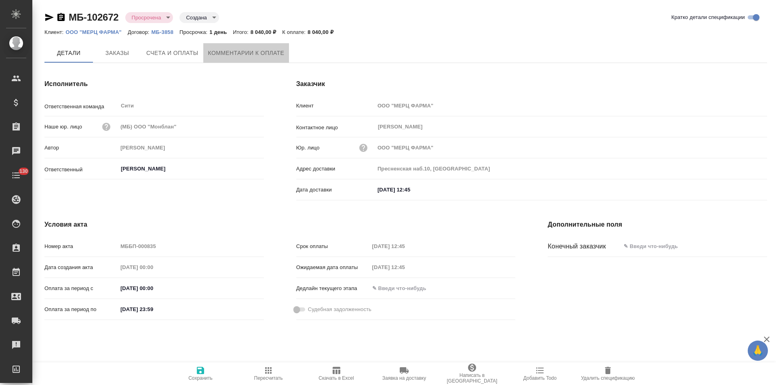
click at [259, 52] on span "Комментарии к оплате" at bounding box center [246, 53] width 76 height 10
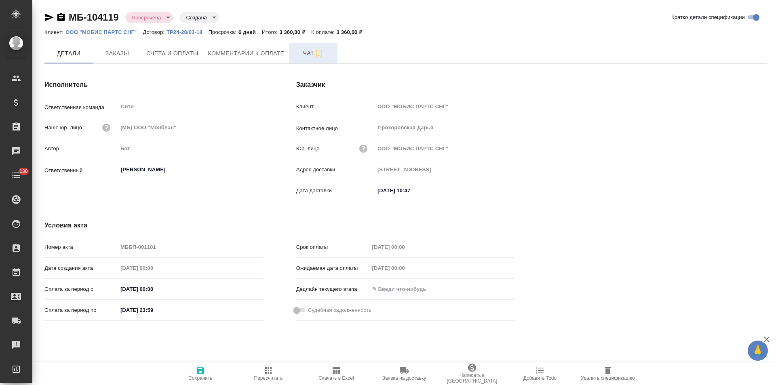
click at [298, 62] on button "Чат" at bounding box center [313, 53] width 48 height 20
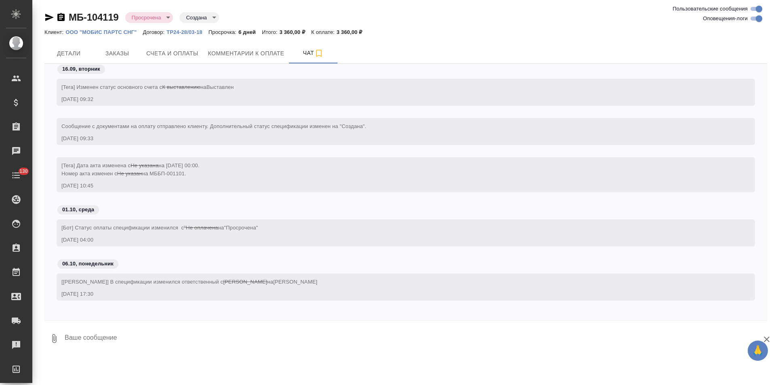
scroll to position [4, 0]
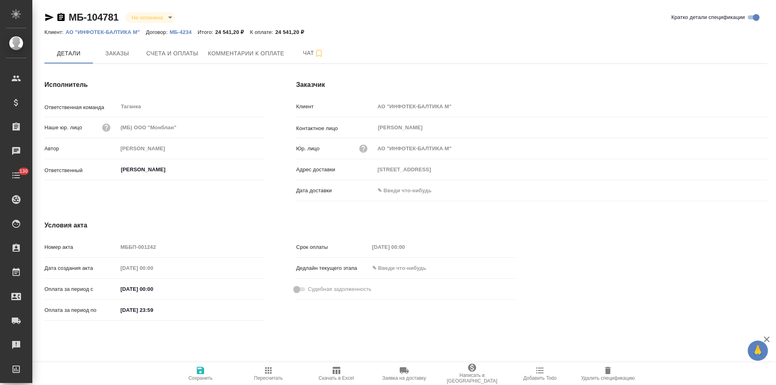
click at [59, 17] on icon "button" at bounding box center [60, 17] width 7 height 8
drag, startPoint x: 126, startPoint y: 288, endPoint x: 113, endPoint y: 289, distance: 13.4
click at [113, 289] on div "Оплата за период с 29.09.2025 00:00" at bounding box center [153, 289] width 219 height 14
type input "[STREET_ADDRESS]"
type input "00.92.0250 00:0_"
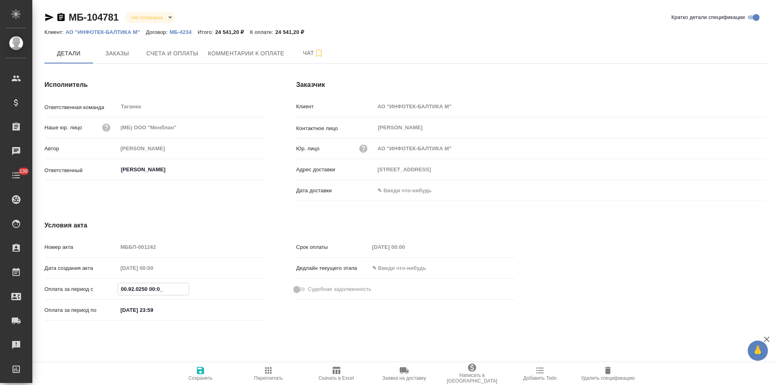
type input "[STREET_ADDRESS]"
type input "[DATE] 00:00"
click at [134, 309] on input "06.10.2025 23:59" at bounding box center [153, 310] width 71 height 12
type input "109544, г. Москва, Бульвар Энтузиастов, д. 2, помещение 27"
type input "06.12.0252 35:9_"
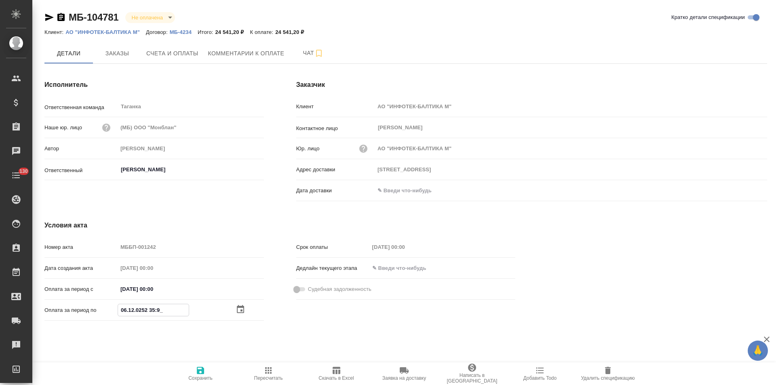
type input "109544, г. Москва, Бульвар Энтузиастов, д. 2, помещение 27"
type input "06.20.2523 59:__"
type input "109544, г. Москва, Бульвар Энтузиастов, д. 2, помещение 27"
type input "06.02.0252 35:9_"
type input "109544, г. Москва, Бульвар Энтузиастов, д. 2, помещение 27"
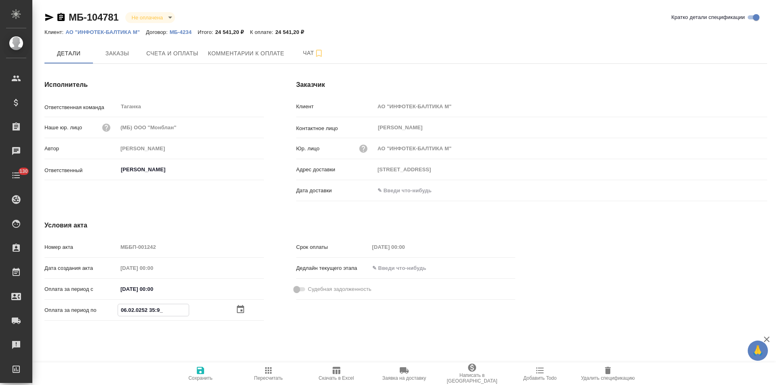
type input "06.09.2025 23:59"
type input "109544, г. Москва, Бульвар Энтузиастов, д. 2, помещение 27"
type input "00.92.0252 35:9_"
type input "109544, г. Москва, Бульвар Энтузиастов, д. 2, помещение 27"
type input "09.20.2523 59:__"
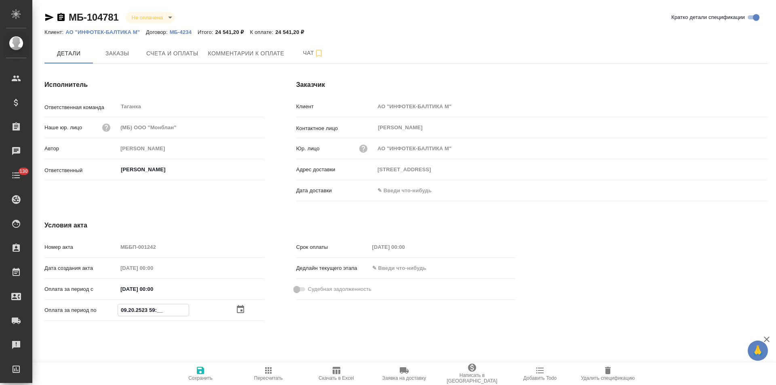
type input "109544, г. Москва, Бульвар Энтузиастов, д. 2, помещение 27"
type input "30.92.0252 35:9_"
type input "109544, г. Москва, Бульвар Энтузиастов, д. 2, помещение 27"
type input "30.09.2025 23:59"
click at [271, 336] on div "Номер акта МББП-001242 Дата создания акта 30.09.2025 00:00 Оплата за период с 0…" at bounding box center [154, 282] width 252 height 116
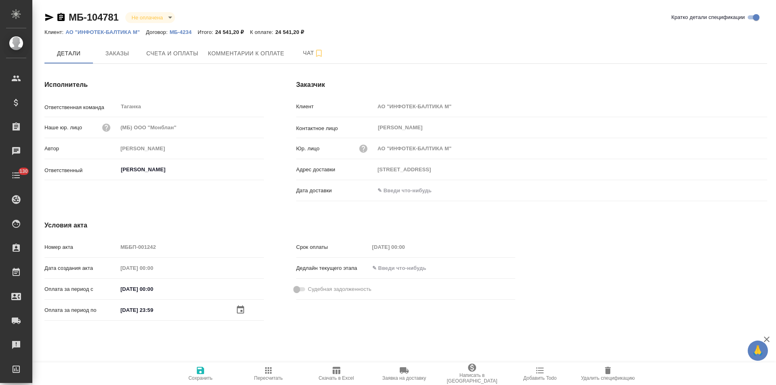
click at [200, 374] on icon "button" at bounding box center [200, 370] width 7 height 7
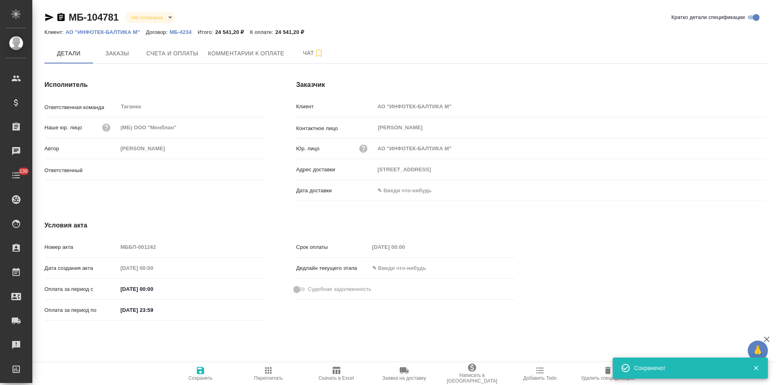
type input "[PERSON_NAME]"
click at [60, 13] on icon "button" at bounding box center [61, 18] width 10 height 10
click at [179, 58] on span "Счета и оплаты" at bounding box center [172, 53] width 52 height 10
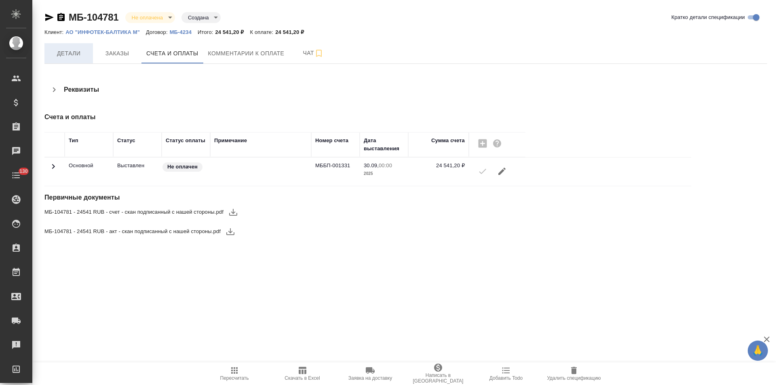
click at [78, 53] on span "Детали" at bounding box center [68, 53] width 39 height 10
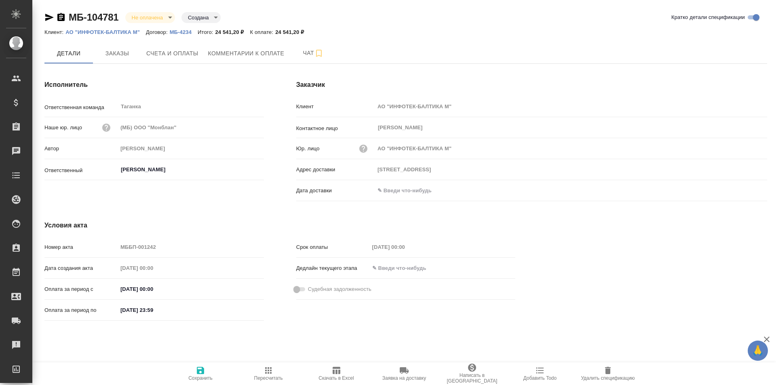
type input "[STREET_ADDRESS]"
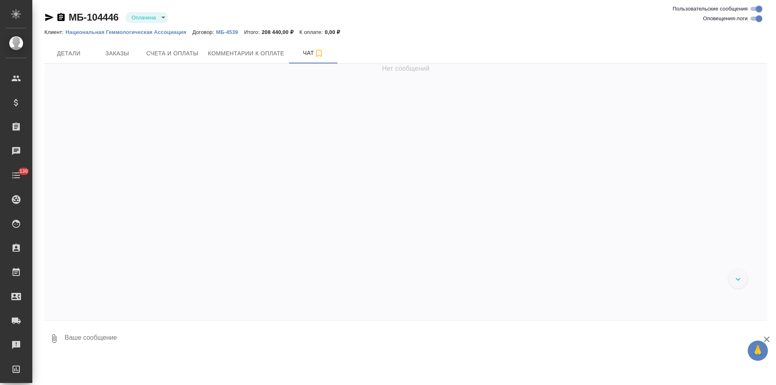
scroll to position [286, 0]
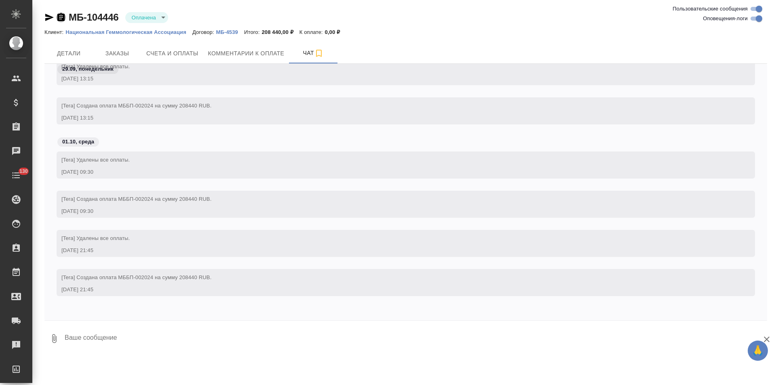
click at [61, 19] on icon "button" at bounding box center [60, 17] width 7 height 8
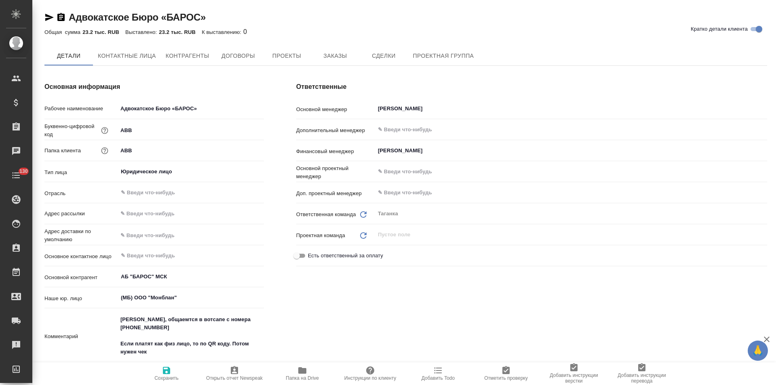
type textarea "x"
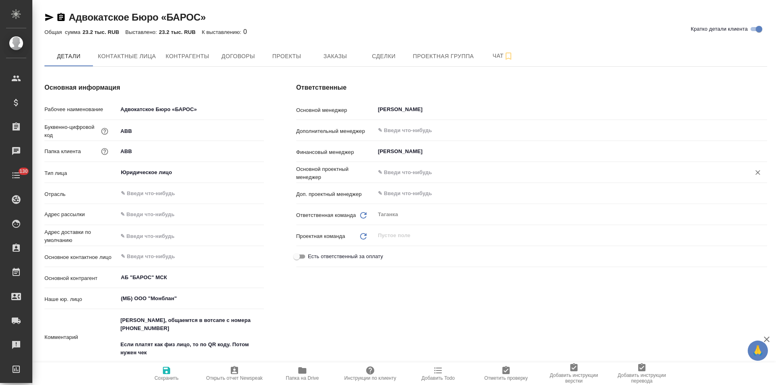
type textarea "x"
click at [245, 59] on span "Договоры" at bounding box center [238, 56] width 39 height 10
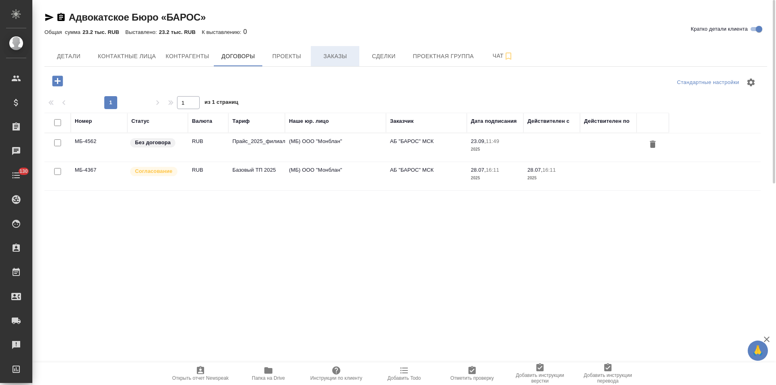
click at [335, 59] on span "Заказы" at bounding box center [335, 56] width 39 height 10
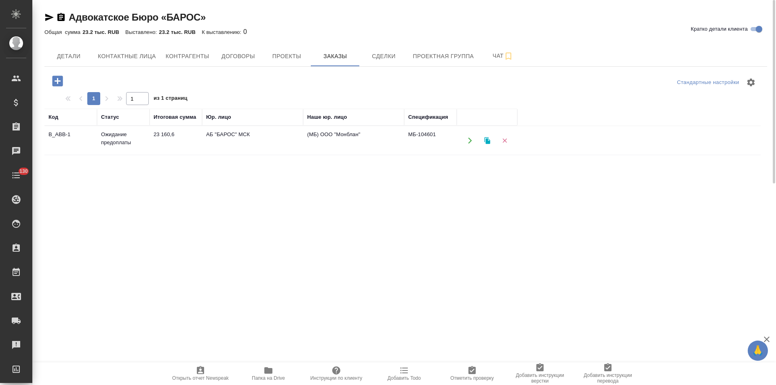
click at [416, 141] on td "МБ-104601" at bounding box center [430, 140] width 53 height 28
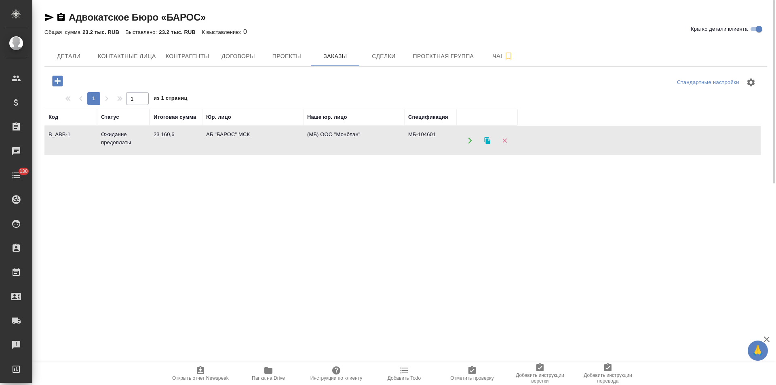
click at [416, 141] on td "МБ-104601" at bounding box center [430, 140] width 53 height 28
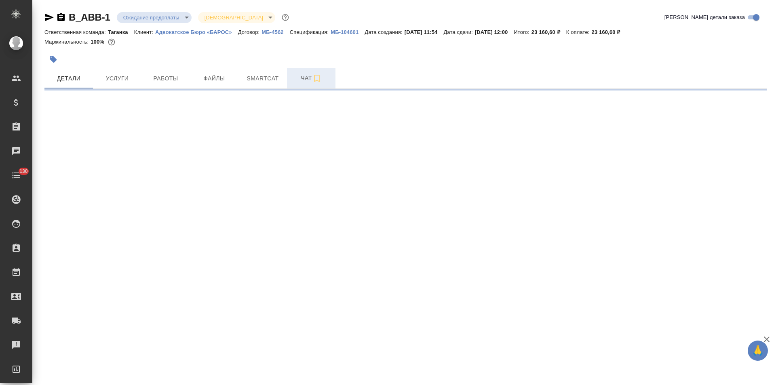
select select "RU"
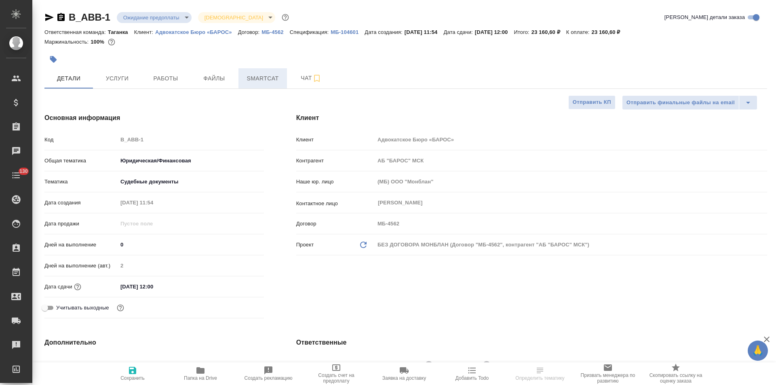
type textarea "x"
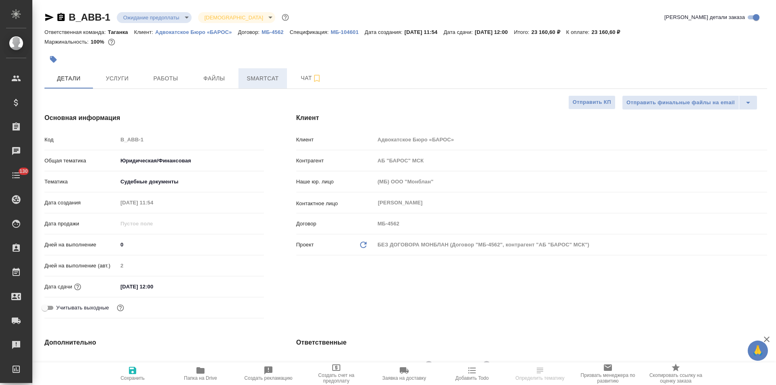
type textarea "x"
click at [61, 18] on icon "button" at bounding box center [60, 17] width 7 height 8
select select "RU"
type textarea "x"
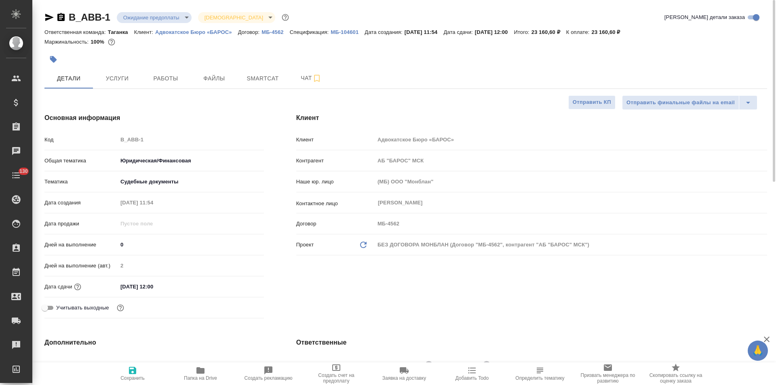
type textarea "x"
click at [348, 29] on p "МБ-104601" at bounding box center [348, 32] width 34 height 6
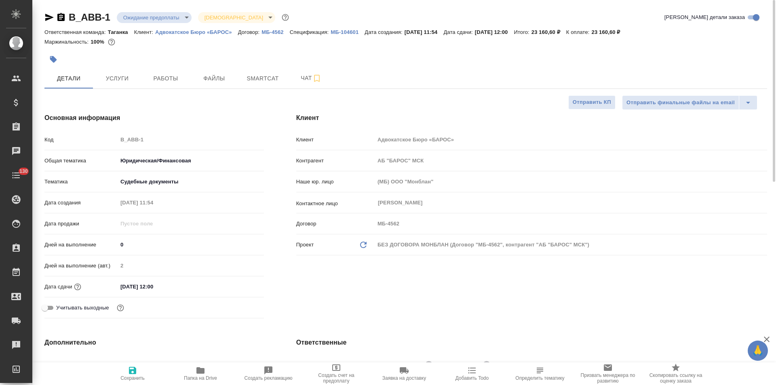
type textarea "x"
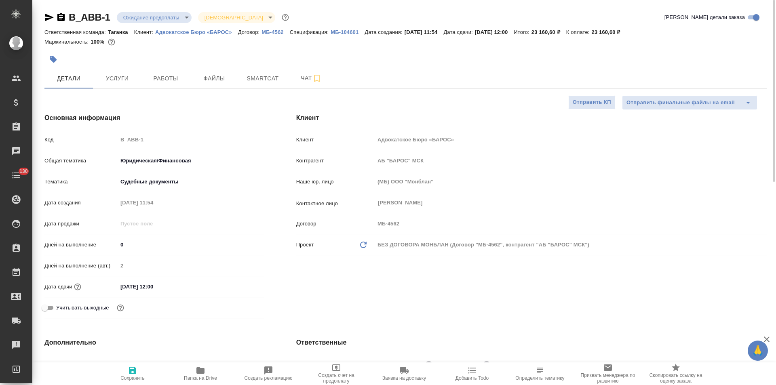
type textarea "x"
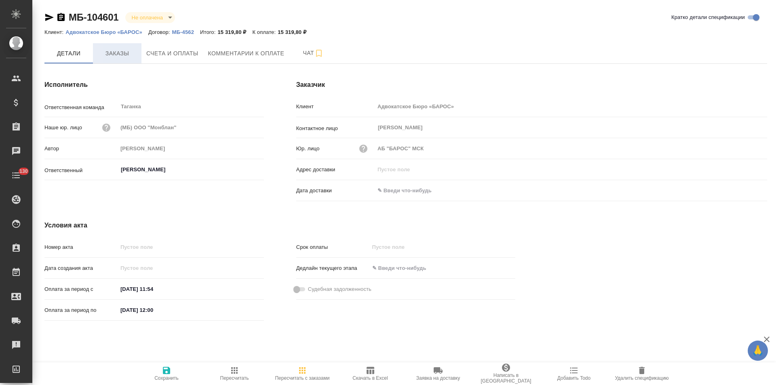
drag, startPoint x: 59, startPoint y: 17, endPoint x: 119, endPoint y: 56, distance: 71.8
click at [59, 17] on icon "button" at bounding box center [60, 17] width 7 height 8
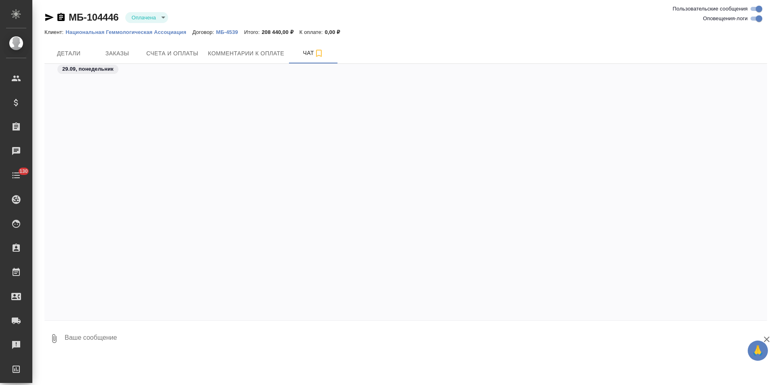
scroll to position [286, 0]
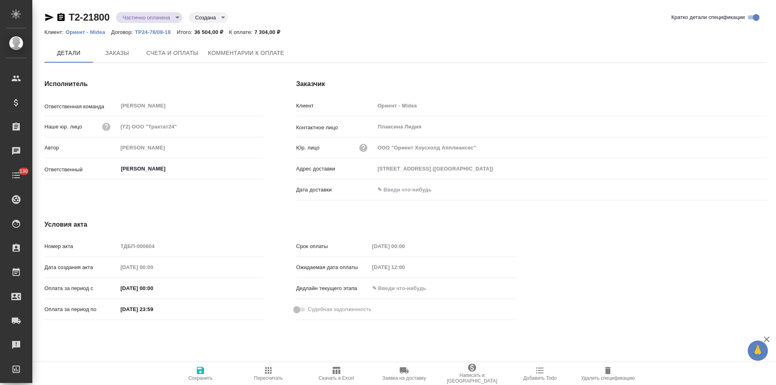
click at [253, 55] on span "Комментарии к оплате" at bounding box center [246, 53] width 76 height 10
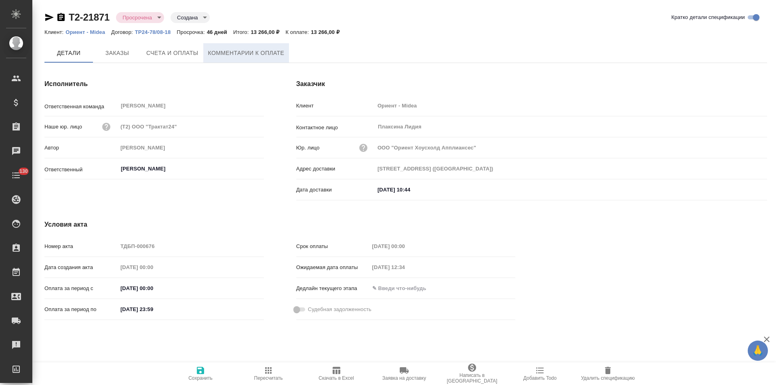
click at [217, 57] on span "Комментарии к оплате" at bounding box center [246, 53] width 76 height 10
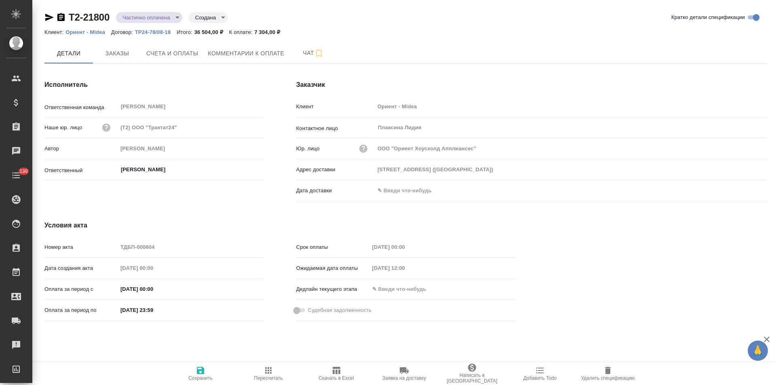
click at [231, 56] on span "Комментарии к оплате" at bounding box center [246, 53] width 76 height 10
click at [229, 53] on span "Комментарии к оплате" at bounding box center [246, 53] width 76 height 10
click at [229, 49] on span "Комментарии к оплате" at bounding box center [246, 53] width 76 height 10
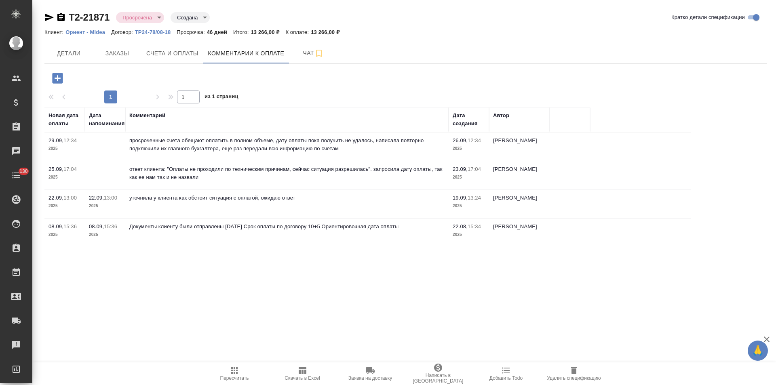
click at [51, 18] on icon "button" at bounding box center [49, 17] width 8 height 7
click at [57, 56] on span "Детали" at bounding box center [68, 53] width 39 height 10
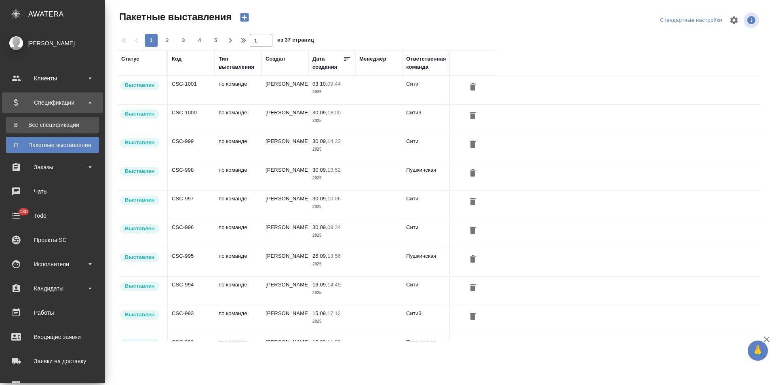
click at [67, 124] on div "Все спецификации" at bounding box center [52, 125] width 85 height 8
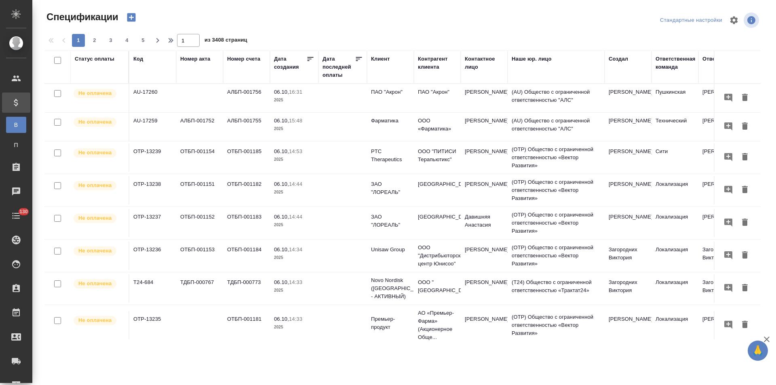
click at [384, 60] on div "Клиент" at bounding box center [380, 59] width 19 height 8
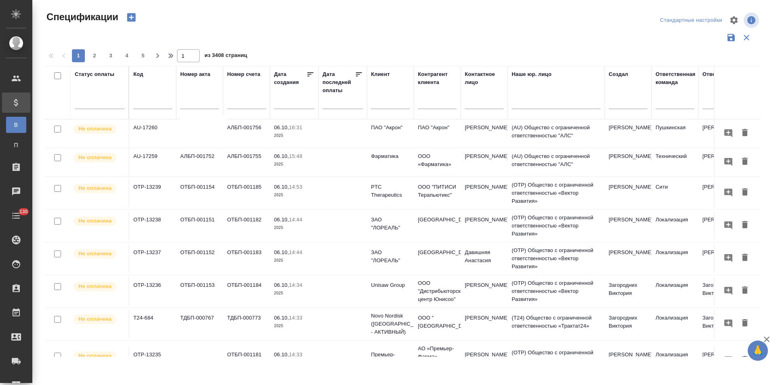
click at [391, 106] on input "text" at bounding box center [390, 104] width 39 height 10
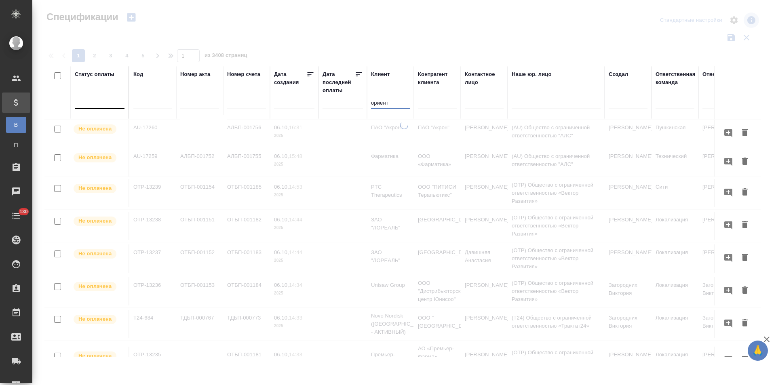
type input "ориент"
click at [112, 105] on div at bounding box center [100, 101] width 50 height 12
type input "проср"
click at [154, 126] on div "Просрочена" at bounding box center [193, 127] width 121 height 15
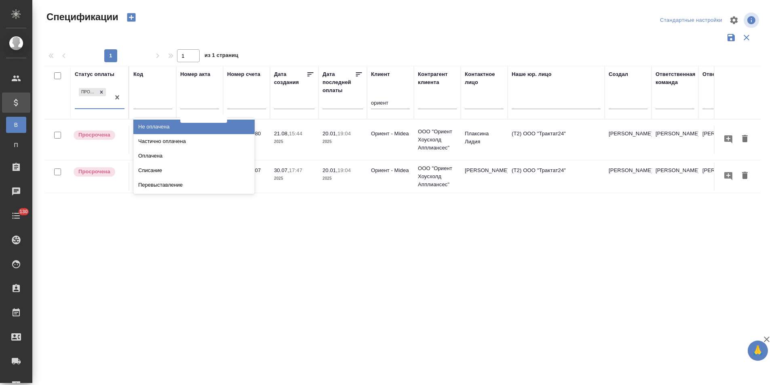
click at [92, 106] on div "Просрочена" at bounding box center [92, 97] width 35 height 22
type input "час"
click at [154, 124] on div "Частично оплачена" at bounding box center [193, 127] width 121 height 15
